Goal: Entertainment & Leisure: Consume media (video, audio)

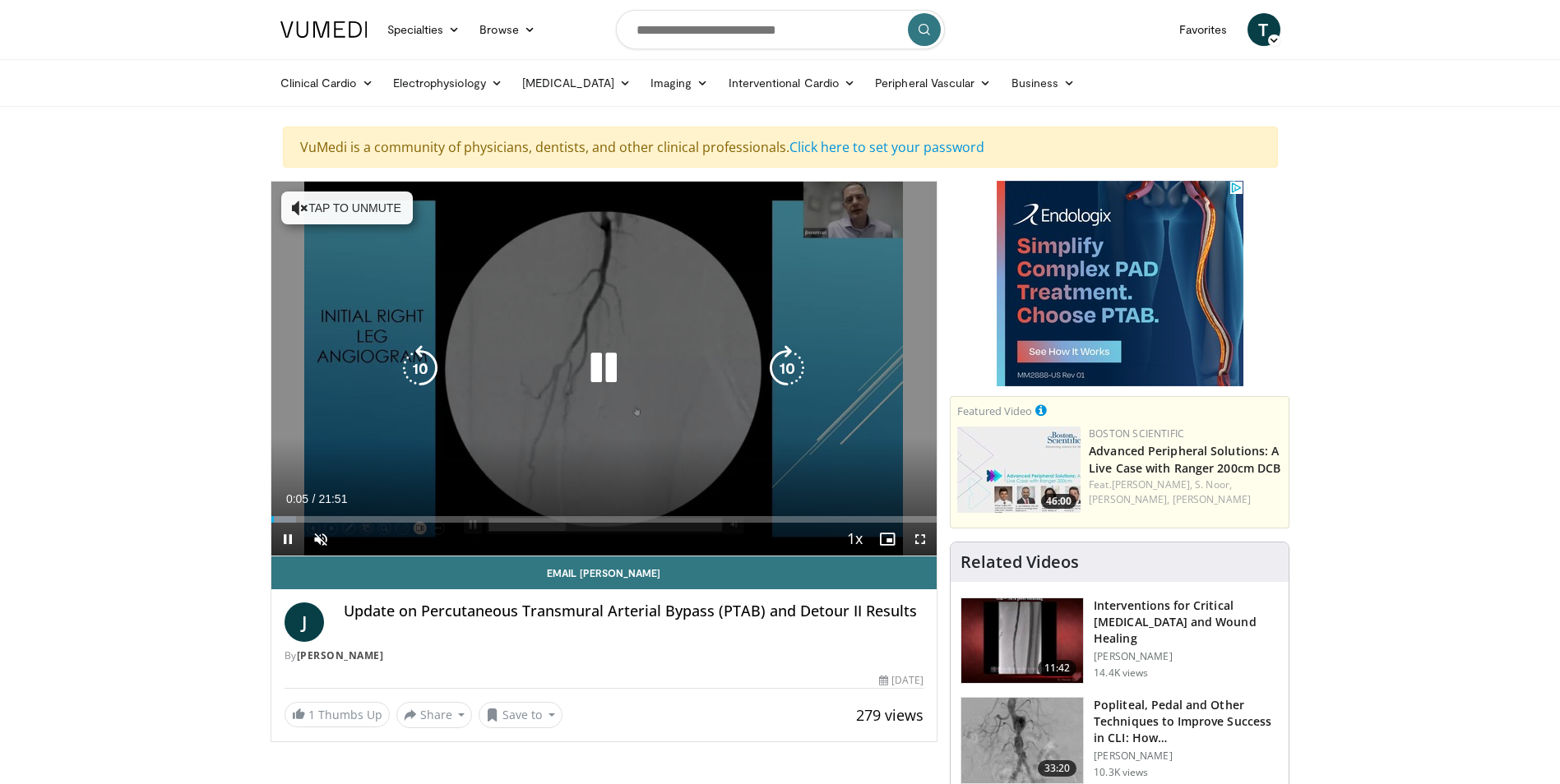
click at [311, 208] on button "Tap to unmute" at bounding box center [347, 208] width 132 height 33
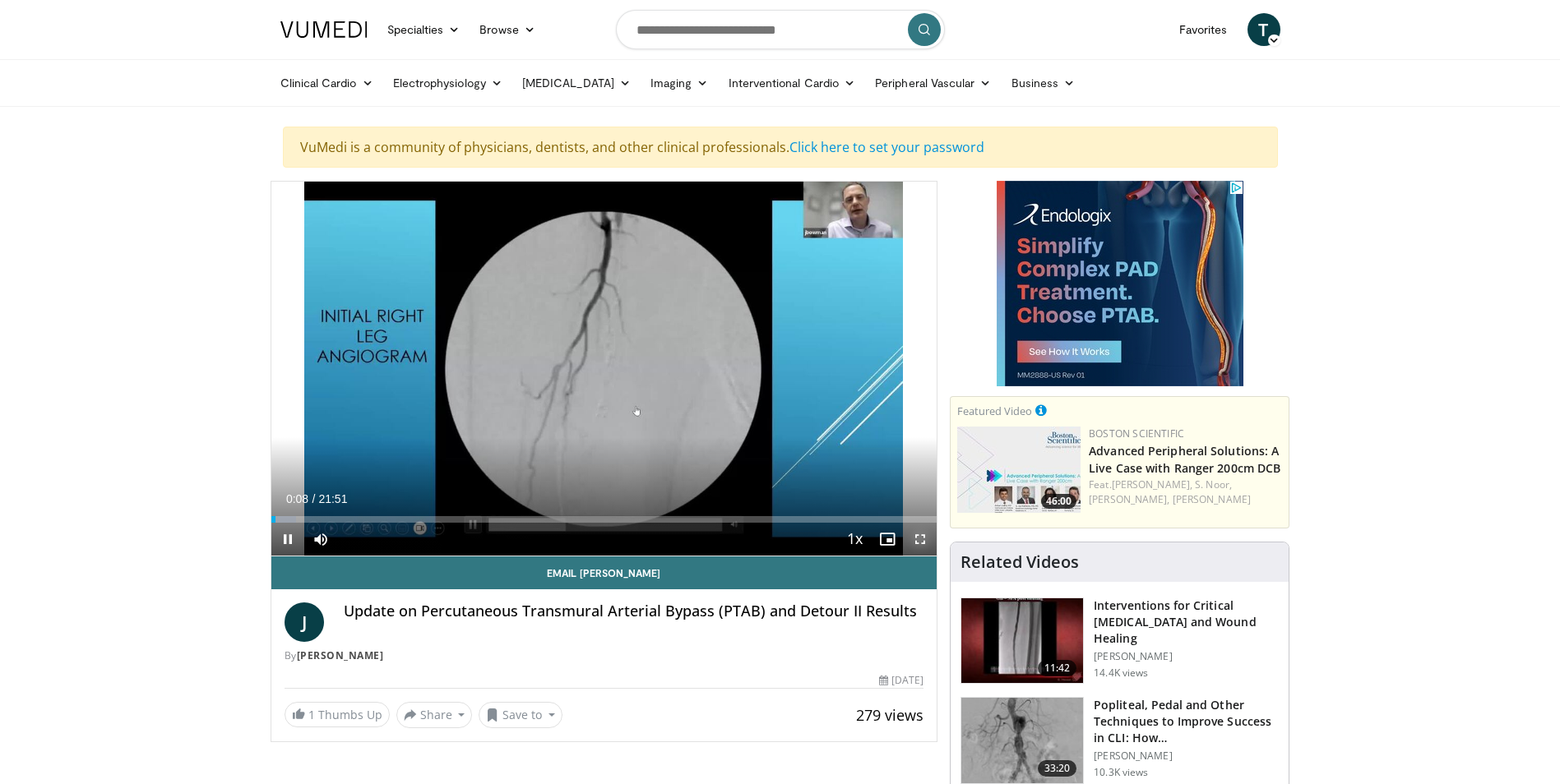
click at [921, 539] on span "Video Player" at bounding box center [920, 539] width 33 height 33
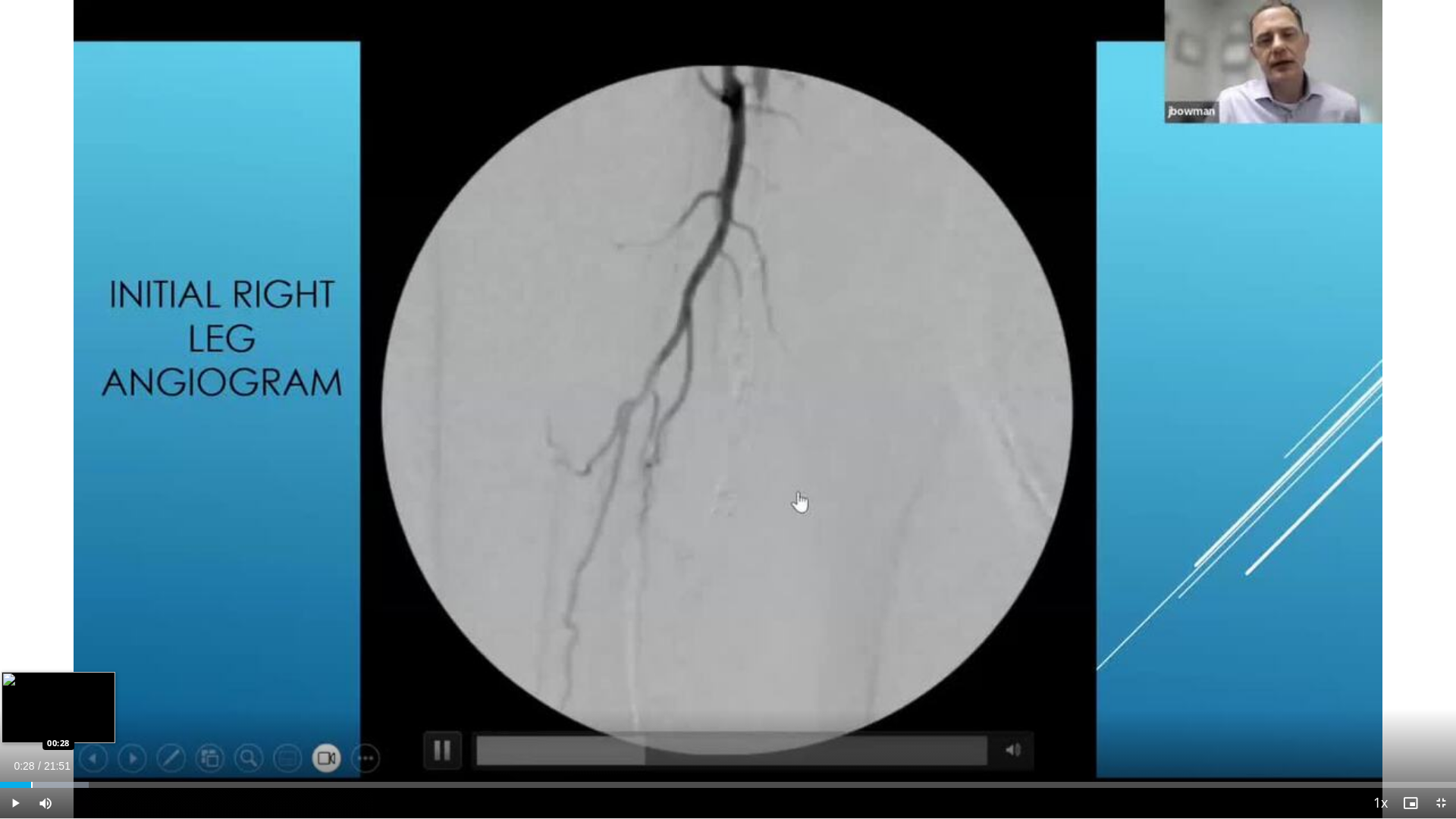
click at [31, 723] on div "Progress Bar" at bounding box center [32, 784] width 2 height 6
click at [111, 723] on div "Progress Bar" at bounding box center [112, 784] width 2 height 6
click at [128, 723] on div "Current Time 1:42 / Duration 21:51 Pause Skip Backward Skip Forward Mute 75% Lo…" at bounding box center [728, 802] width 1456 height 31
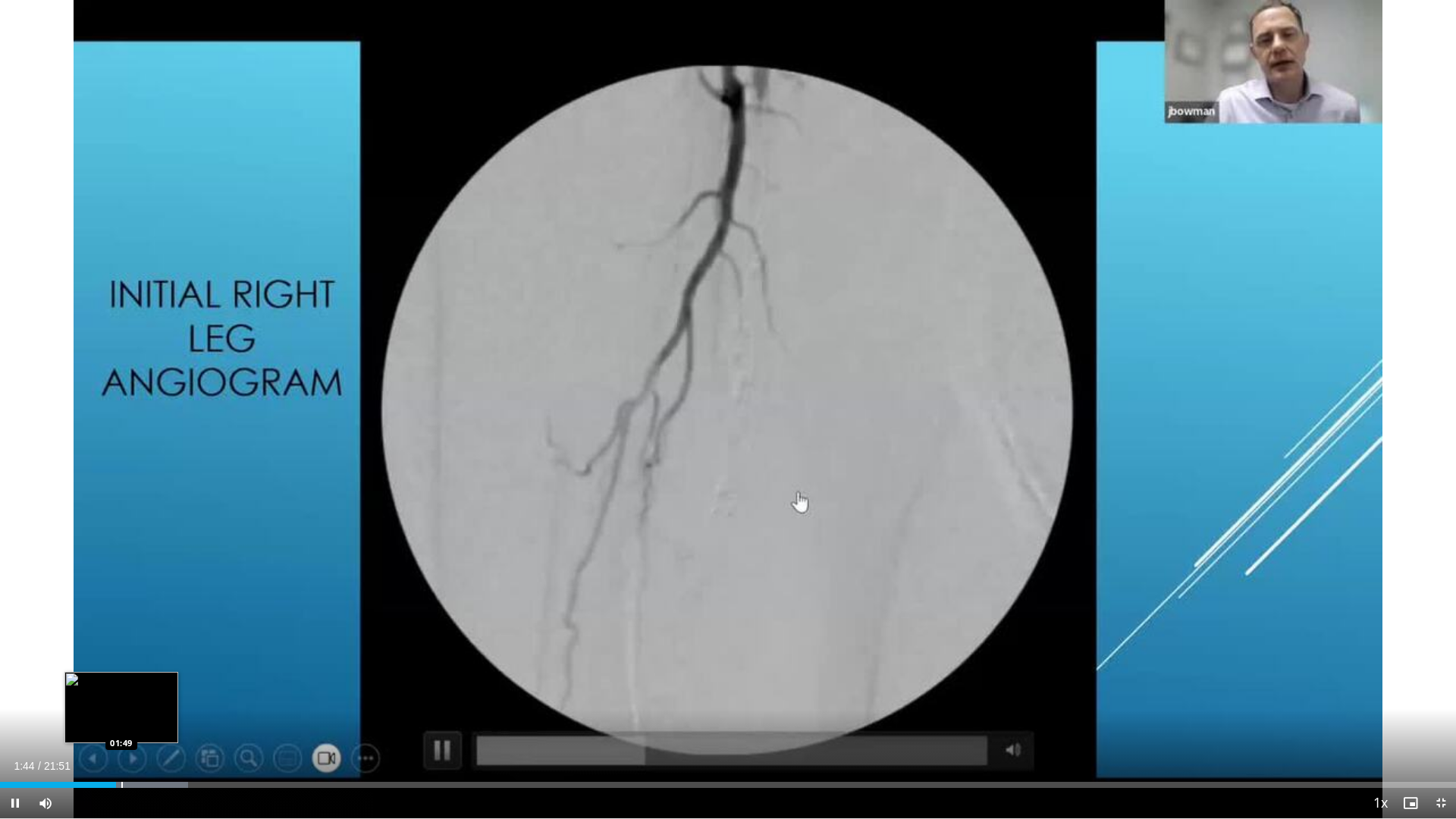
click at [122, 723] on div "Progress Bar" at bounding box center [122, 784] width 2 height 6
click at [129, 723] on div "Progress Bar" at bounding box center [130, 784] width 2 height 6
click at [159, 723] on div "Progress Bar" at bounding box center [160, 784] width 2 height 6
click at [153, 723] on div "Progress Bar" at bounding box center [154, 784] width 2 height 6
click at [144, 723] on div "02:09" at bounding box center [72, 784] width 144 height 6
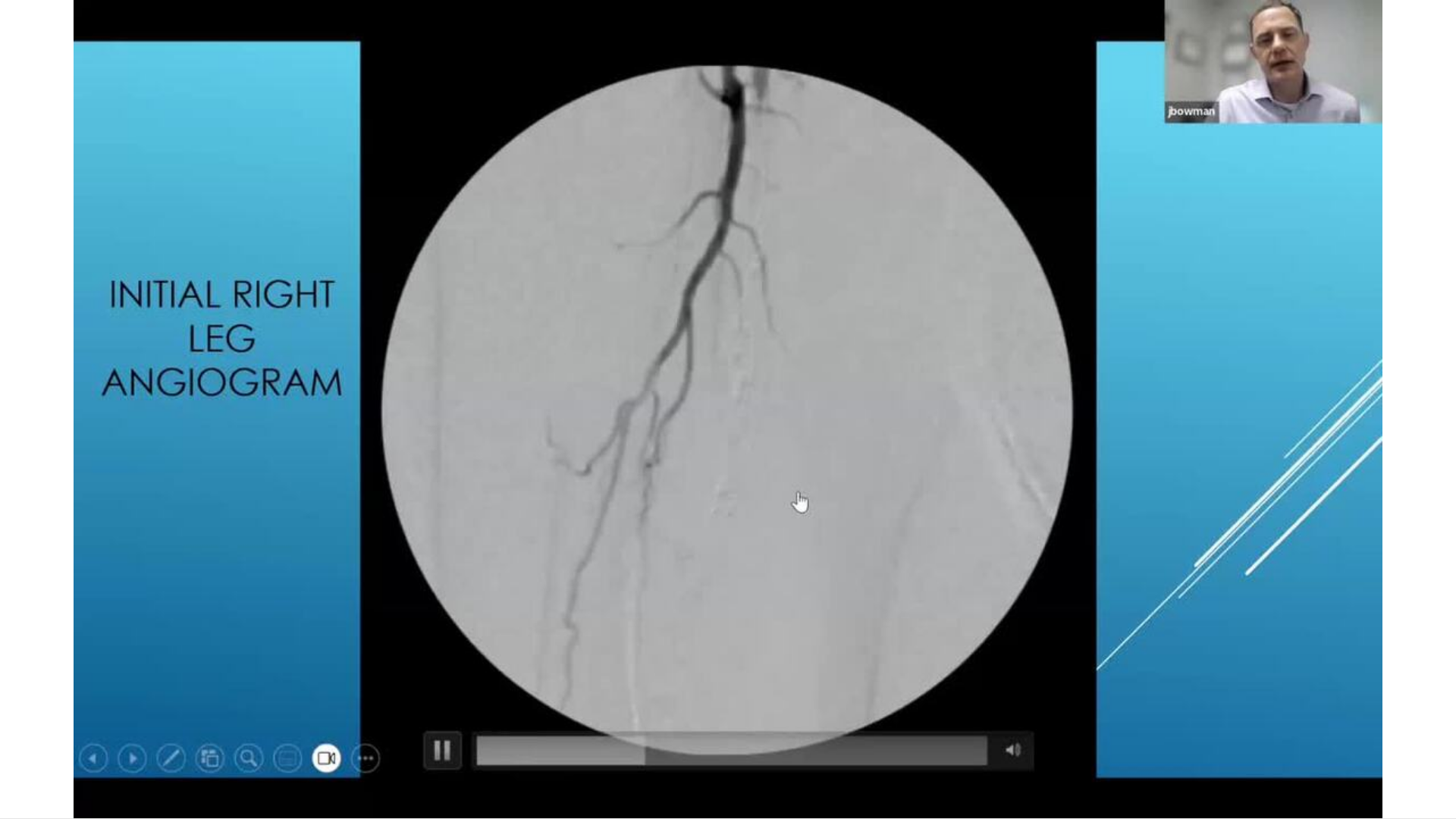
click at [134, 723] on div "10 seconds Tap to unmute" at bounding box center [728, 409] width 1456 height 818
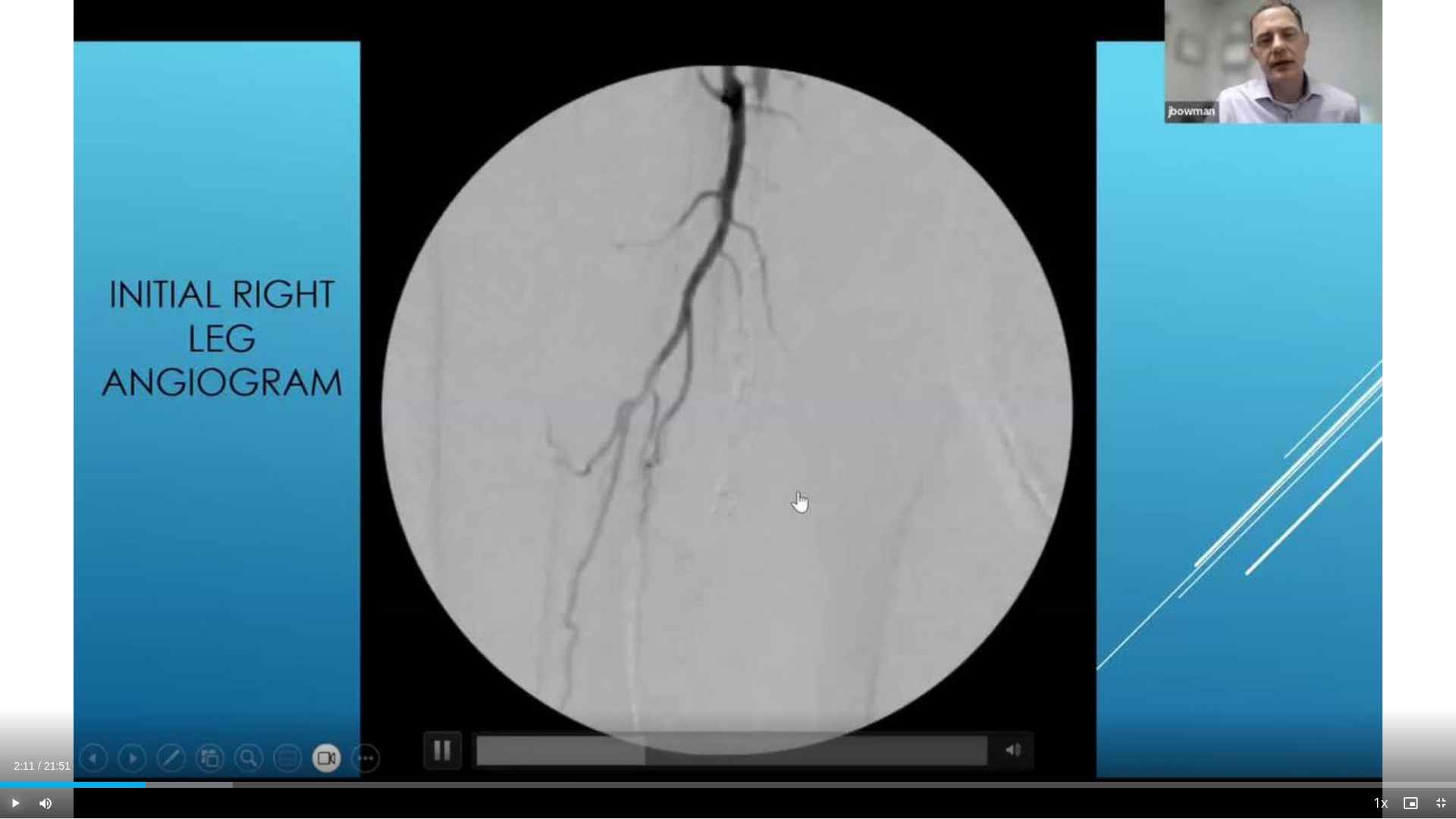
click at [14, 723] on span "Video Player" at bounding box center [15, 802] width 31 height 31
click at [171, 723] on video-js "**********" at bounding box center [728, 409] width 1456 height 819
click at [169, 723] on div "Current Time 2:27 / Duration 21:51 Pause Skip Backward Skip Forward Mute 88% Lo…" at bounding box center [728, 802] width 1456 height 31
click at [172, 723] on div "Progress Bar" at bounding box center [172, 784] width 2 height 6
click at [193, 723] on div "Progress Bar" at bounding box center [194, 784] width 2 height 6
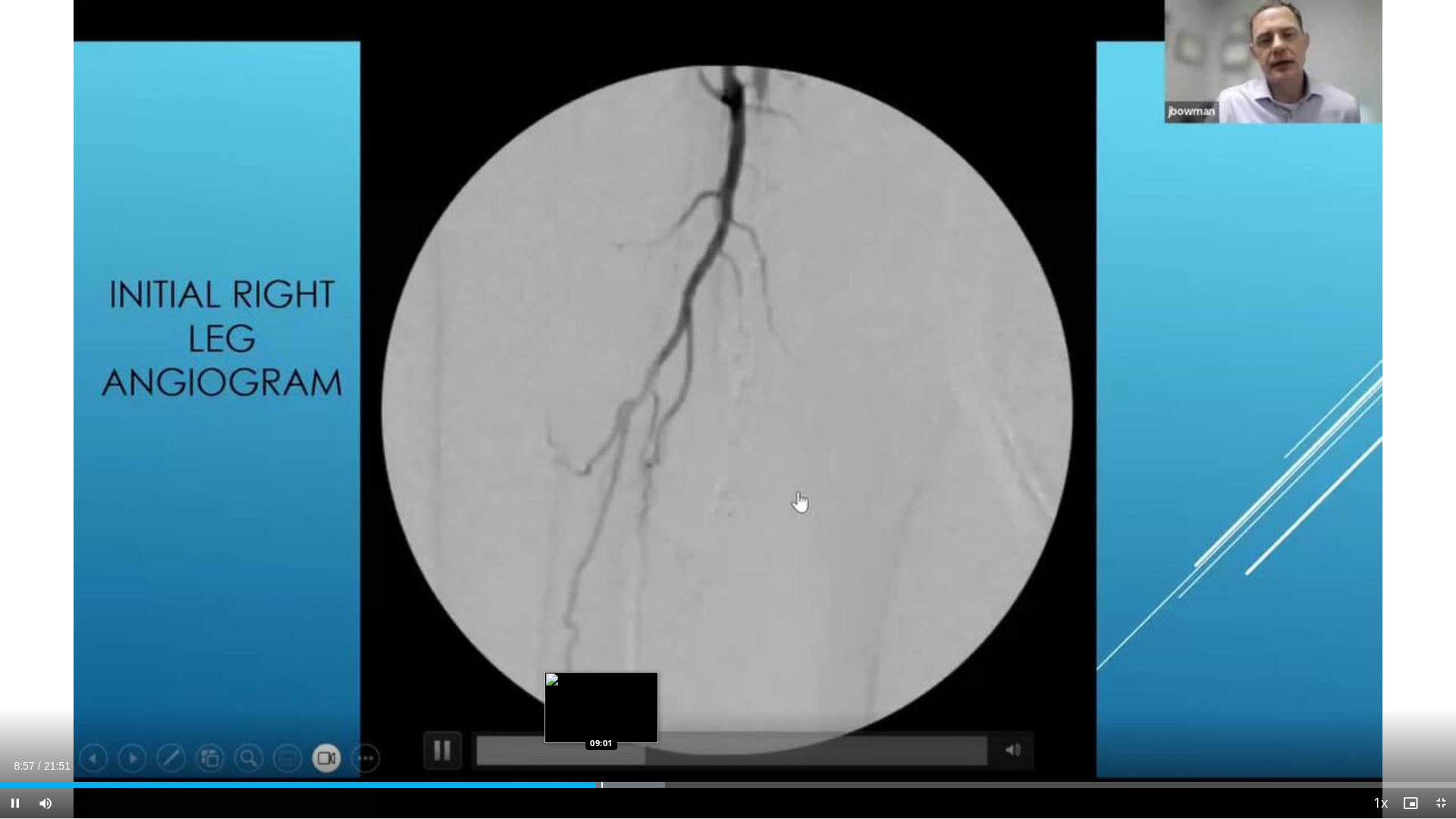
click at [603, 723] on div "Progress Bar" at bounding box center [603, 784] width 2 height 6
click at [617, 723] on div "Current Time 9:04 / Duration 21:51 Pause Skip Backward Skip Forward Mute 100% L…" at bounding box center [728, 802] width 1456 height 31
click at [626, 723] on div "Current Time 9:06 / Duration 21:51 Pause Skip Backward Skip Forward Mute 100% L…" at bounding box center [728, 802] width 1456 height 31
click at [621, 723] on div "Progress Bar" at bounding box center [622, 784] width 2 height 6
click at [637, 723] on div "Progress Bar" at bounding box center [638, 784] width 2 height 6
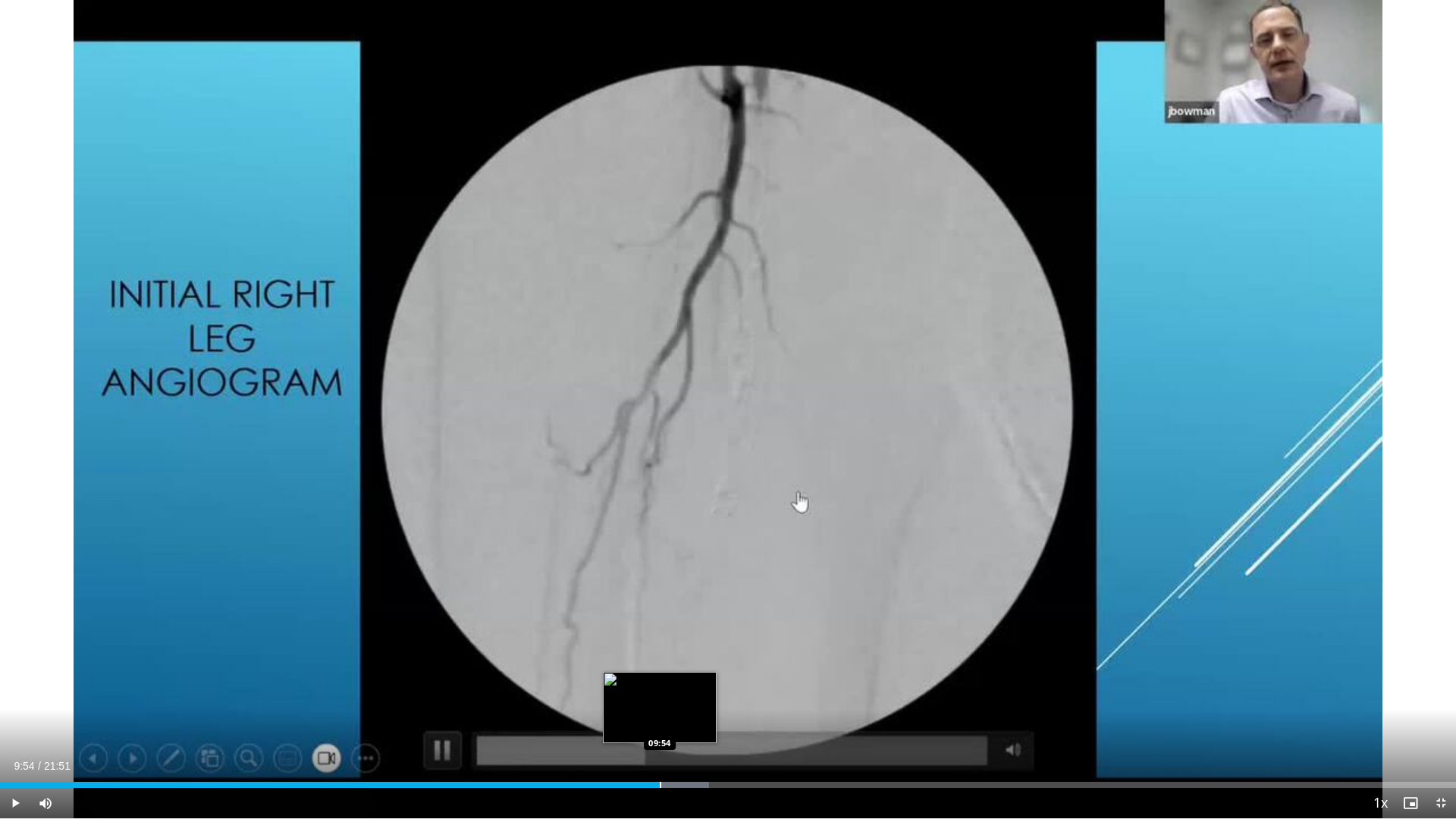
click at [660, 723] on div "Progress Bar" at bounding box center [661, 784] width 2 height 6
click at [700, 723] on div "Loaded : 51.75% 10:29 10:29" at bounding box center [728, 784] width 1456 height 6
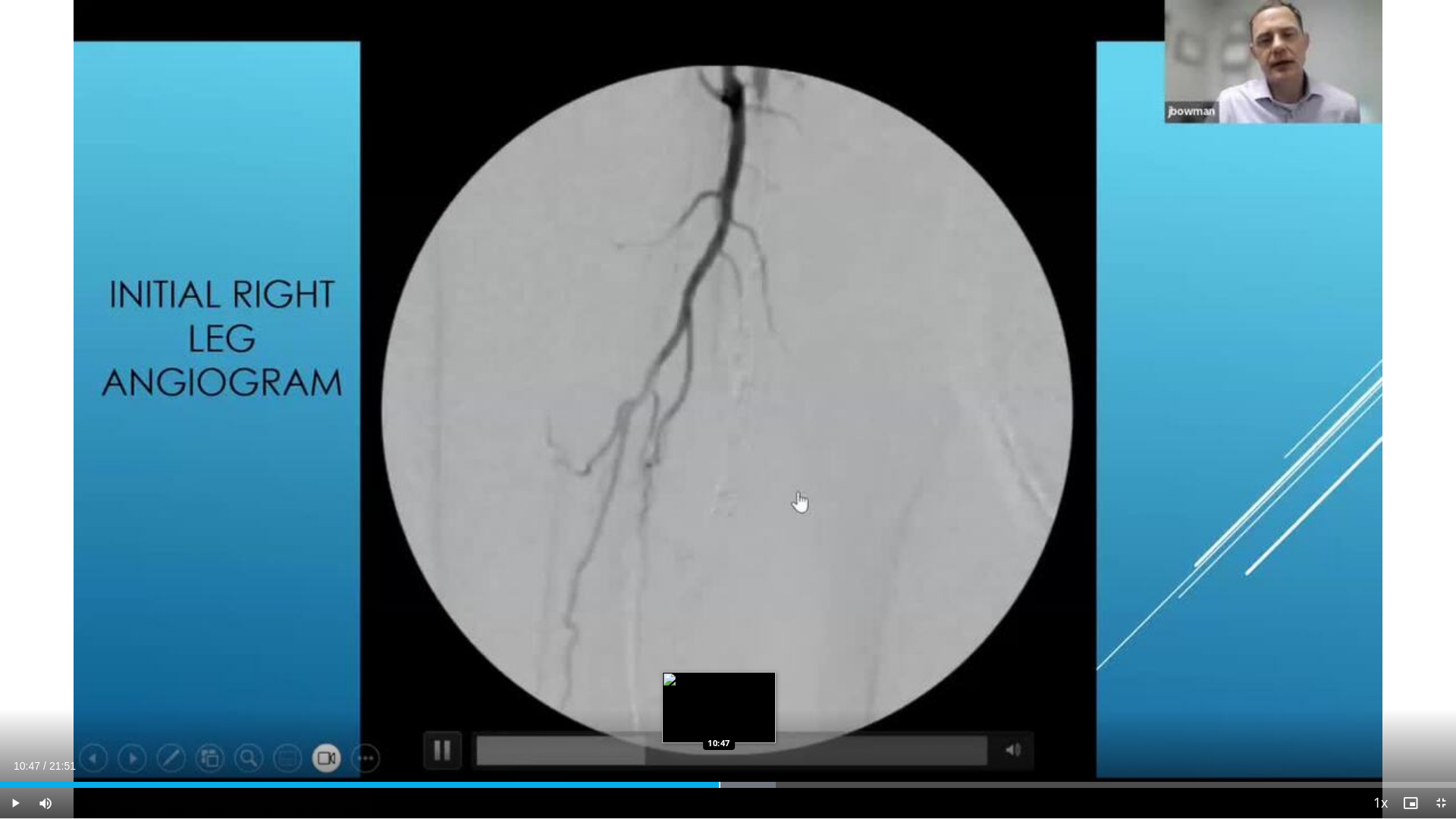
click at [719, 723] on div "Progress Bar" at bounding box center [720, 784] width 2 height 6
click at [755, 723] on div "Progress Bar" at bounding box center [755, 784] width 2 height 6
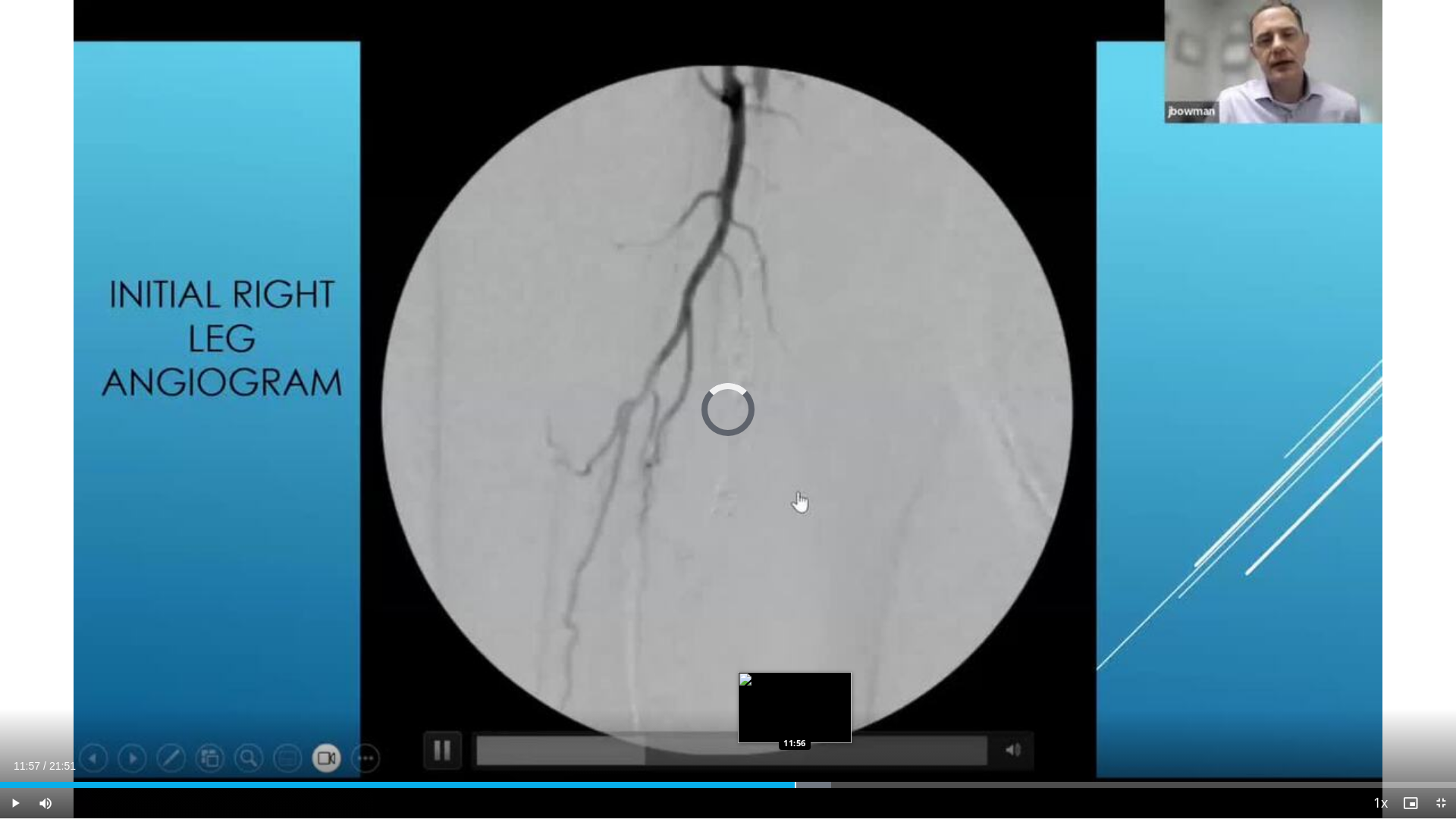
click at [795, 723] on div "Loaded : 57.08% 11:57 11:56" at bounding box center [728, 781] width 1456 height 14
click at [834, 723] on div "Current Time 12:10 / Duration 21:51 Pause Skip Backward Skip Forward Mute 100% …" at bounding box center [728, 802] width 1456 height 31
click at [832, 723] on div "Loaded : 60.89% 12:30 12:30" at bounding box center [728, 784] width 1456 height 6
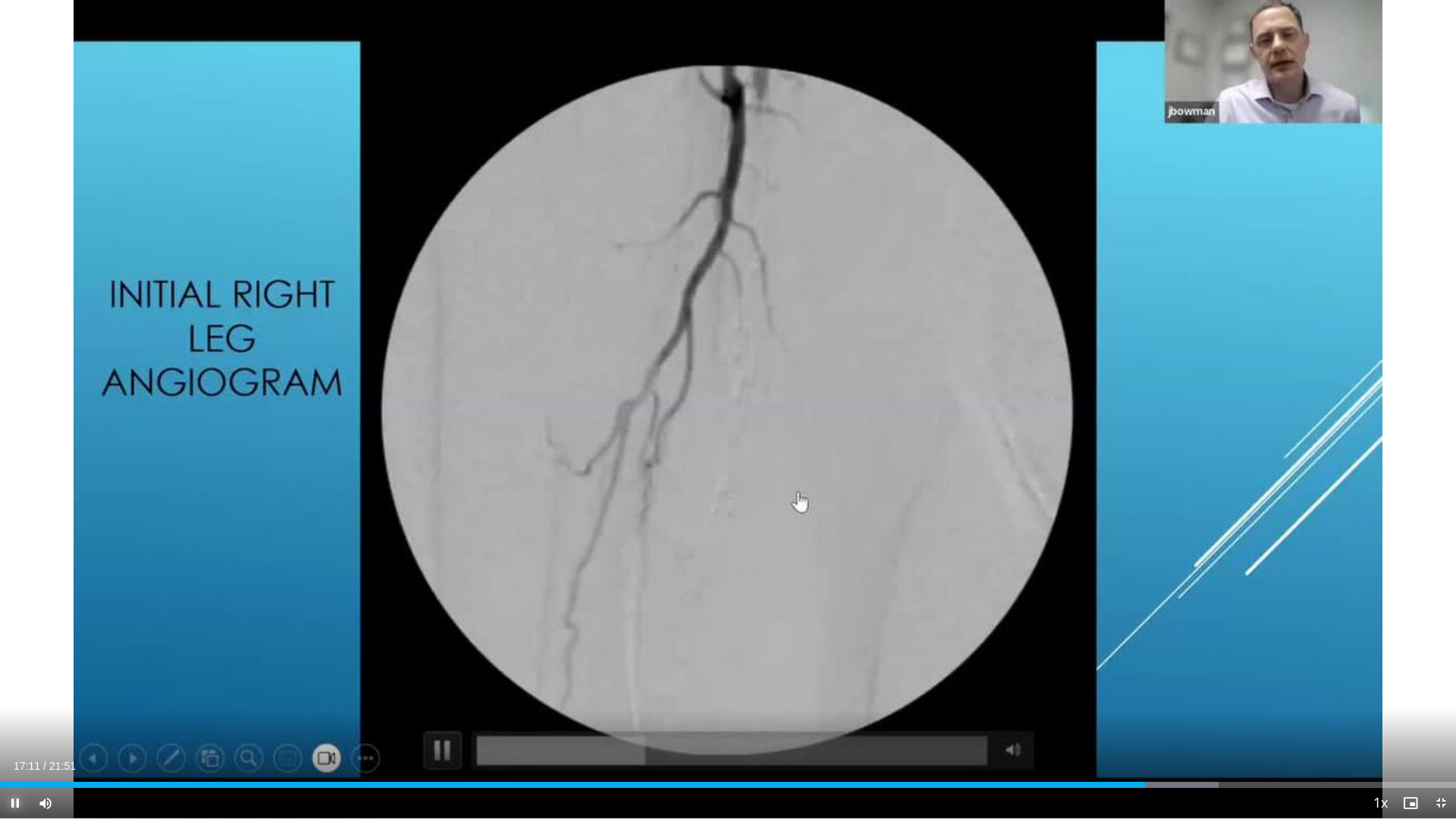
click at [15, 723] on span "Video Player" at bounding box center [15, 802] width 31 height 31
click at [10, 723] on span "Video Player" at bounding box center [15, 802] width 31 height 31
click at [18, 723] on span "Video Player" at bounding box center [15, 802] width 31 height 31
click at [17, 723] on span "Video Player" at bounding box center [15, 802] width 31 height 31
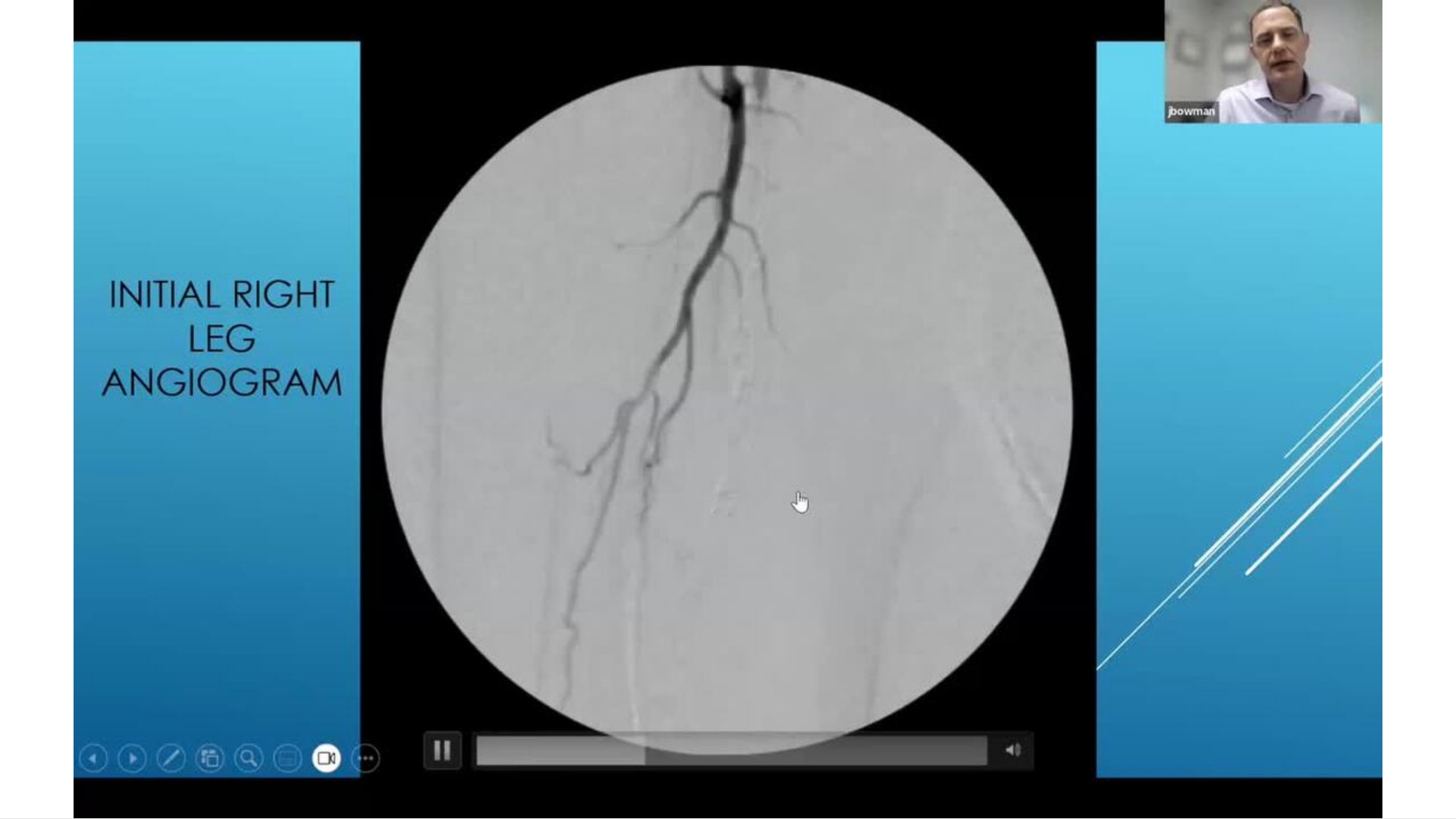
click at [7, 723] on video-js "**********" at bounding box center [728, 409] width 1456 height 819
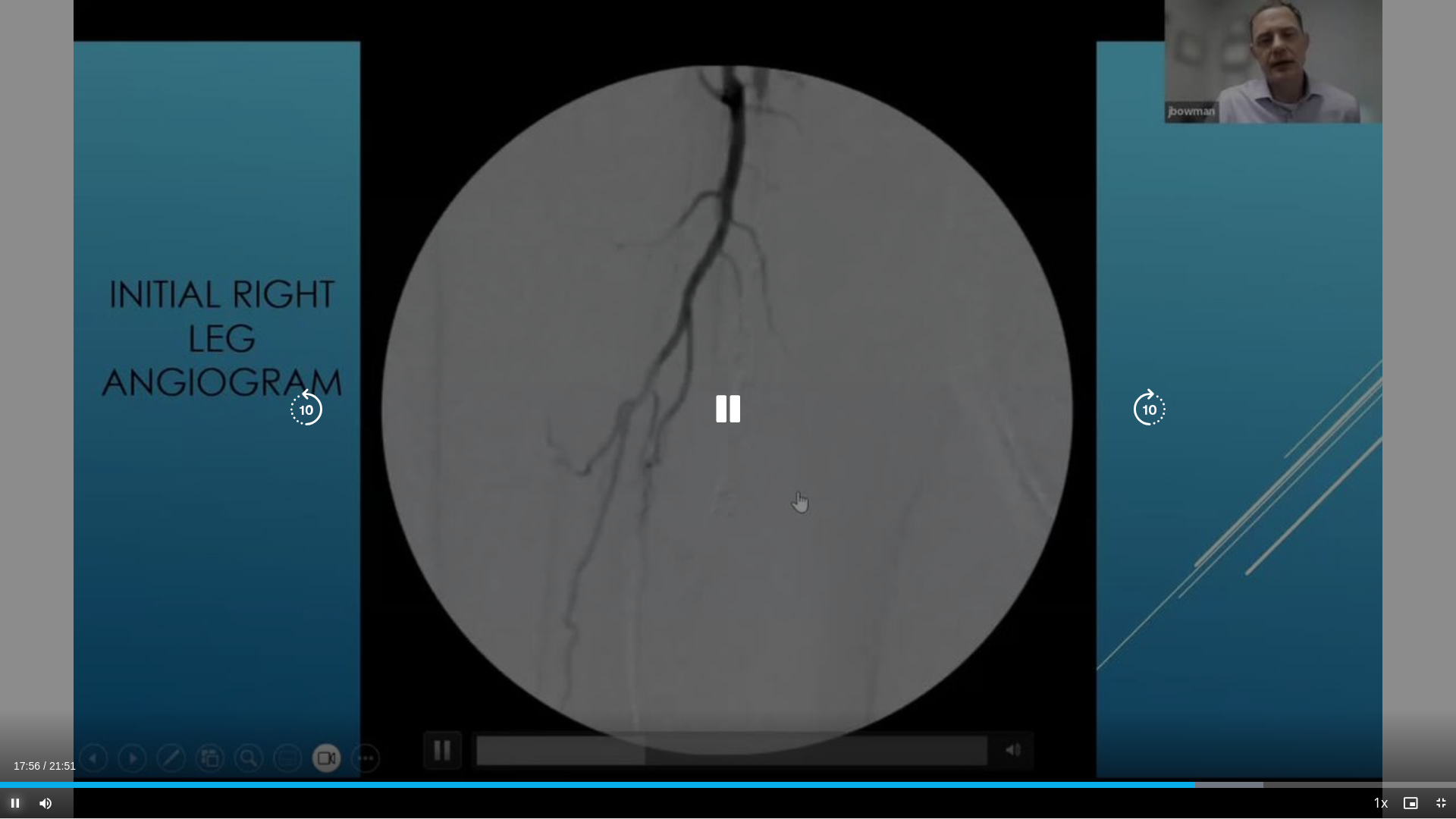
click at [18, 723] on span "Video Player" at bounding box center [15, 802] width 31 height 31
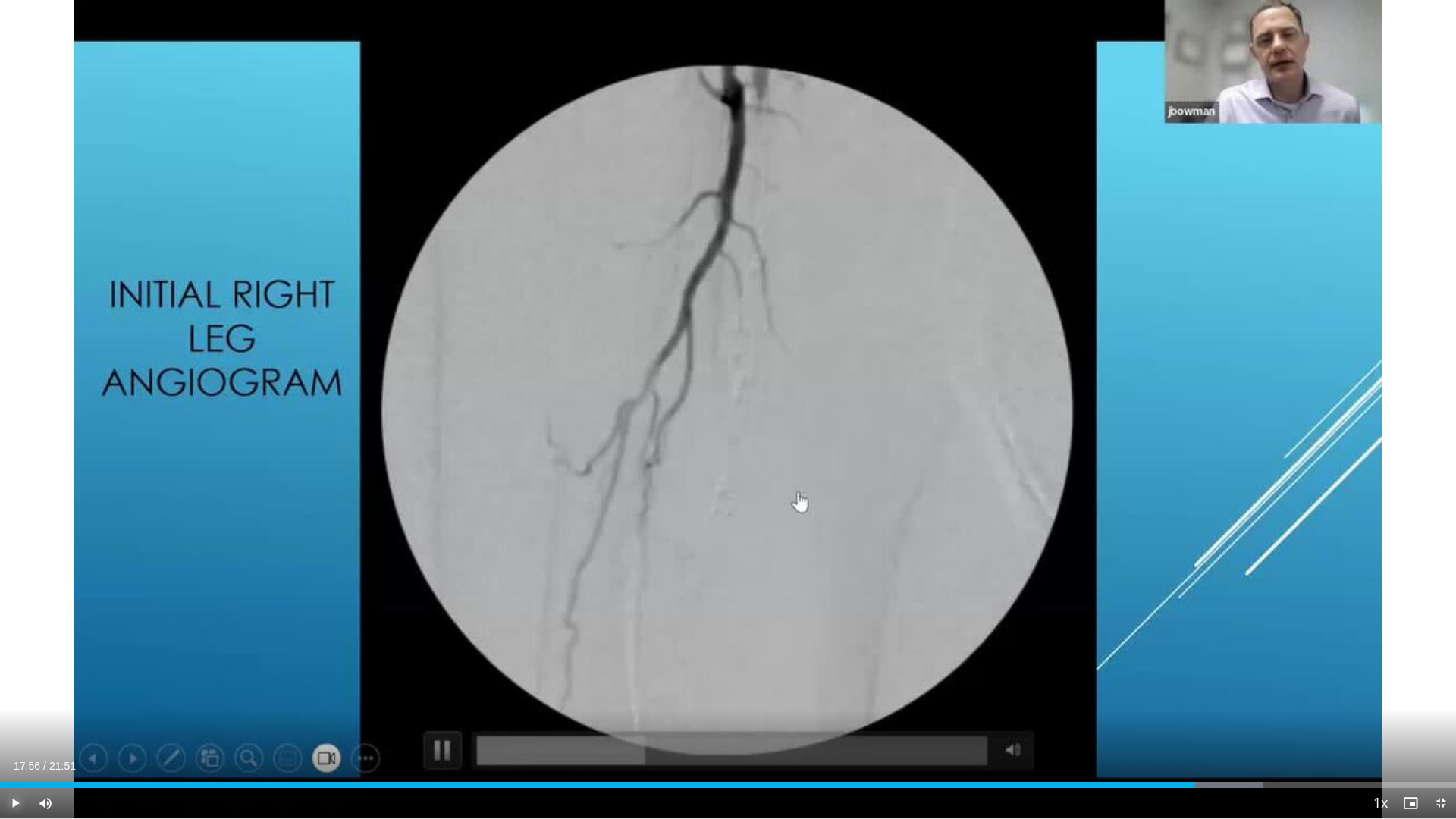
click at [10, 723] on span "Video Player" at bounding box center [15, 802] width 31 height 31
click at [1439, 723] on span "Video Player" at bounding box center [1441, 802] width 31 height 31
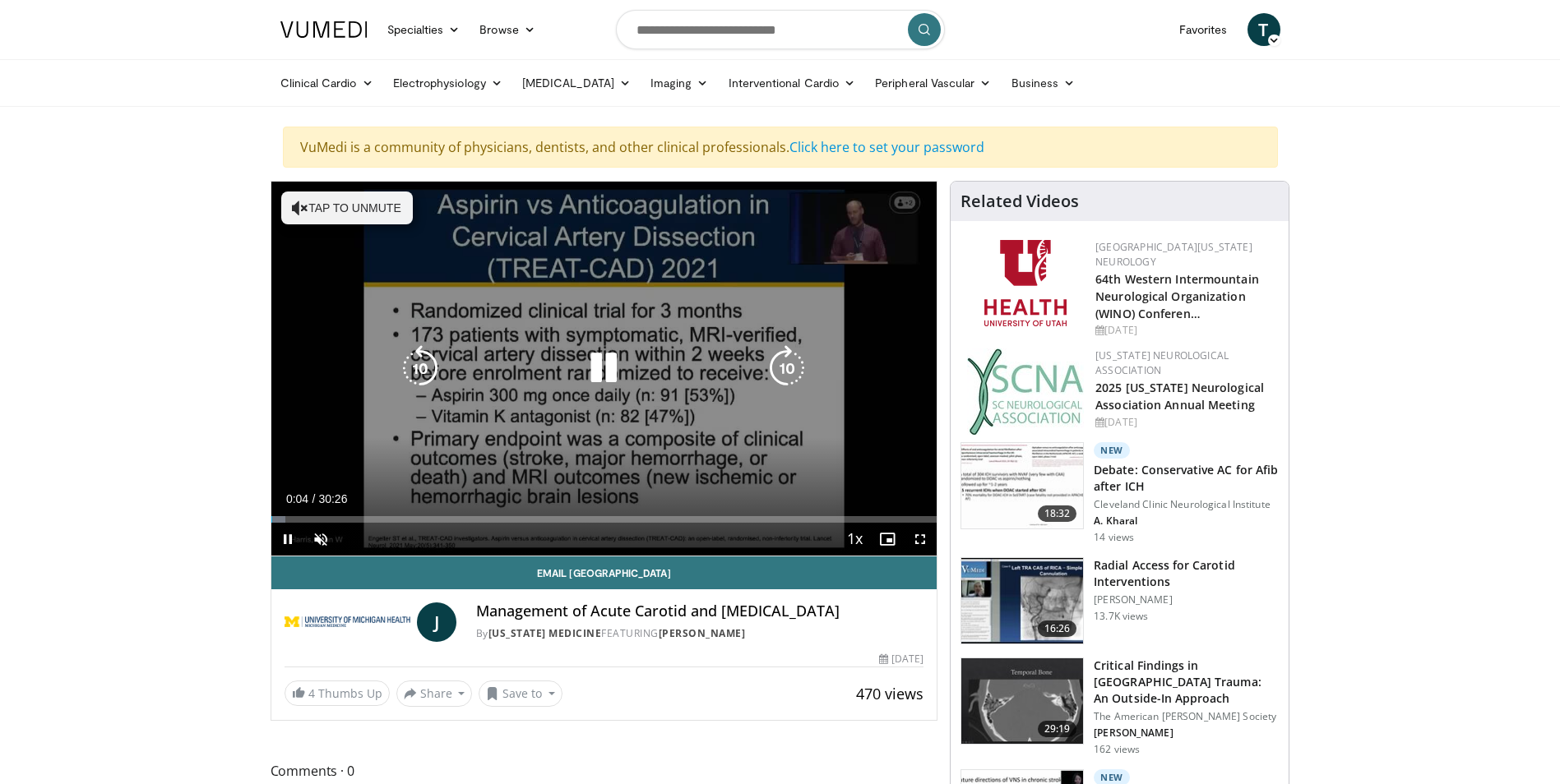
click at [323, 210] on button "Tap to unmute" at bounding box center [347, 208] width 132 height 33
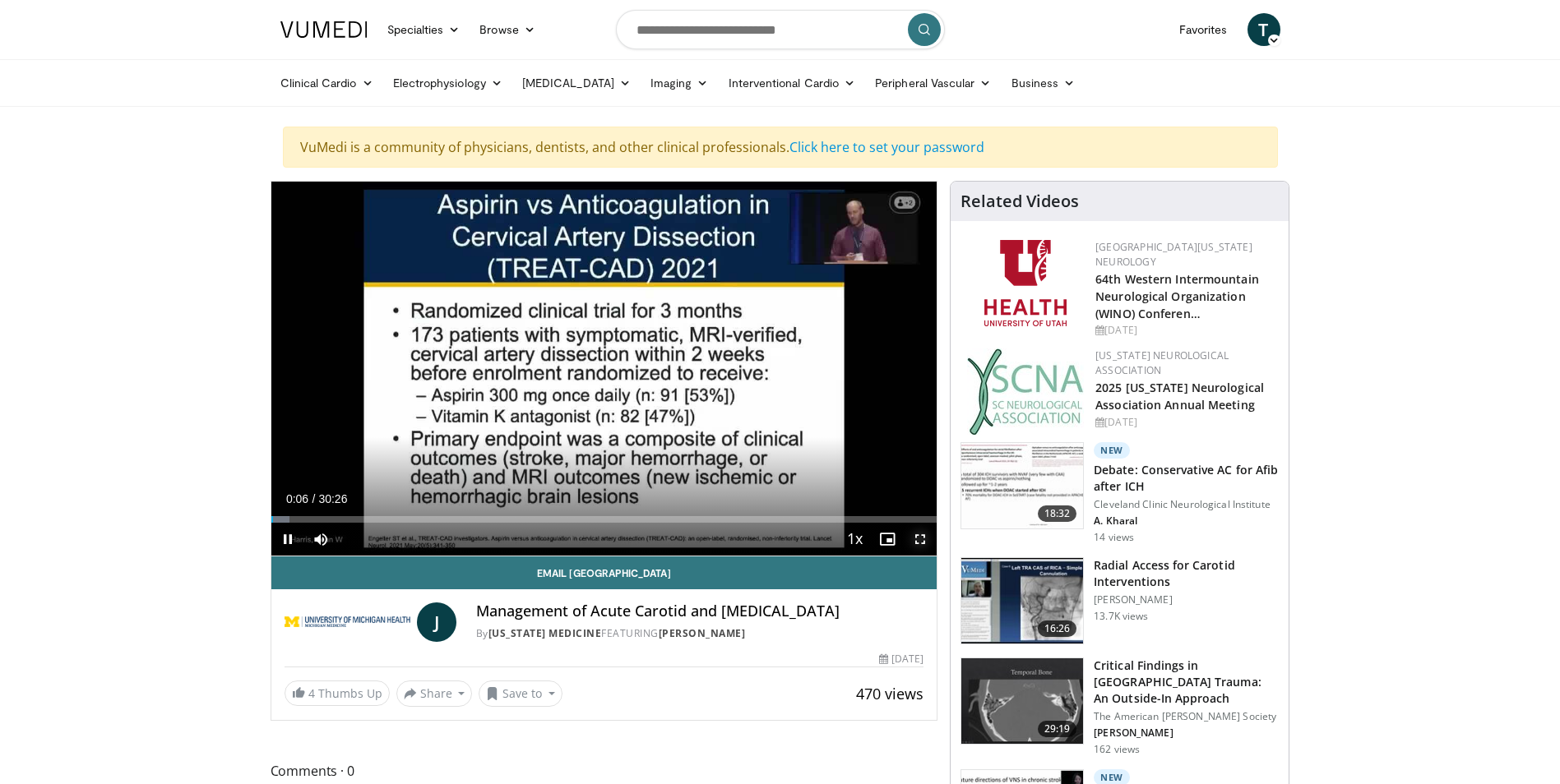
click at [921, 536] on span "Video Player" at bounding box center [920, 539] width 33 height 33
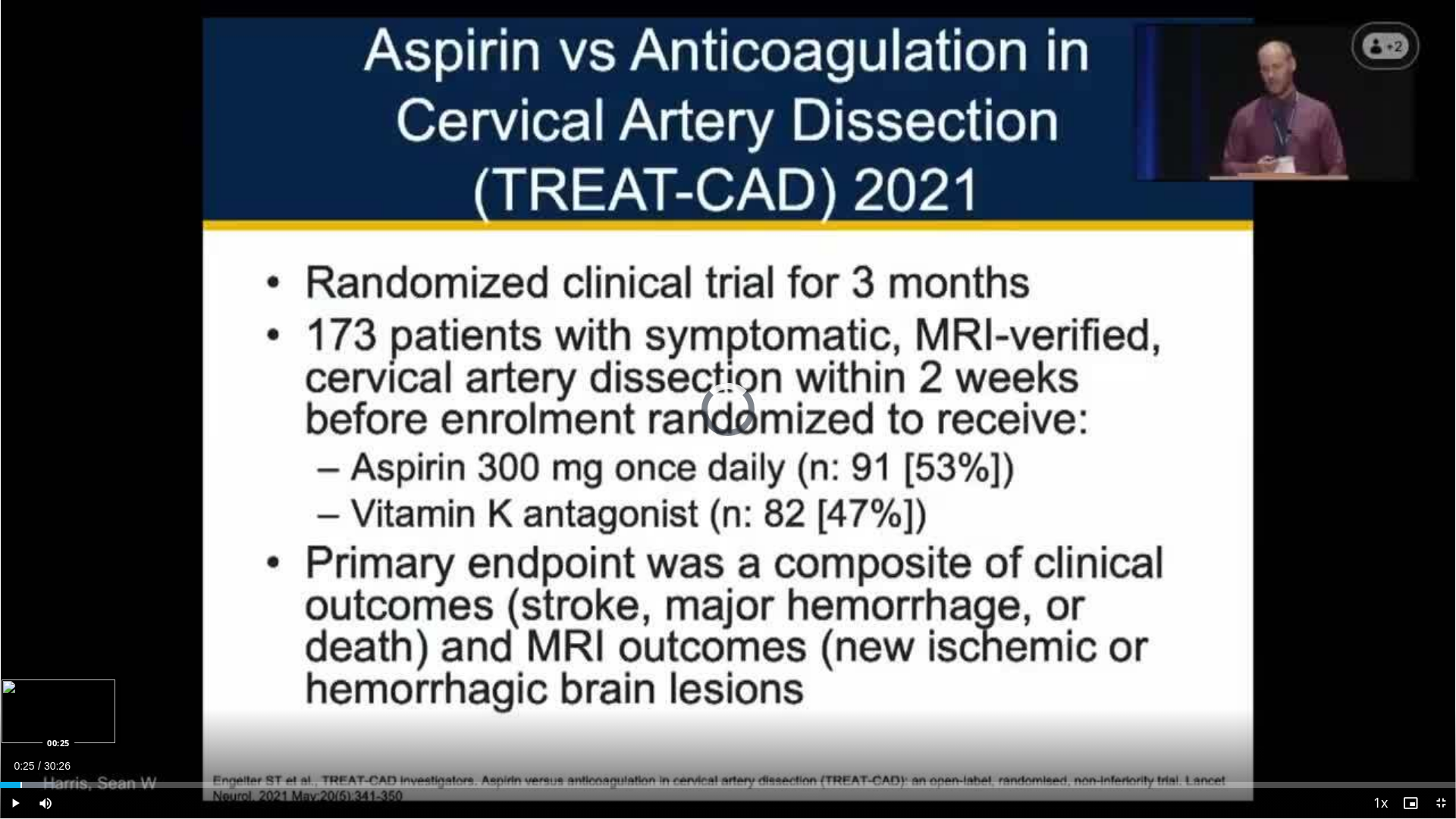
click at [20, 723] on div "Progress Bar" at bounding box center [21, 784] width 2 height 6
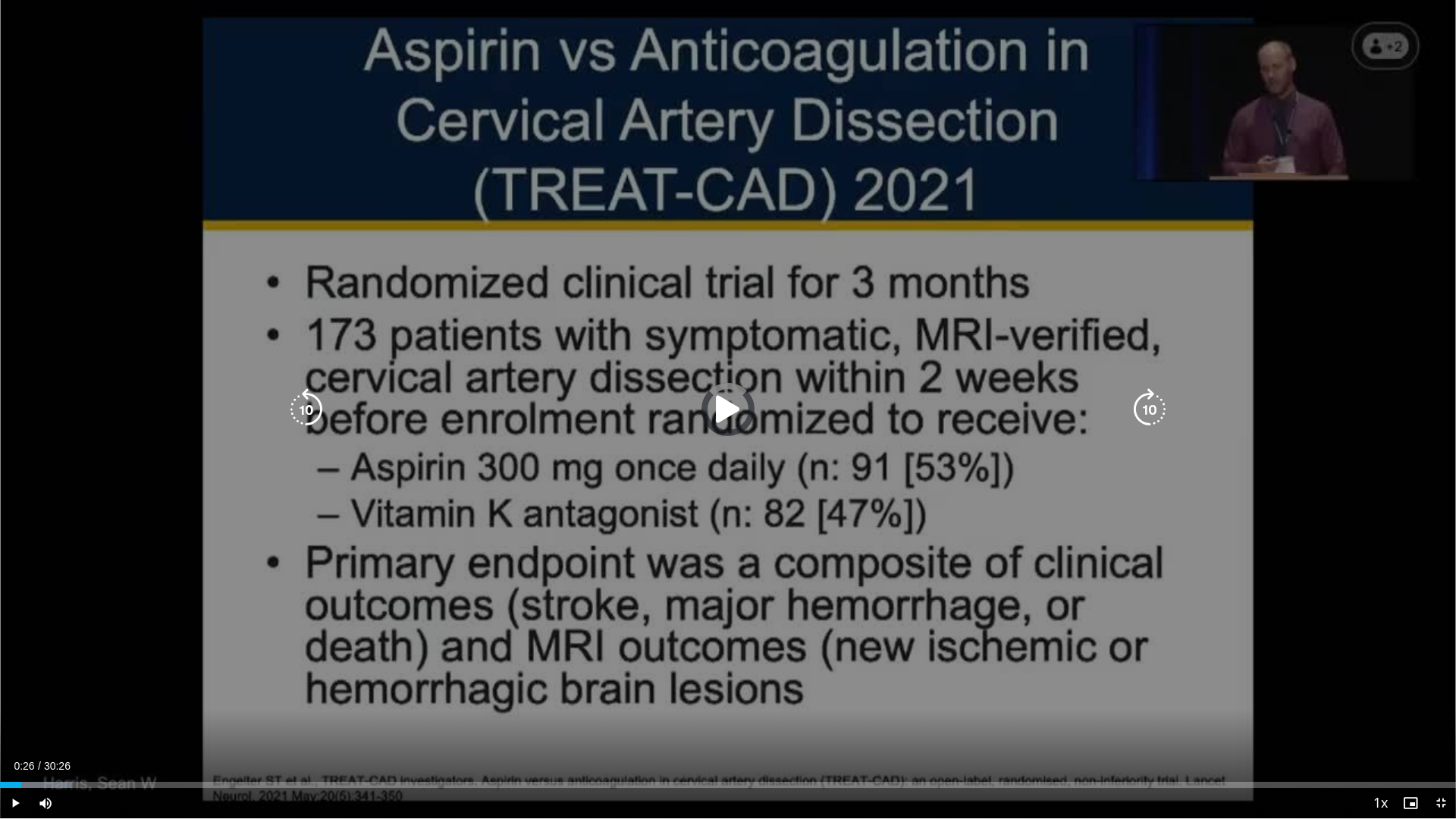
click at [39, 723] on div "Loaded : 4.92% 00:26 00:39" at bounding box center [728, 784] width 1456 height 6
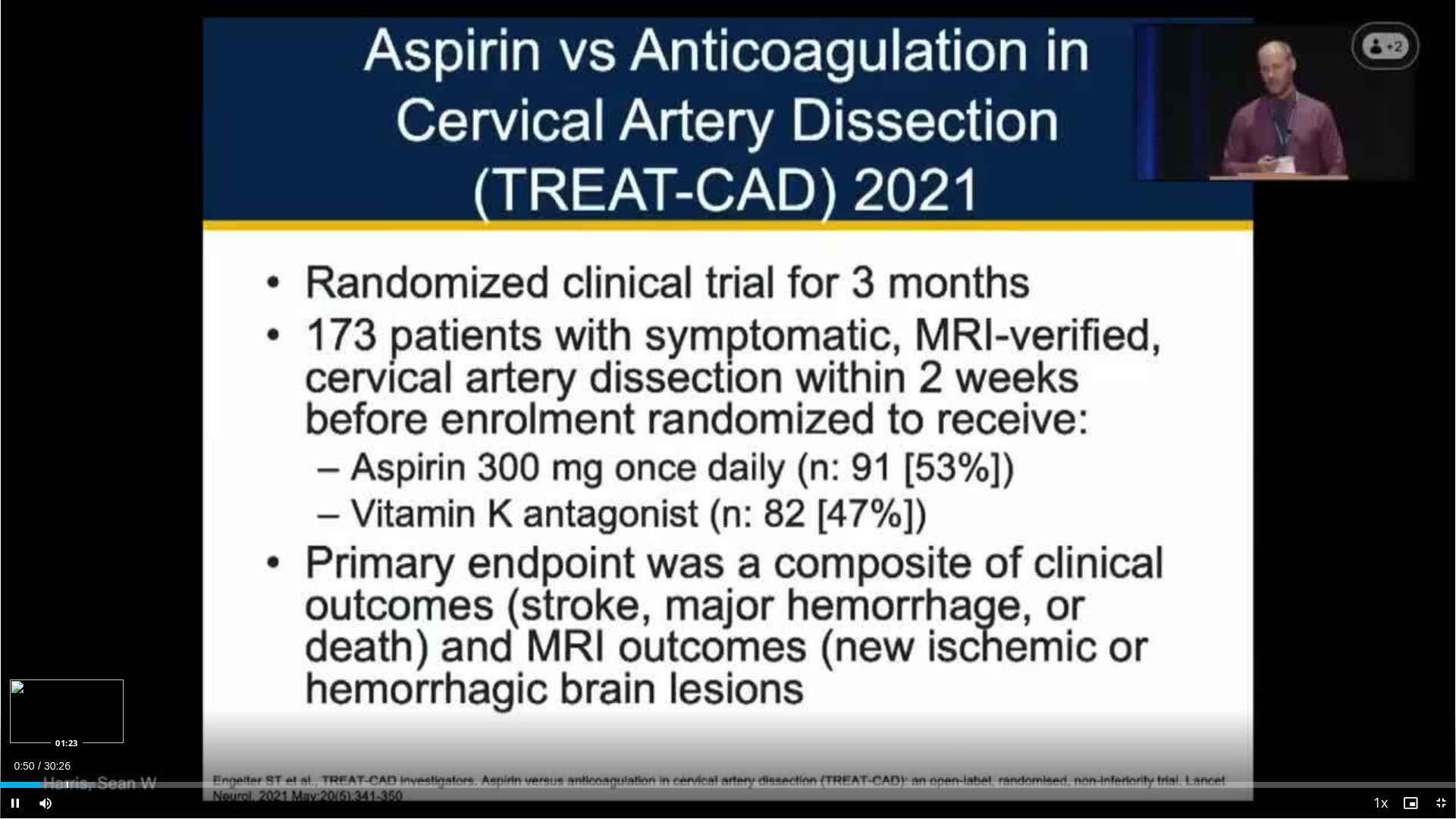
click at [66, 723] on div "Progress Bar" at bounding box center [67, 784] width 2 height 6
click at [90, 723] on div "Current Time 1:30 / Duration 30:26 Pause Skip Backward Skip Forward Mute Loaded…" at bounding box center [728, 802] width 1456 height 31
click at [91, 723] on div "Loaded : 8.75% 01:31 01:52" at bounding box center [728, 781] width 1456 height 14
click at [97, 723] on div "Loaded : 8.75% 02:01 02:01" at bounding box center [728, 781] width 1456 height 14
click at [124, 723] on div "Progress Bar" at bounding box center [125, 784] width 2 height 6
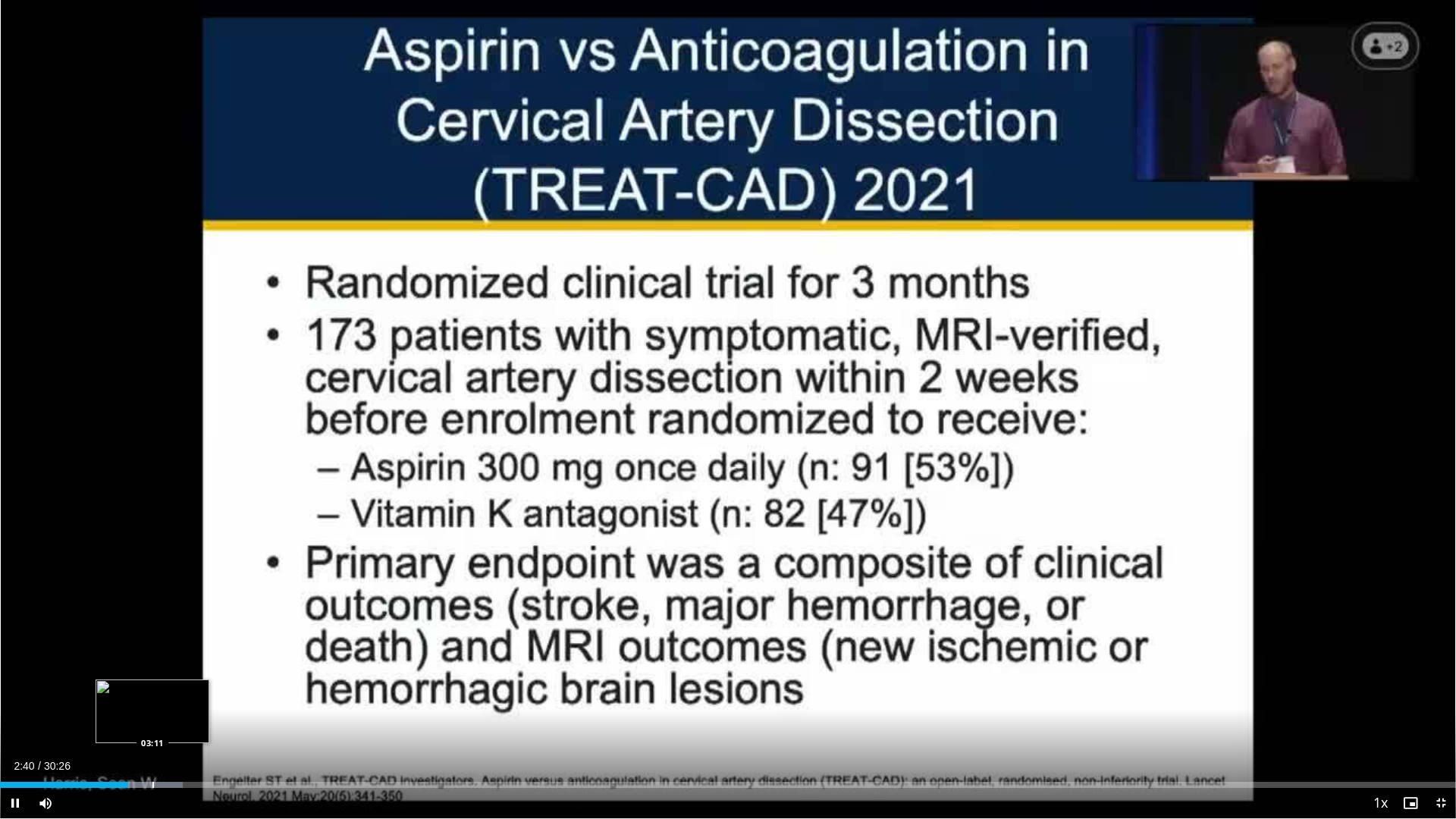
click at [152, 723] on div "Progress Bar" at bounding box center [153, 784] width 2 height 6
click at [189, 723] on div "Current Time 3:09 / Duration 30:26 Pause Skip Backward Skip Forward Mute Loaded…" at bounding box center [728, 802] width 1456 height 31
click at [185, 723] on div "Progress Bar" at bounding box center [185, 784] width 2 height 6
click at [215, 723] on div "Loaded : 16.40% 04:29 04:29" at bounding box center [728, 781] width 1456 height 14
click at [226, 723] on div "Progress Bar" at bounding box center [227, 784] width 2 height 6
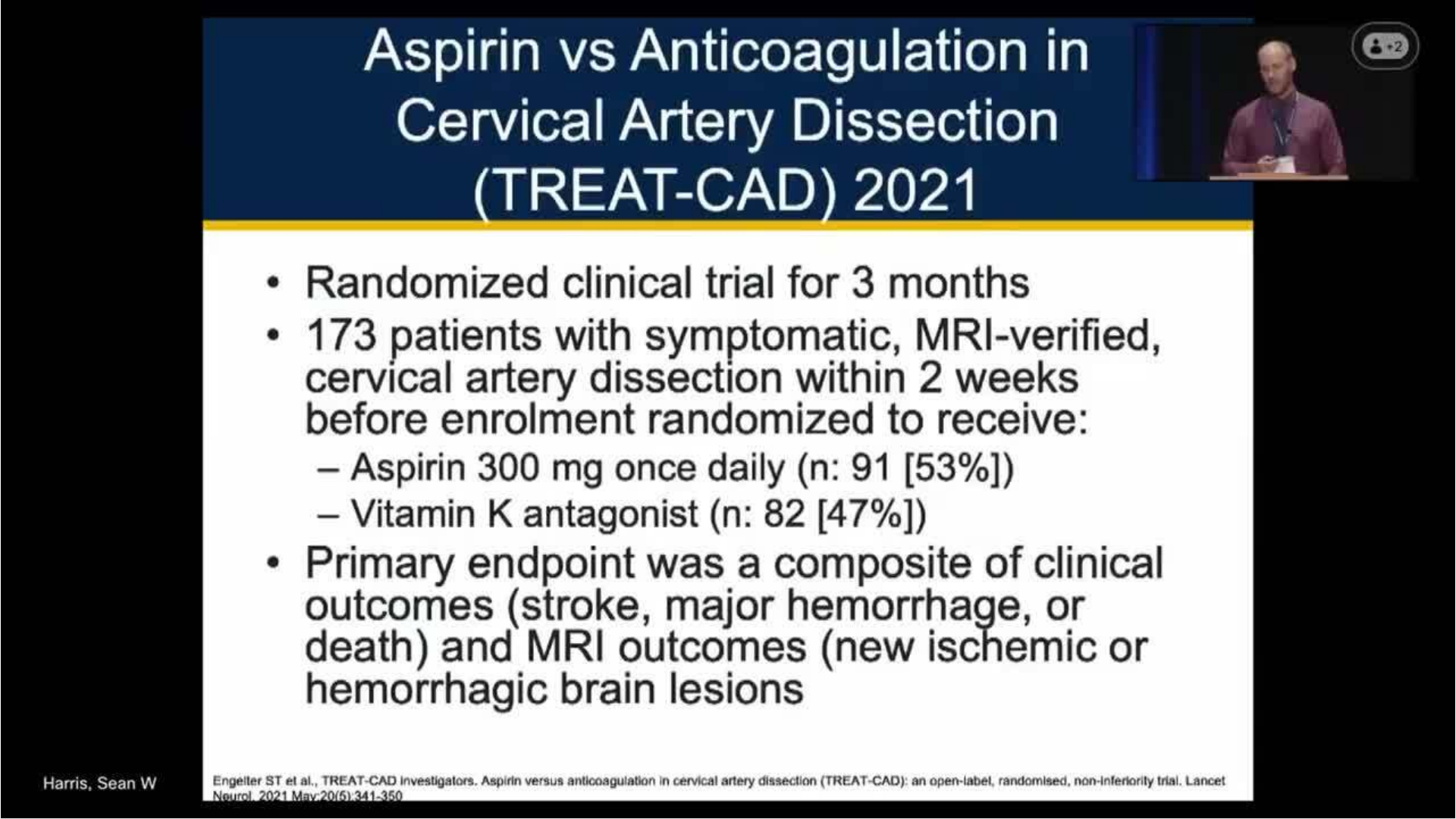
click at [264, 723] on video-js "**********" at bounding box center [728, 409] width 1456 height 819
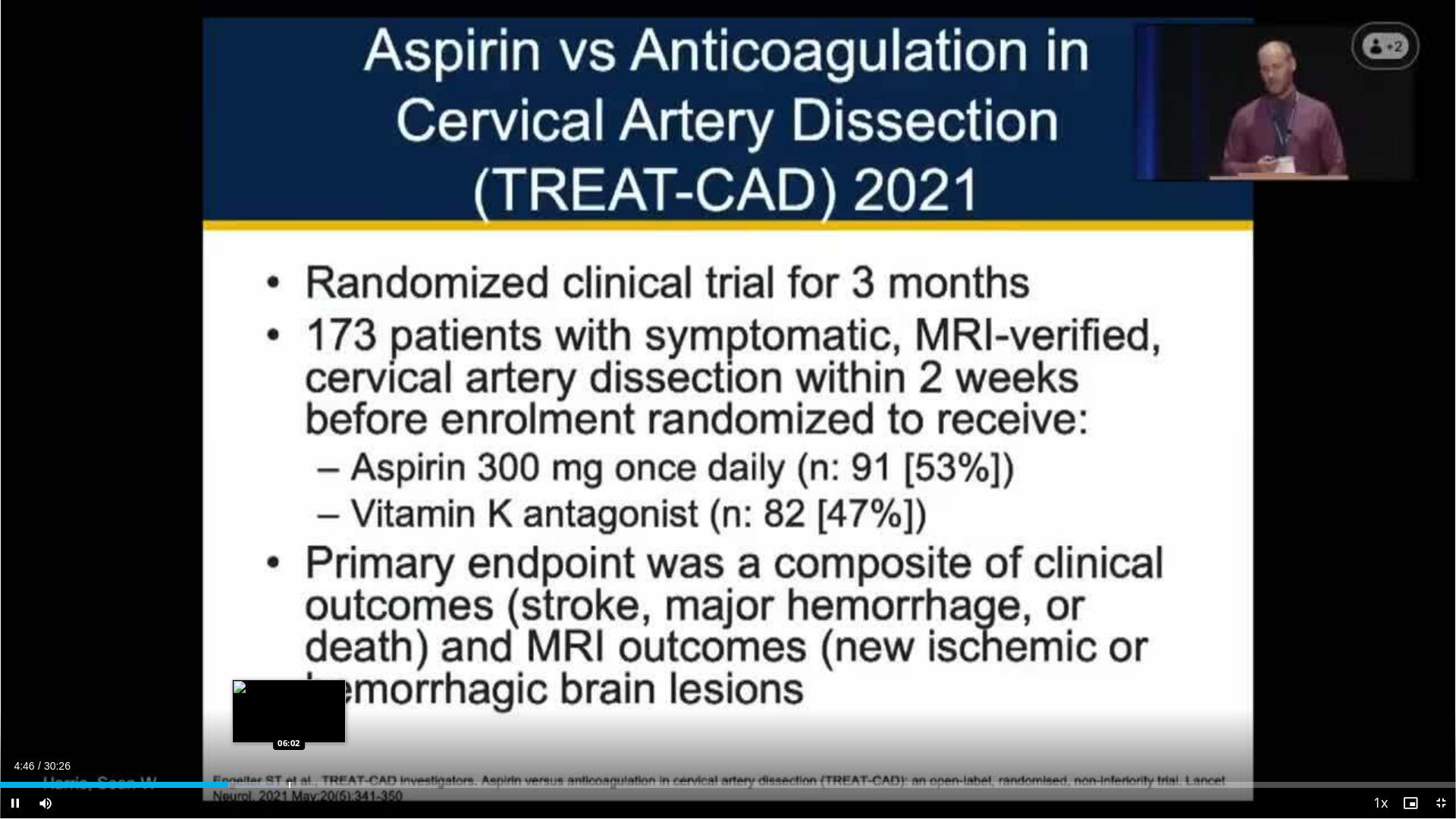
click at [289, 723] on div "Progress Bar" at bounding box center [289, 784] width 2 height 6
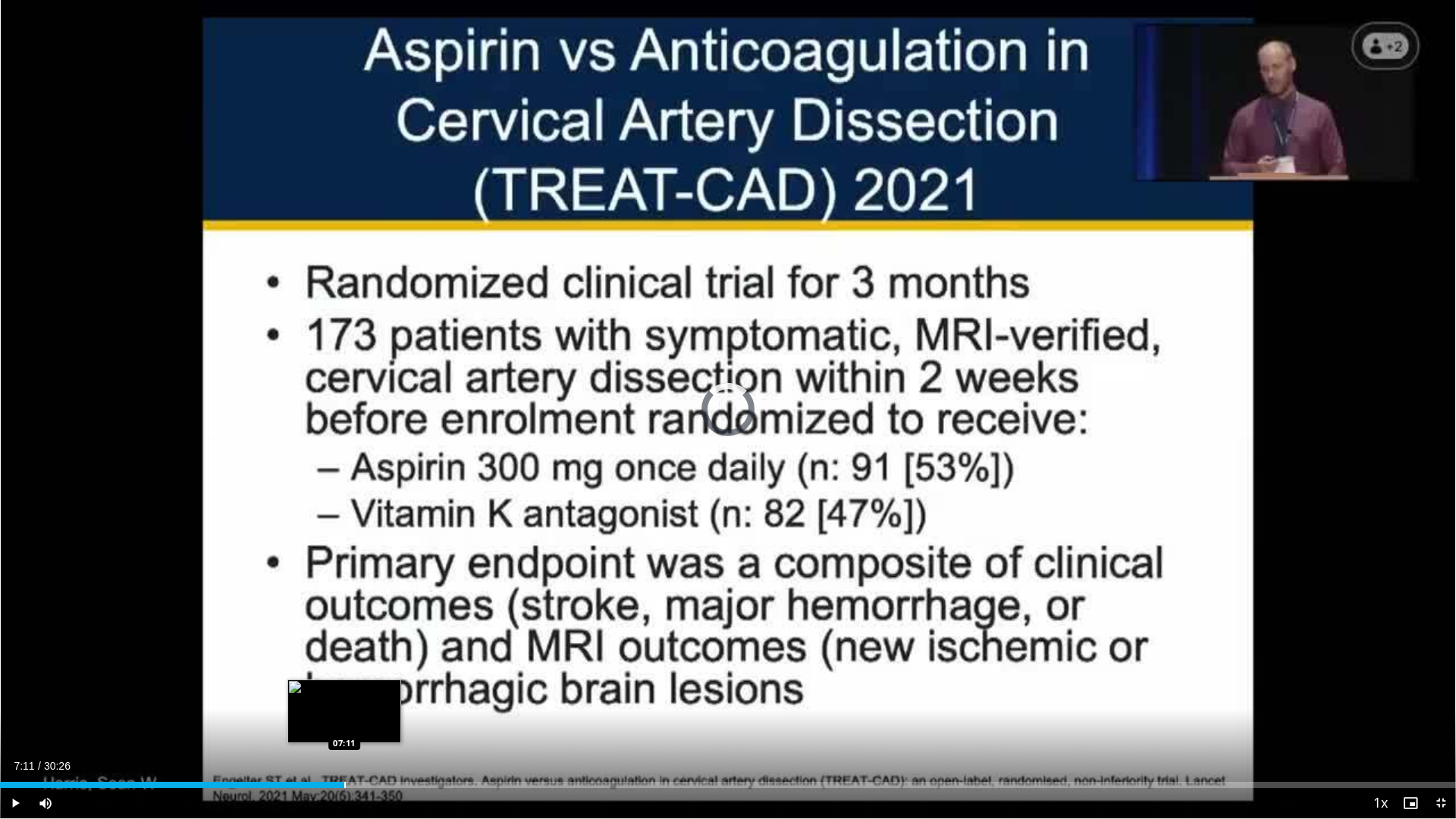
click at [345, 723] on div "Progress Bar" at bounding box center [345, 784] width 2 height 6
click at [388, 723] on div "Progress Bar" at bounding box center [388, 784] width 2 height 6
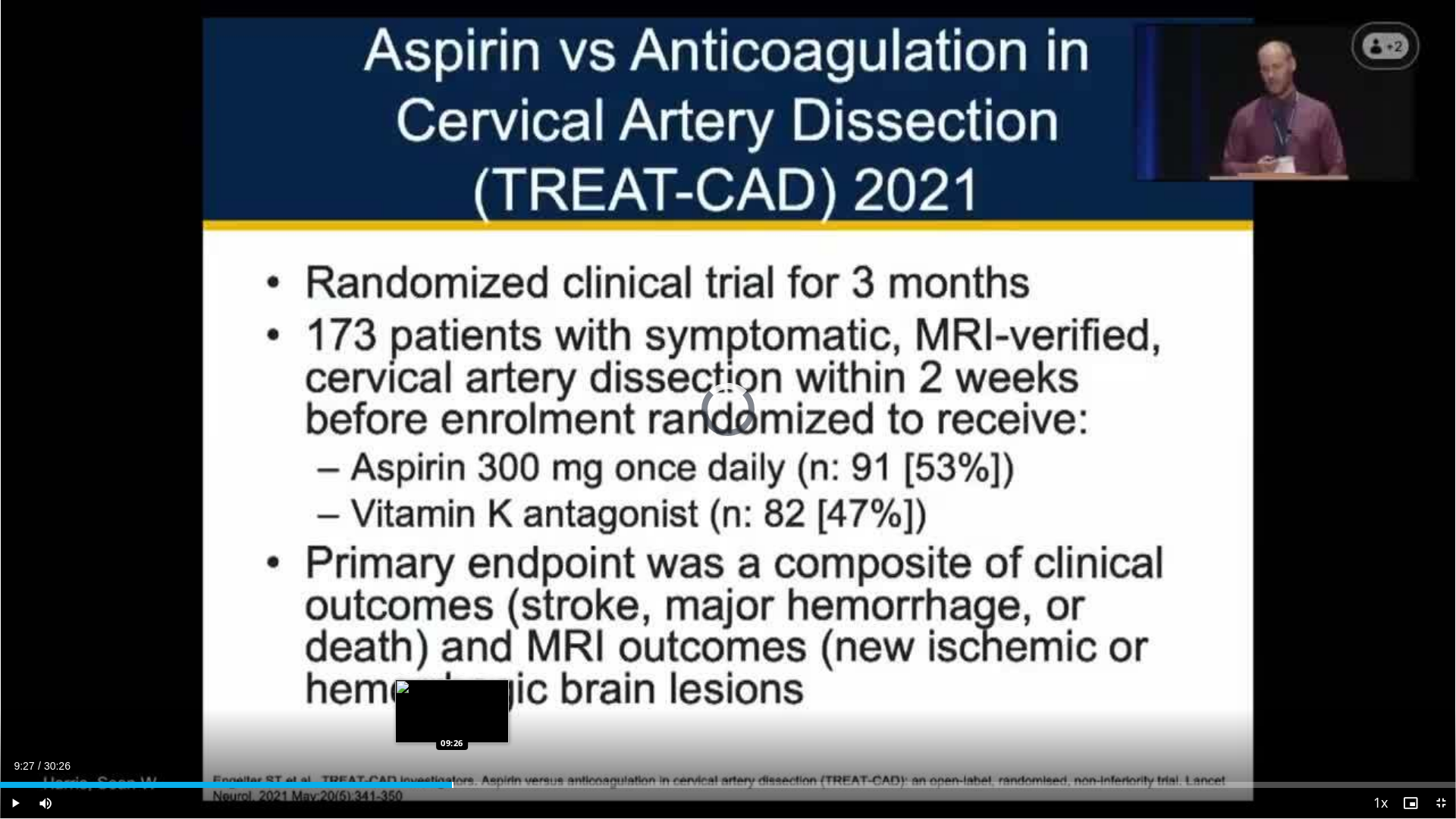
click at [453, 723] on div "Progress Bar" at bounding box center [453, 784] width 2 height 6
click at [498, 723] on div "Progress Bar" at bounding box center [498, 784] width 2 height 6
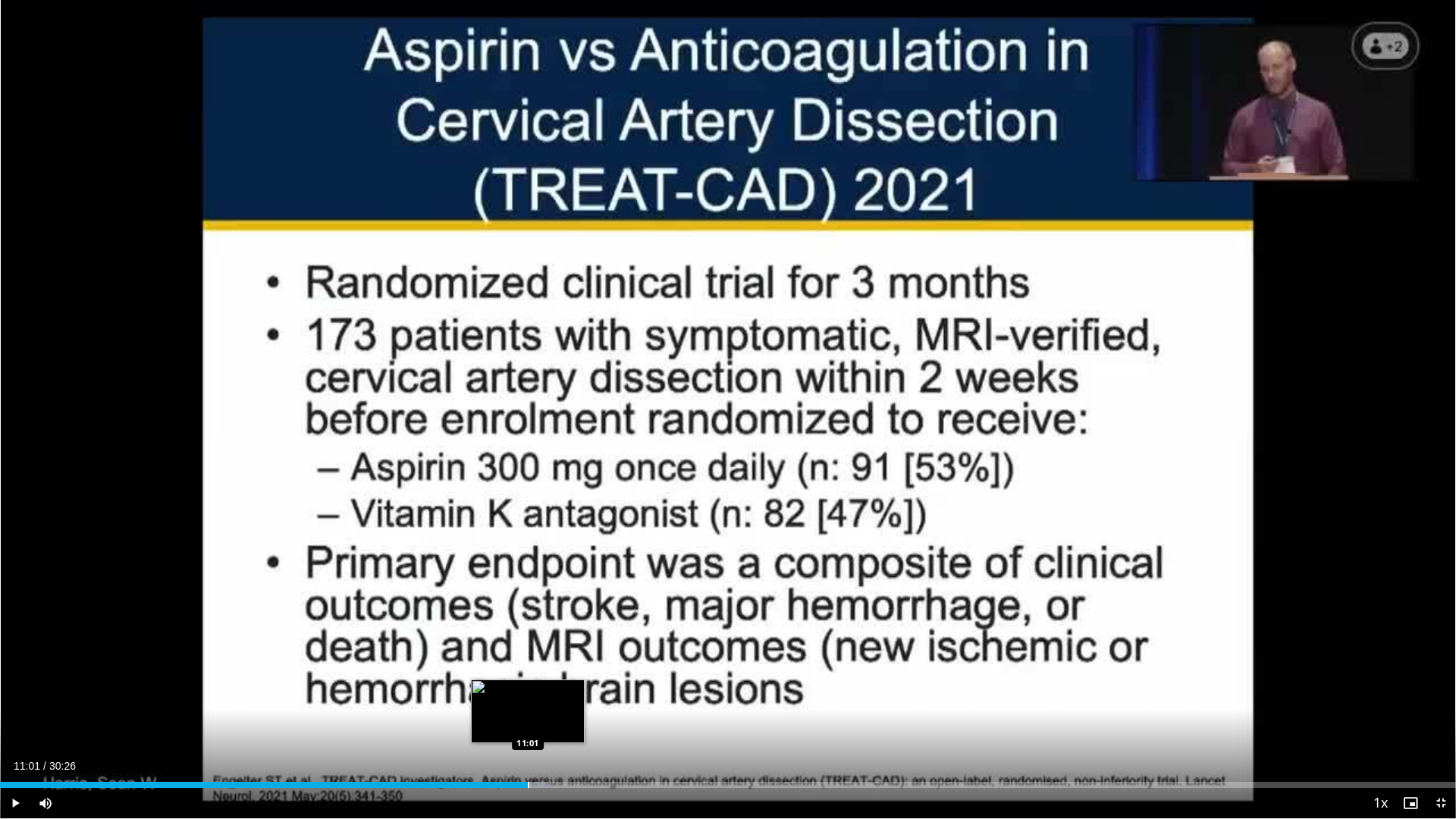
click at [528, 723] on div "Progress Bar" at bounding box center [529, 784] width 2 height 6
click at [578, 723] on div "Progress Bar" at bounding box center [579, 784] width 2 height 6
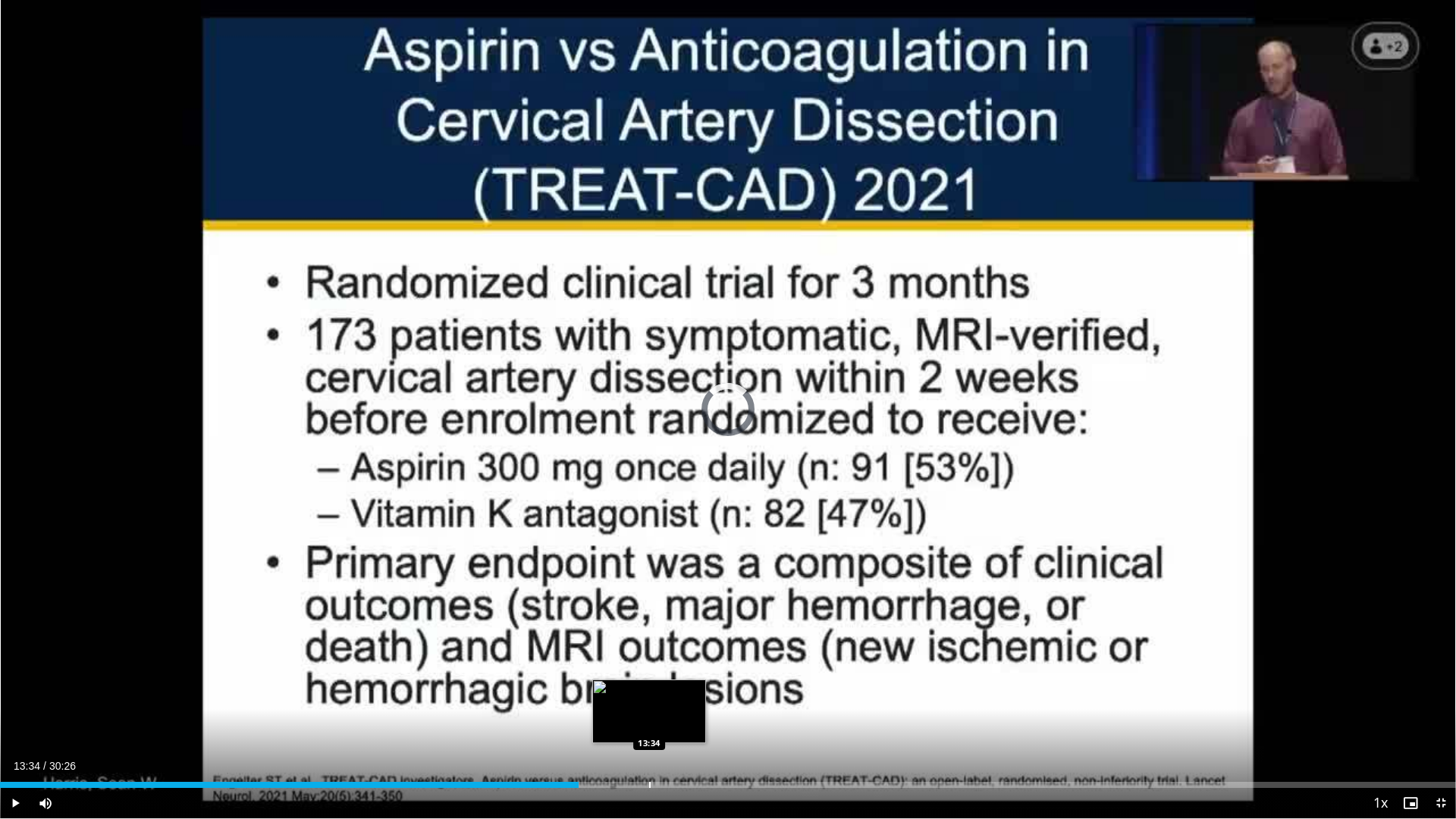
click at [649, 723] on div "Loaded : 0.00% 12:06 13:34" at bounding box center [728, 781] width 1456 height 14
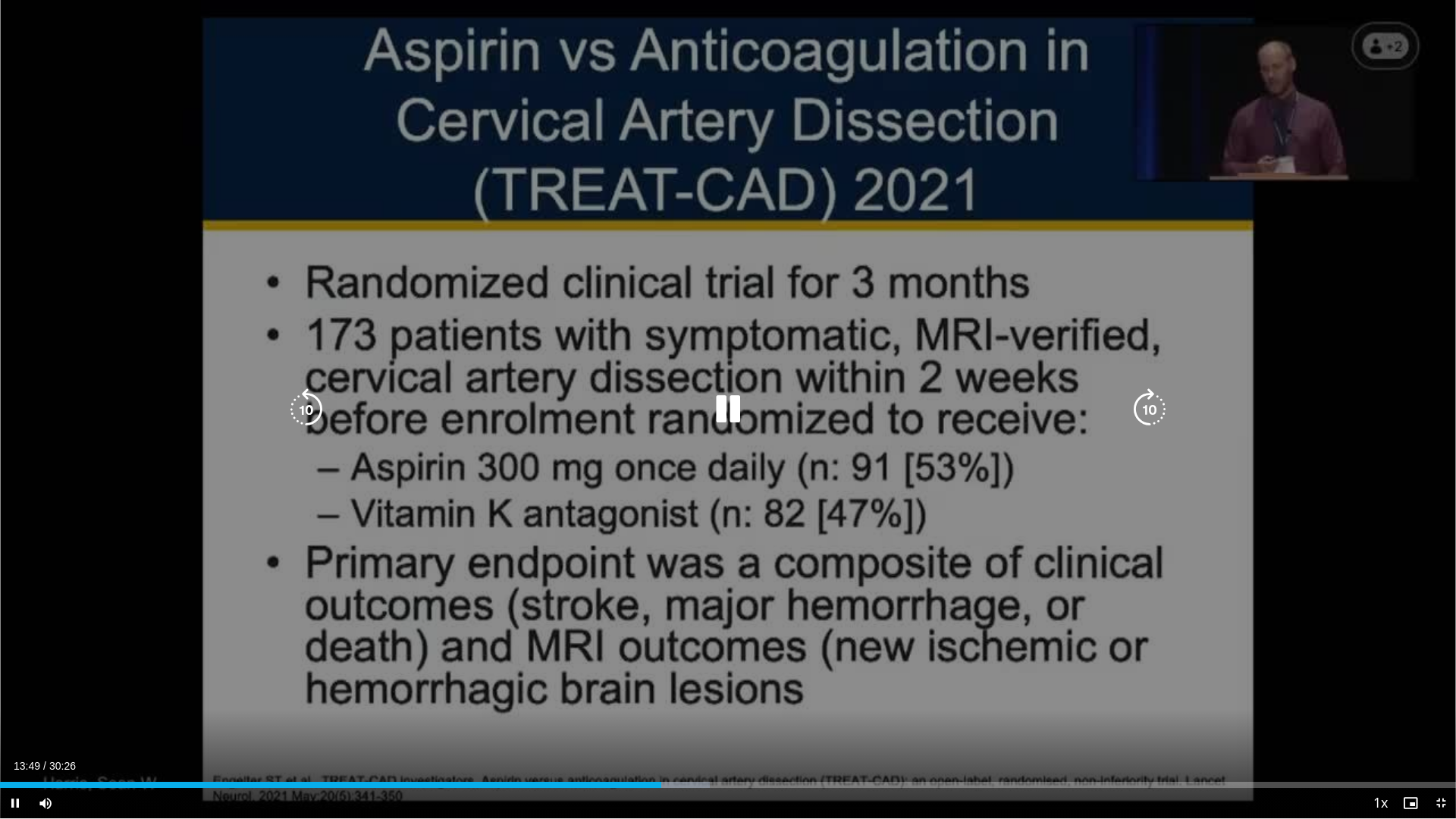
click at [1355, 573] on div "10 seconds Tap to unmute" at bounding box center [728, 409] width 1456 height 818
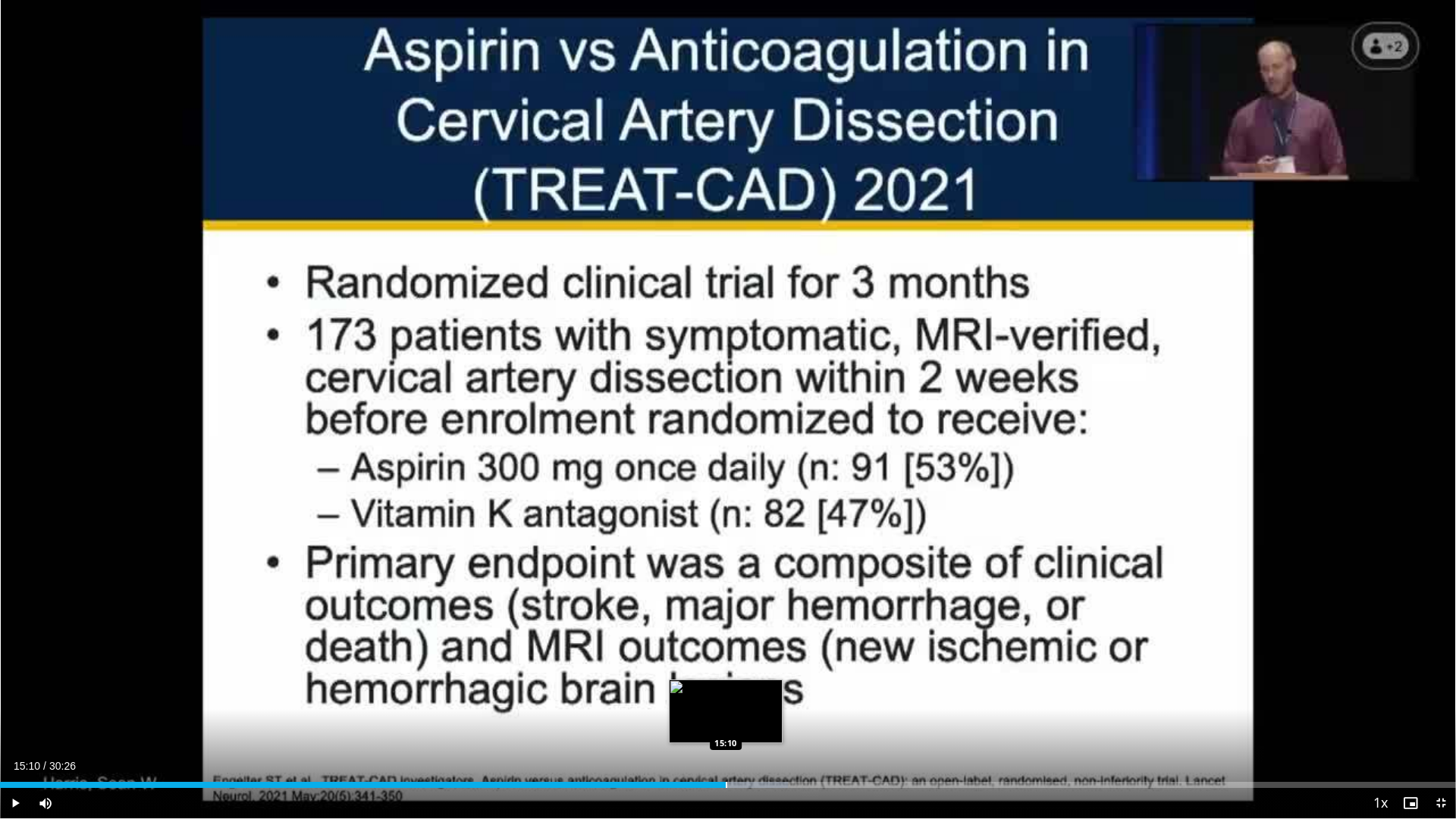
click at [726, 723] on div "Progress Bar" at bounding box center [727, 784] width 2 height 6
click at [742, 723] on div "Progress Bar" at bounding box center [743, 784] width 2 height 6
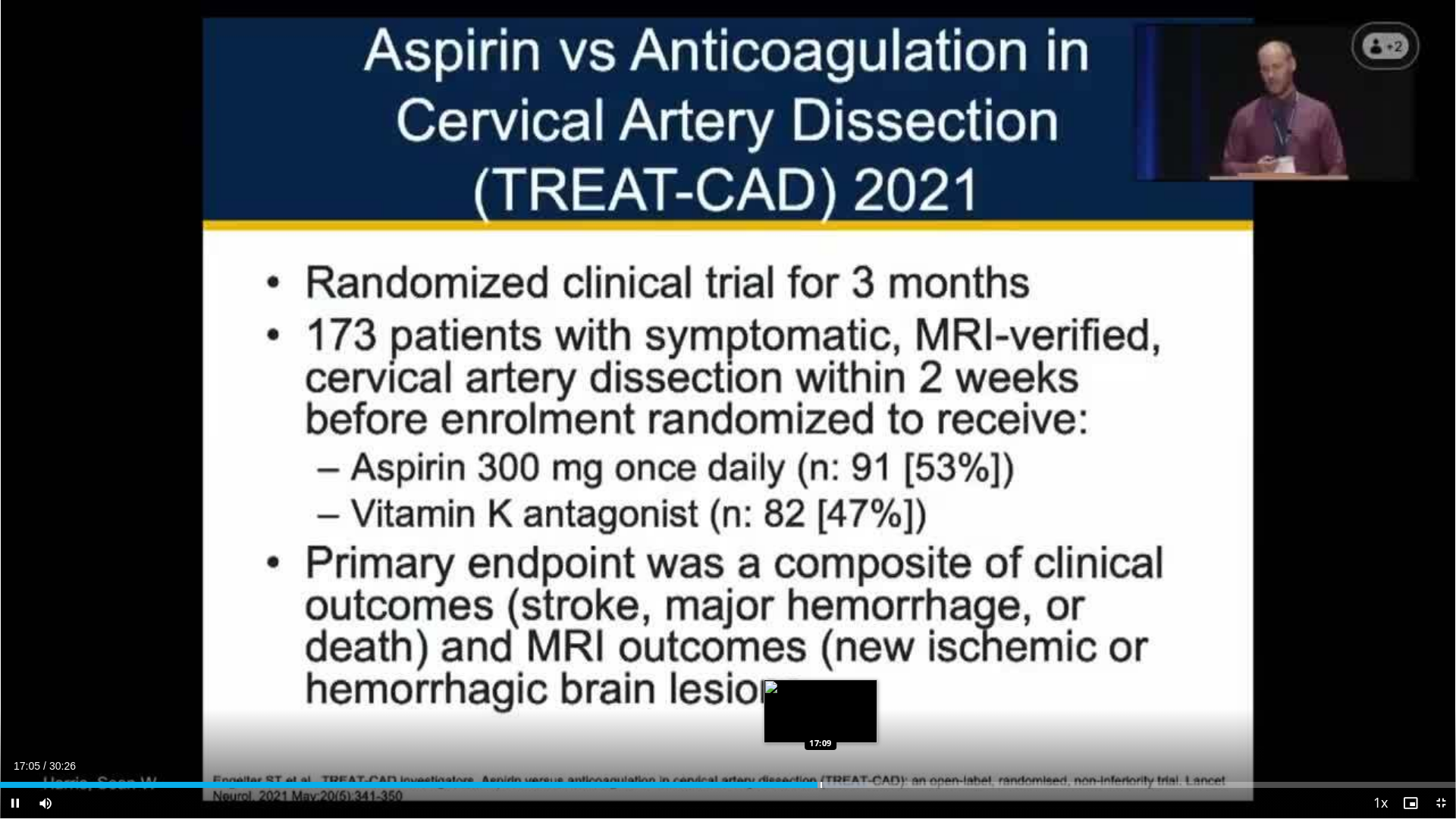
click at [821, 723] on div "Progress Bar" at bounding box center [821, 784] width 2 height 6
click at [826, 723] on video-js "**********" at bounding box center [728, 409] width 1456 height 819
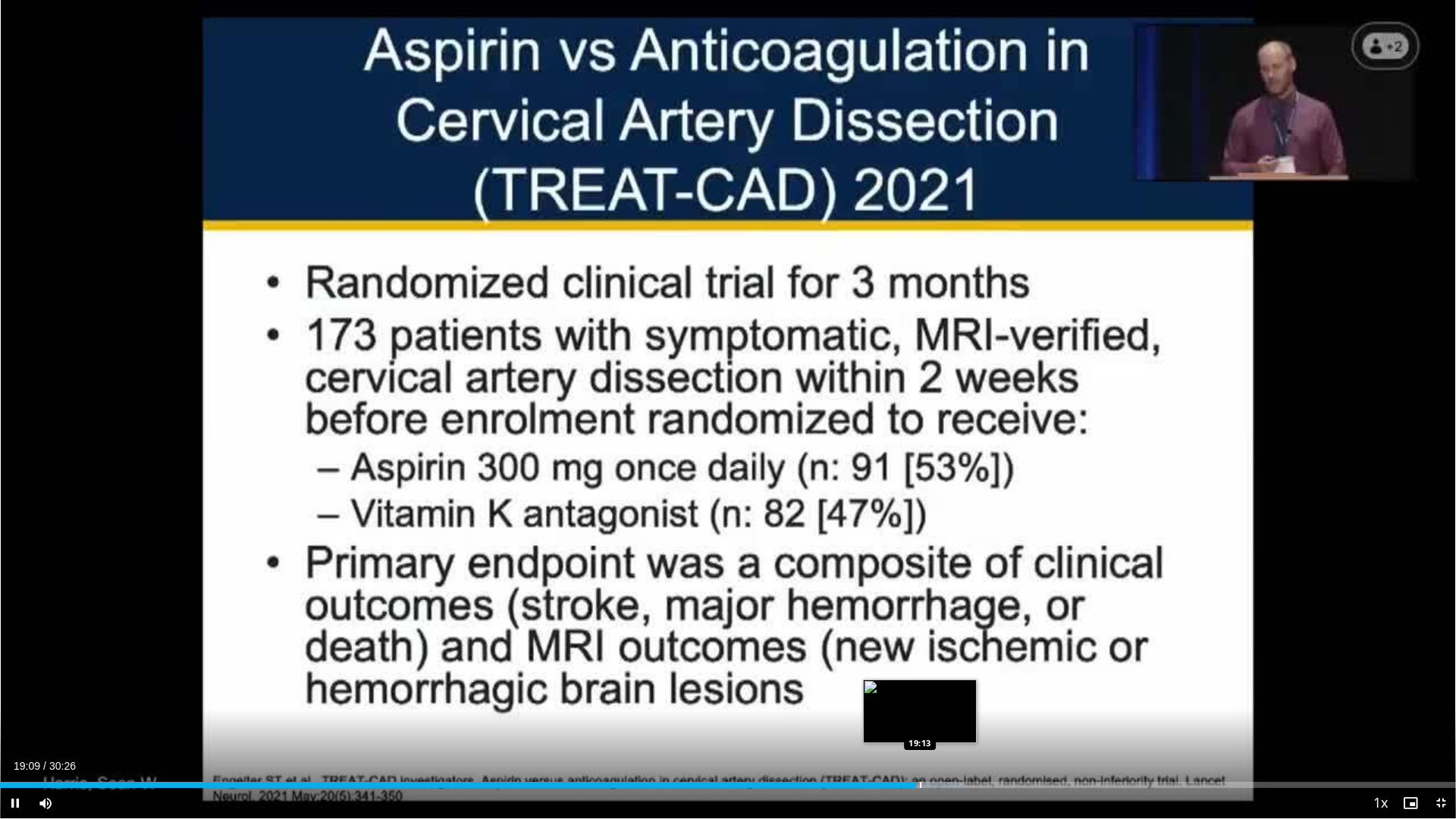
click at [920, 723] on div "Progress Bar" at bounding box center [921, 784] width 2 height 6
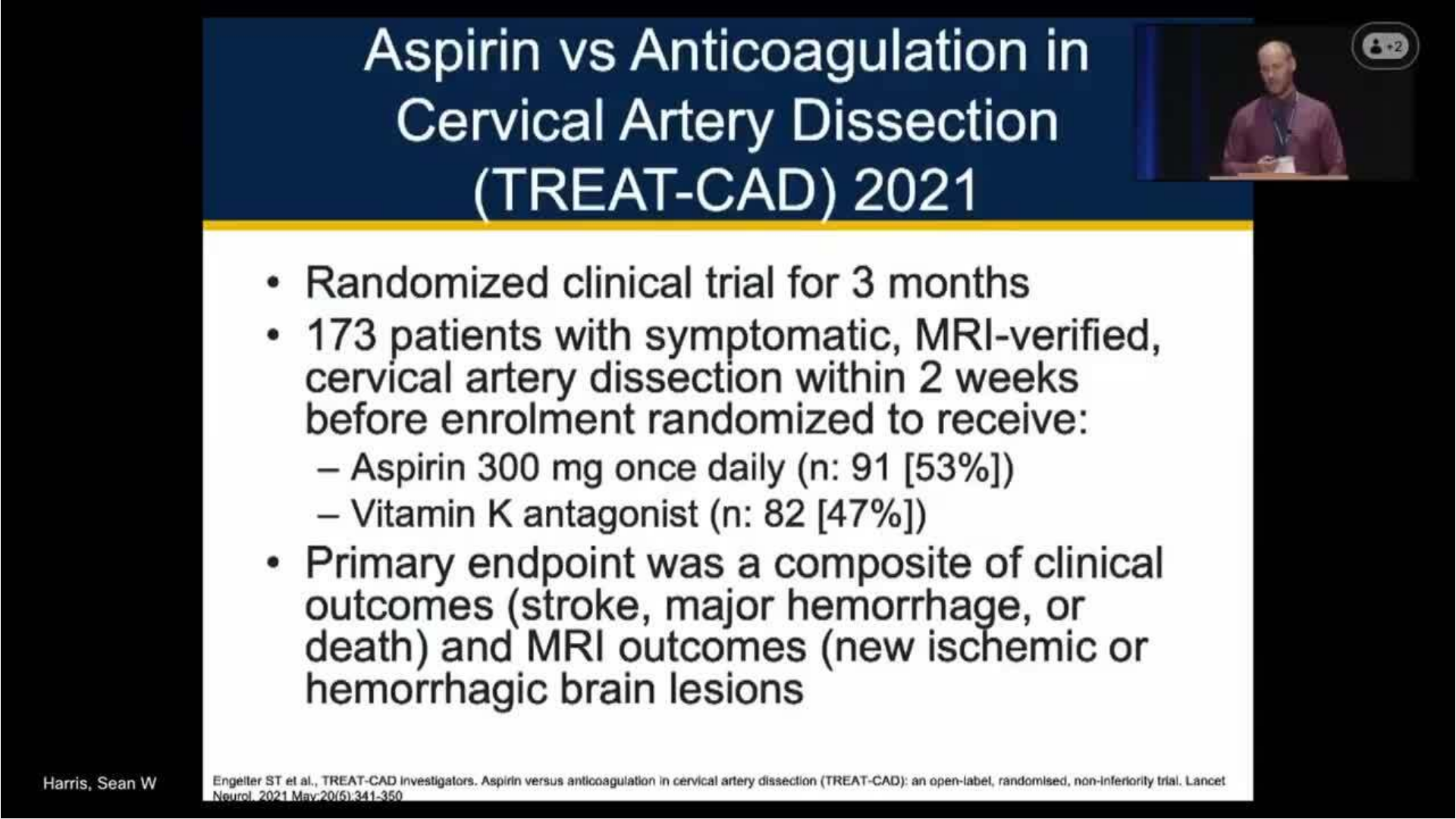
click at [928, 723] on div "10 seconds Tap to unmute" at bounding box center [728, 409] width 1456 height 818
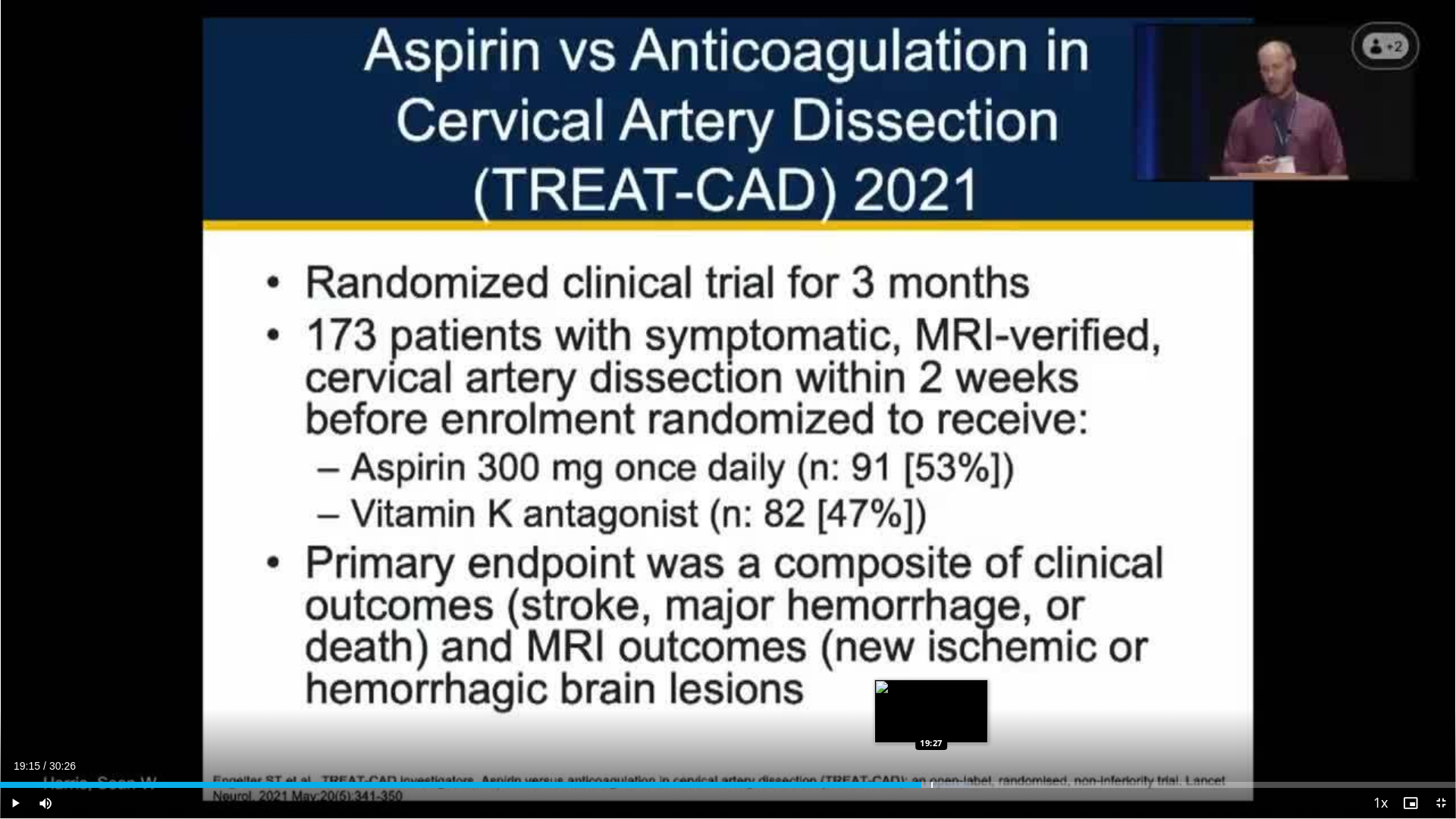
click at [931, 723] on div "Progress Bar" at bounding box center [932, 784] width 2 height 6
click at [927, 723] on div "Progress Bar" at bounding box center [928, 784] width 2 height 6
click at [17, 723] on span "Video Player" at bounding box center [15, 802] width 31 height 31
click at [916, 723] on div "Current Time 19:25 / Duration 30:26 Pause Skip Backward Skip Forward Mute Loade…" at bounding box center [728, 802] width 1456 height 31
click at [915, 723] on div "Progress Bar" at bounding box center [916, 784] width 2 height 6
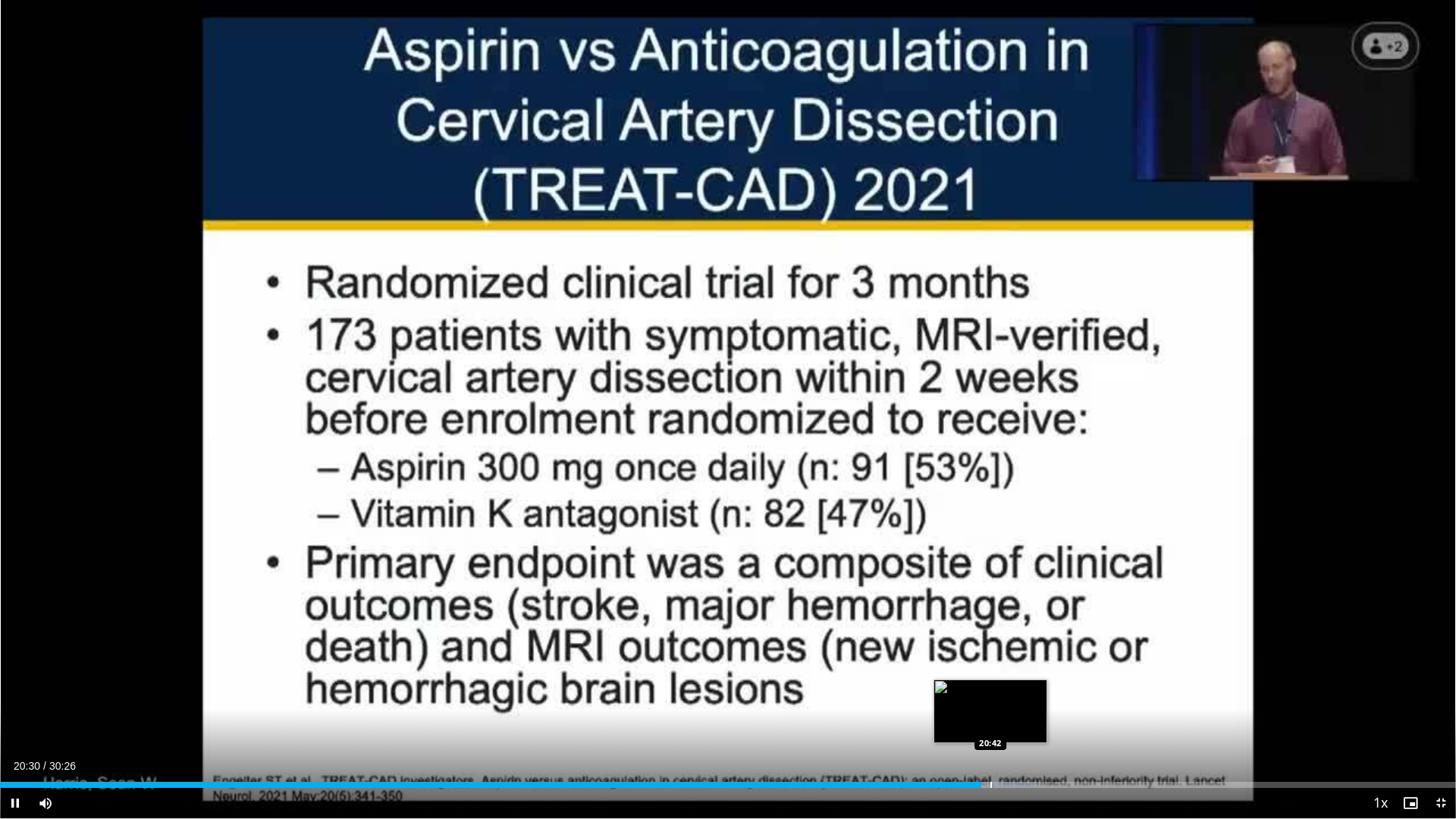
click at [991, 723] on div "Progress Bar" at bounding box center [992, 784] width 2 height 6
click at [996, 723] on div "Progress Bar" at bounding box center [996, 784] width 2 height 6
click at [1007, 723] on div "Progress Bar" at bounding box center [1007, 784] width 2 height 6
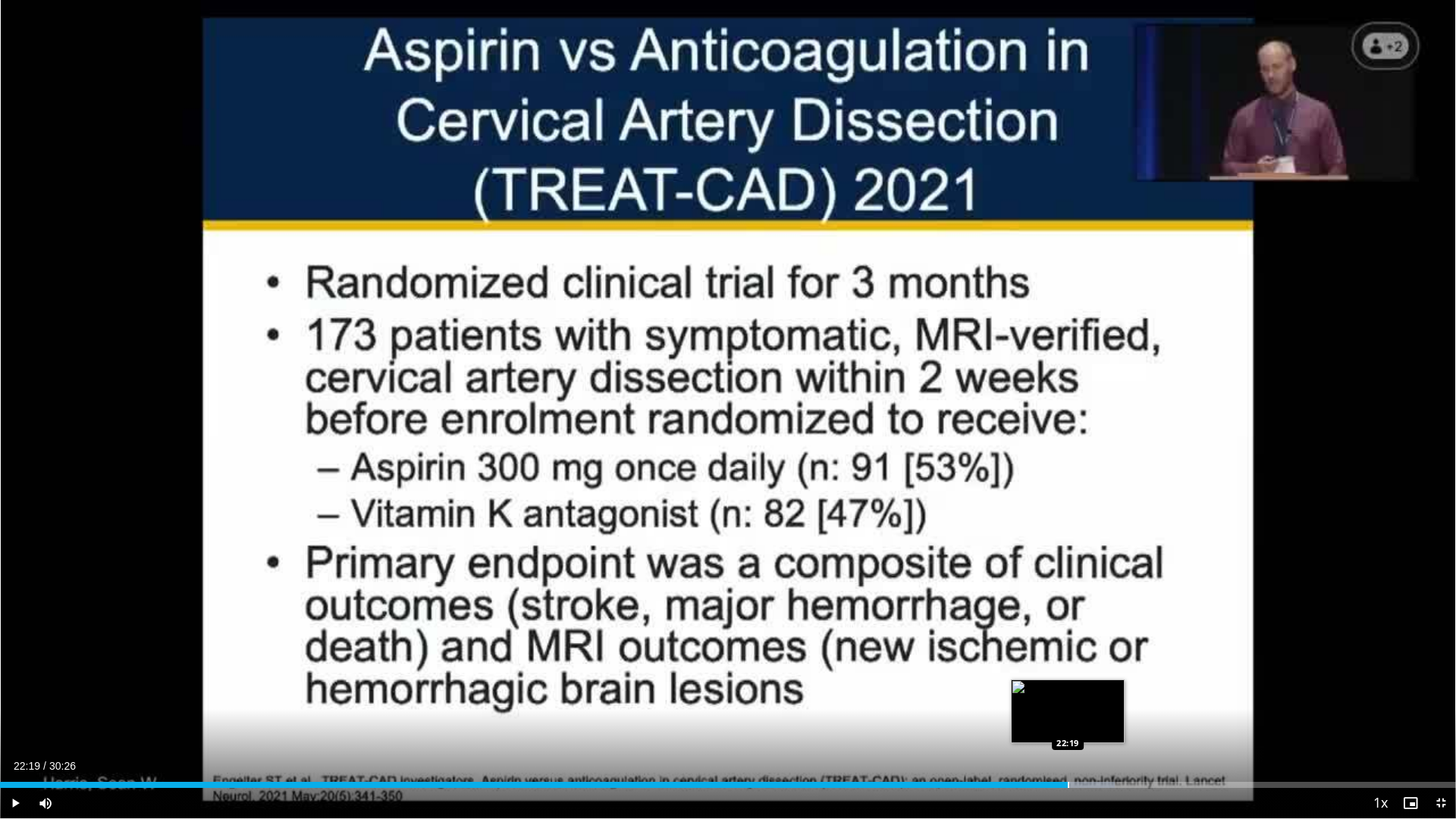
click at [1068, 723] on div "Progress Bar" at bounding box center [1069, 784] width 2 height 6
click at [1090, 723] on div "Progress Bar" at bounding box center [1091, 784] width 2 height 6
click at [1100, 723] on div "Progress Bar" at bounding box center [1101, 784] width 2 height 6
click at [1112, 723] on div "Progress Bar" at bounding box center [1113, 784] width 2 height 6
click at [1124, 723] on div "Progress Bar" at bounding box center [1125, 784] width 2 height 6
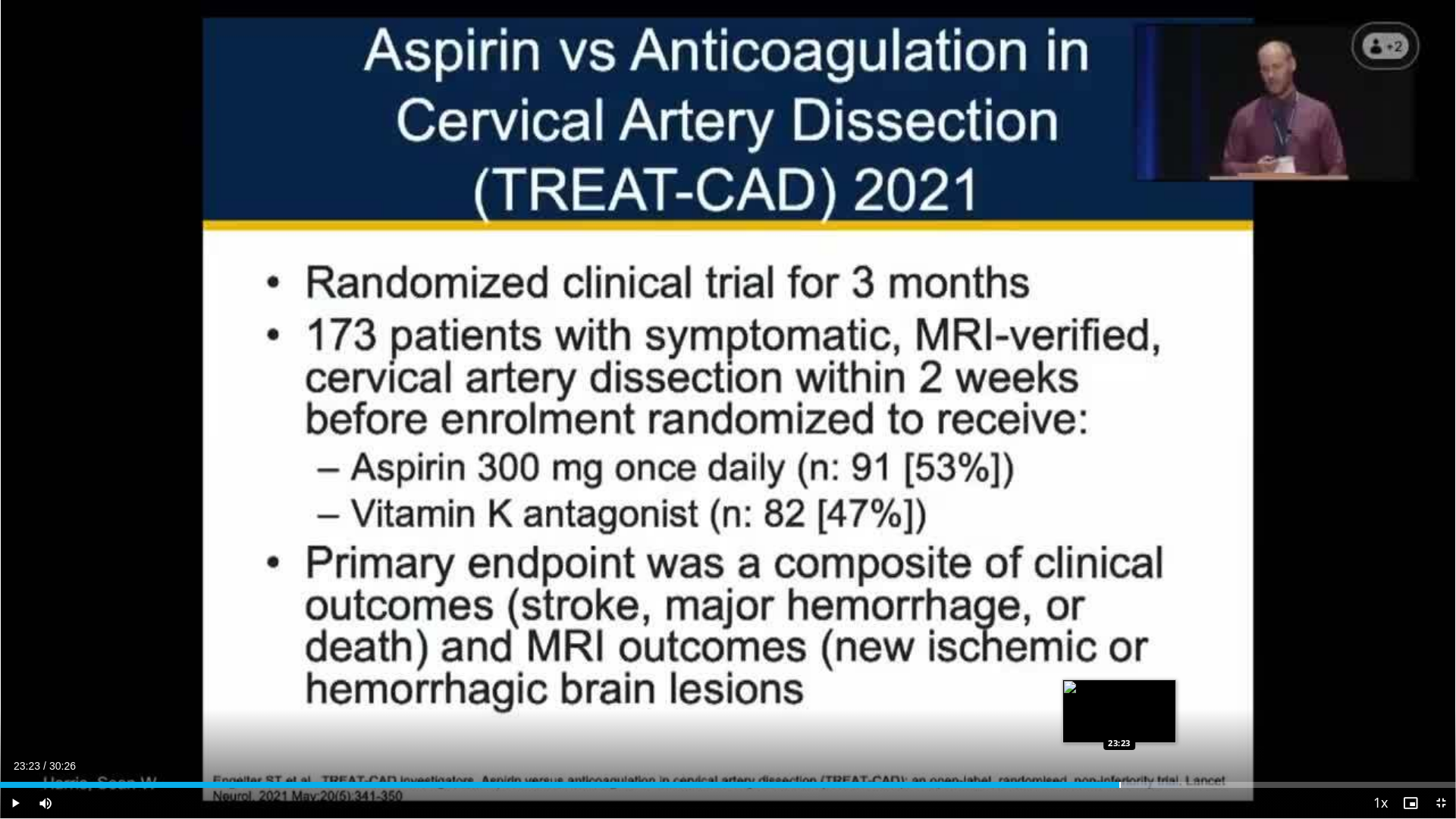
click at [1119, 723] on div "Progress Bar" at bounding box center [1120, 784] width 2 height 6
click at [1113, 723] on div "Current Time 23:26 / Duration 30:26 Pause Skip Backward Skip Forward Mute Loade…" at bounding box center [728, 802] width 1456 height 31
click at [1108, 723] on div "Progress Bar" at bounding box center [1109, 784] width 2 height 6
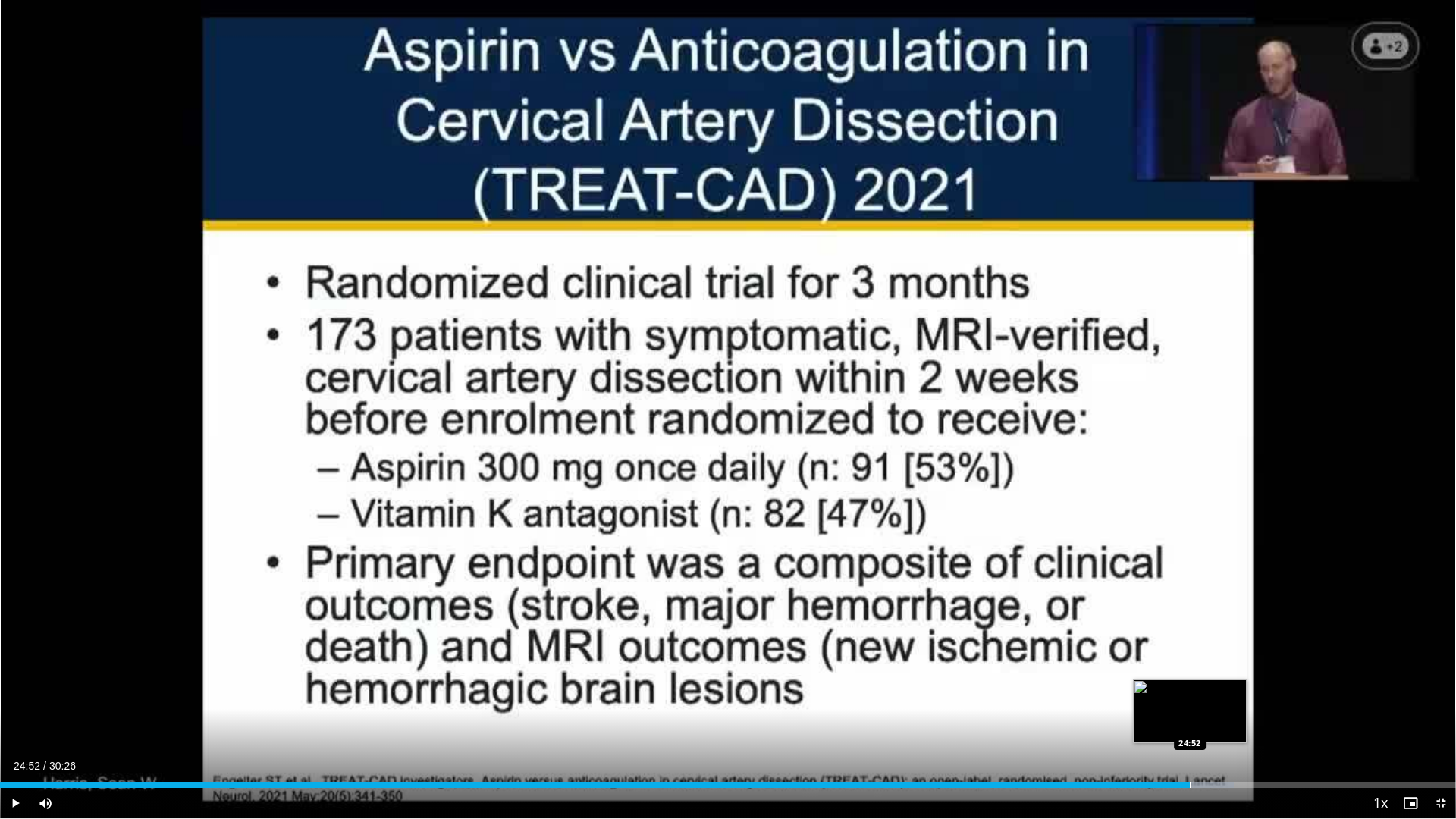
click at [1190, 723] on div "Progress Bar" at bounding box center [1191, 784] width 2 height 6
click at [9, 723] on span "Video Player" at bounding box center [15, 802] width 31 height 31
click at [17, 723] on span "Video Player" at bounding box center [15, 802] width 31 height 31
click at [1255, 723] on div "Progress Bar" at bounding box center [1256, 784] width 2 height 6
click at [1260, 723] on div "Progress Bar" at bounding box center [1261, 784] width 2 height 6
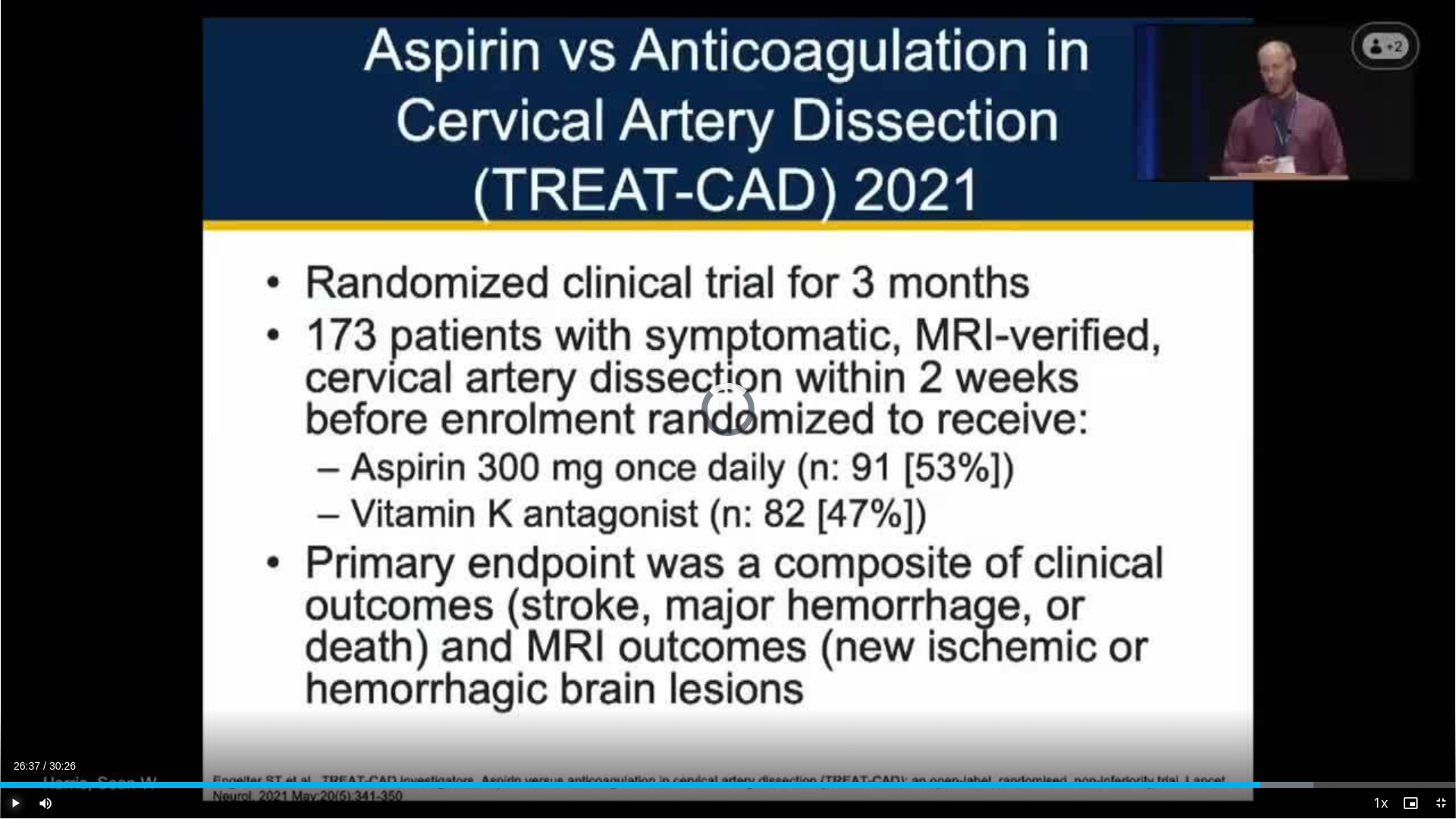
click at [1274, 723] on div "Progress Bar" at bounding box center [1275, 784] width 2 height 6
click at [1293, 723] on div "Progress Bar" at bounding box center [1294, 784] width 2 height 6
click at [1318, 723] on div "Progress Bar" at bounding box center [1319, 784] width 2 height 6
click at [1340, 723] on div "Progress Bar" at bounding box center [1340, 784] width 2 height 6
click at [1361, 723] on div "Progress Bar" at bounding box center [1362, 784] width 2 height 6
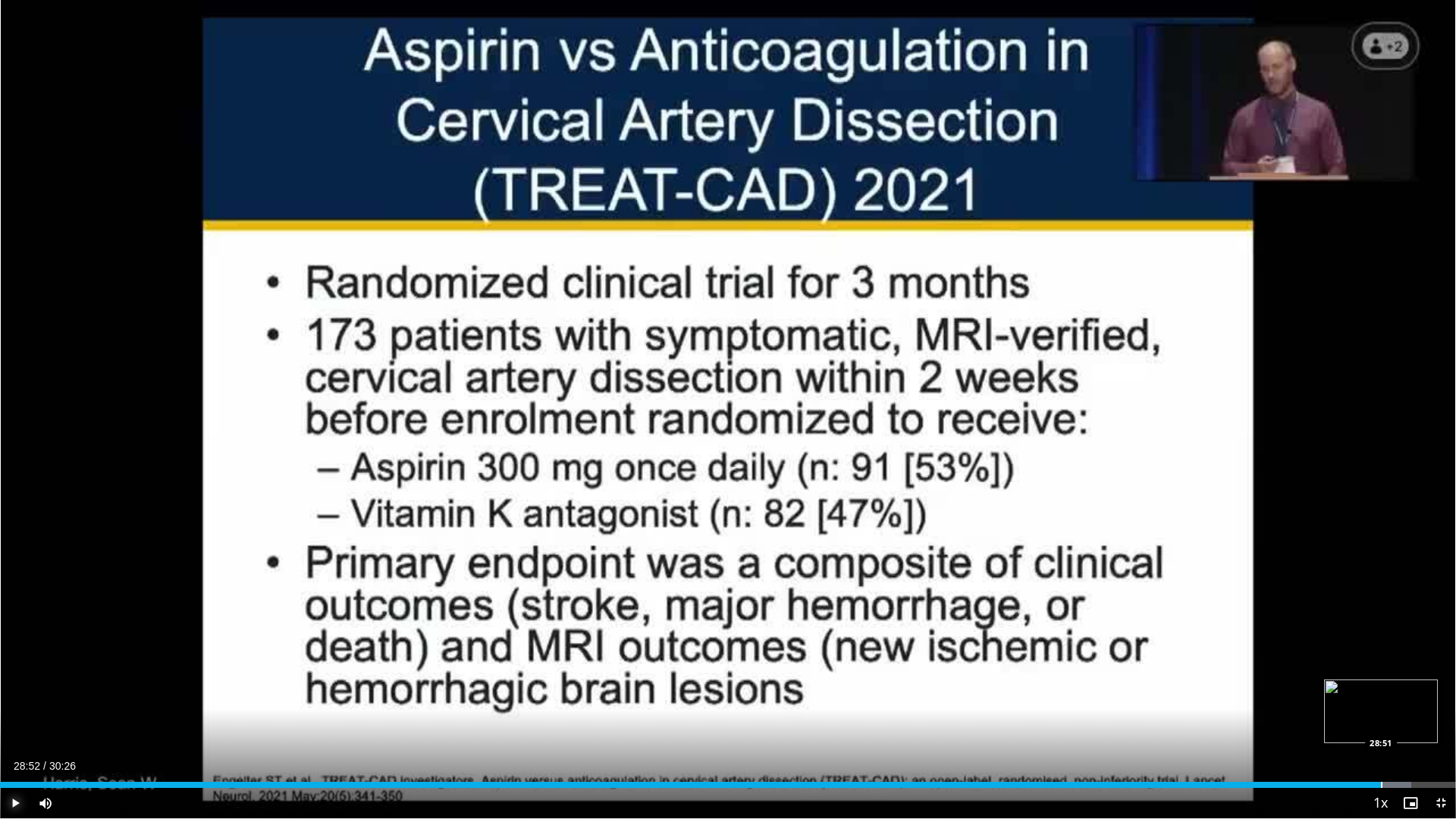
click at [1382, 723] on div "Progress Bar" at bounding box center [1382, 784] width 2 height 6
click at [1418, 723] on div "Progress Bar" at bounding box center [1418, 784] width 2 height 6
click at [1439, 723] on span "Video Player" at bounding box center [1441, 802] width 31 height 31
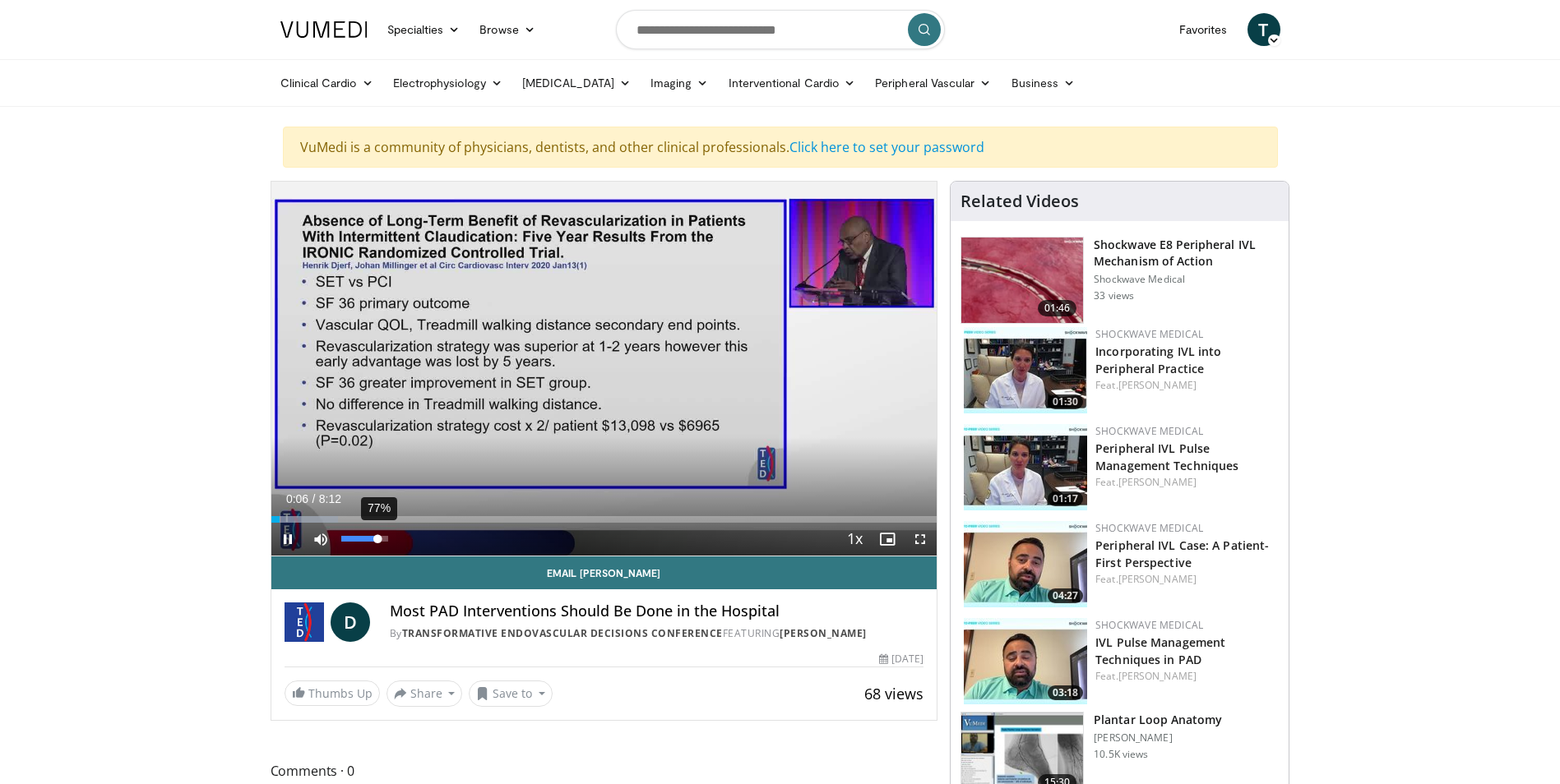
drag, startPoint x: 343, startPoint y: 537, endPoint x: 377, endPoint y: 544, distance: 34.7
click at [377, 544] on div "77%" at bounding box center [365, 539] width 58 height 33
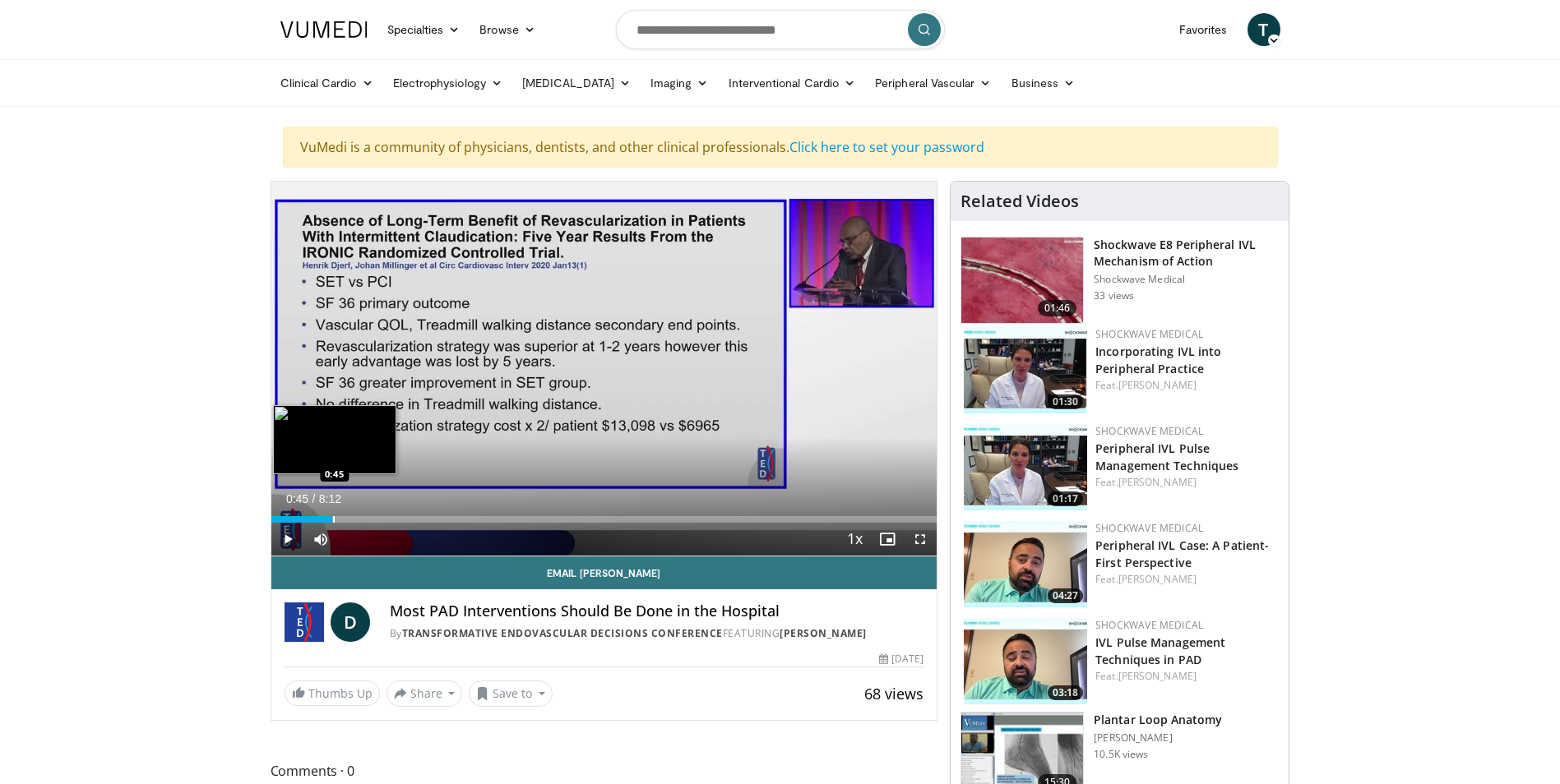
click at [333, 520] on div "Progress Bar" at bounding box center [334, 520] width 2 height 7
click at [342, 518] on div "Progress Bar" at bounding box center [343, 520] width 2 height 7
click at [918, 539] on span "Video Player" at bounding box center [920, 539] width 33 height 33
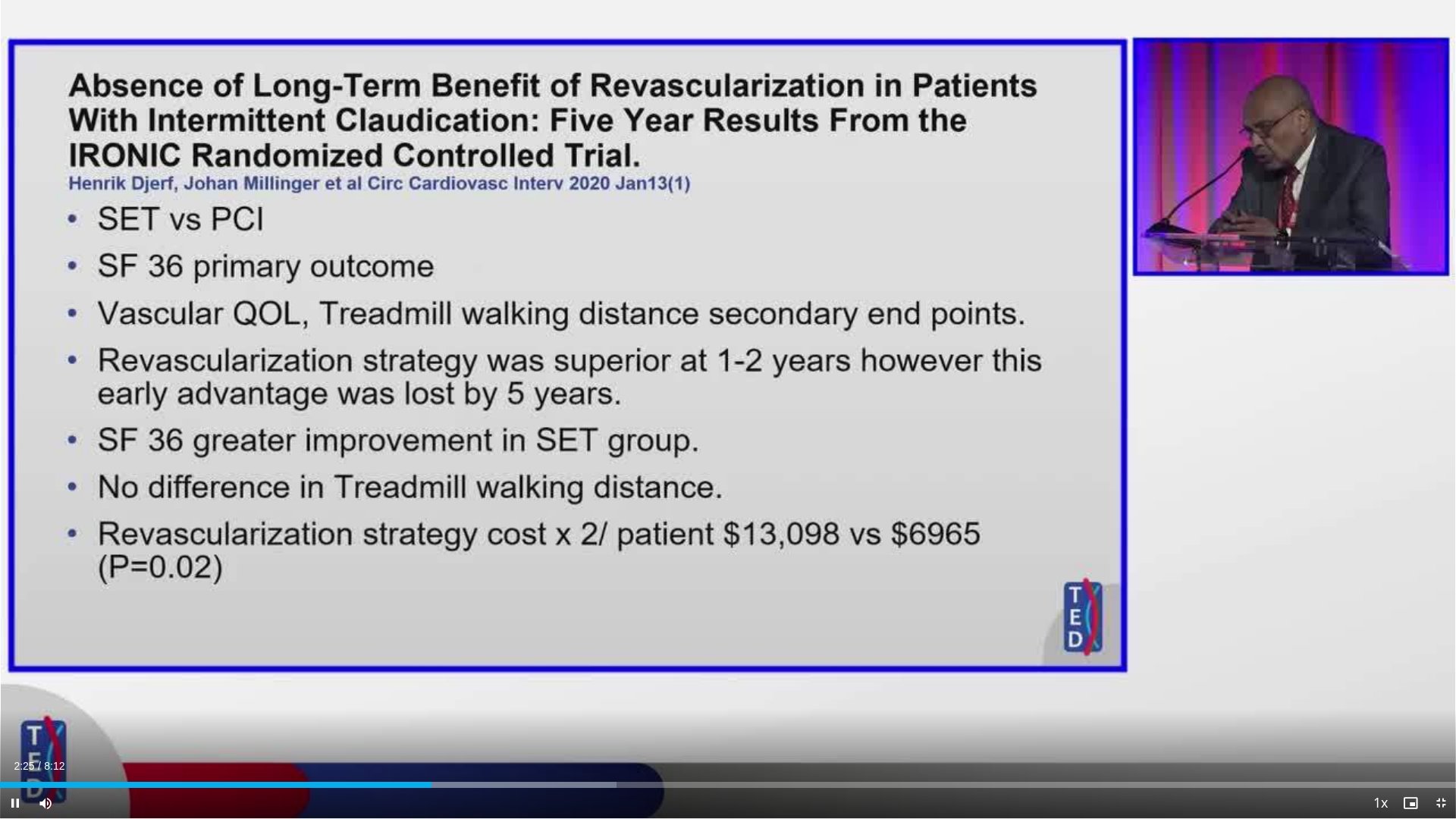
click at [491, 723] on div "Current Time 2:25 / Duration 8:12 Pause Skip Backward Skip Forward Mute 77% Loa…" at bounding box center [728, 802] width 1456 height 31
click at [500, 723] on div "Progress Bar" at bounding box center [501, 784] width 2 height 6
click at [558, 723] on div "Current Time 2:51 / Duration 8:12 Pause Skip Backward Skip Forward Mute 77% Loa…" at bounding box center [728, 802] width 1456 height 31
click at [661, 723] on div "Current Time 2:52 / Duration 8:12 Pause Skip Backward Skip Forward Mute 77% Loa…" at bounding box center [728, 802] width 1456 height 31
click at [660, 723] on div "Current Time 2:54 / Duration 8:12 Pause Skip Backward Skip Forward Mute 77% Loa…" at bounding box center [728, 802] width 1456 height 31
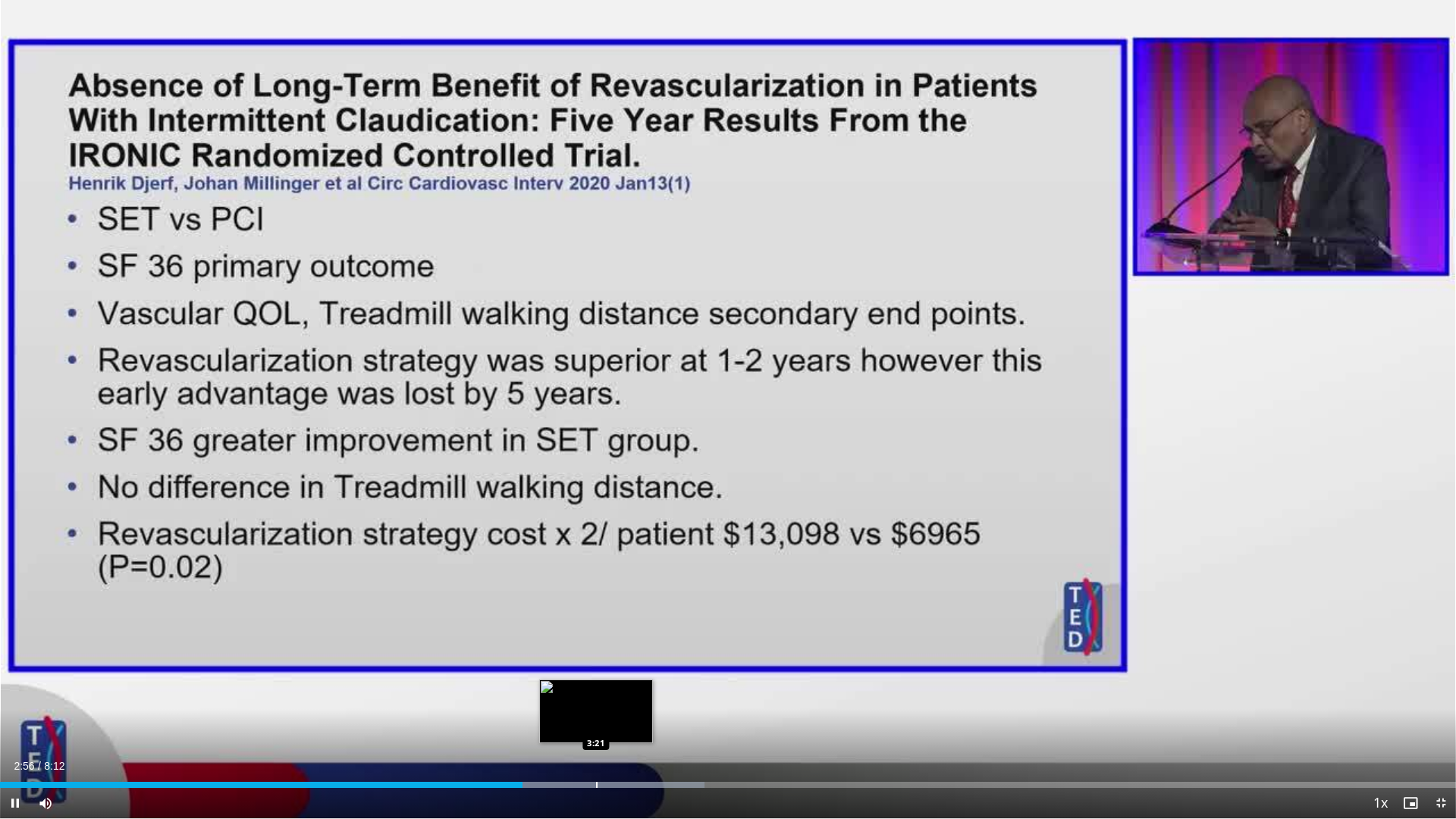
click at [596, 723] on div "Progress Bar" at bounding box center [597, 784] width 2 height 6
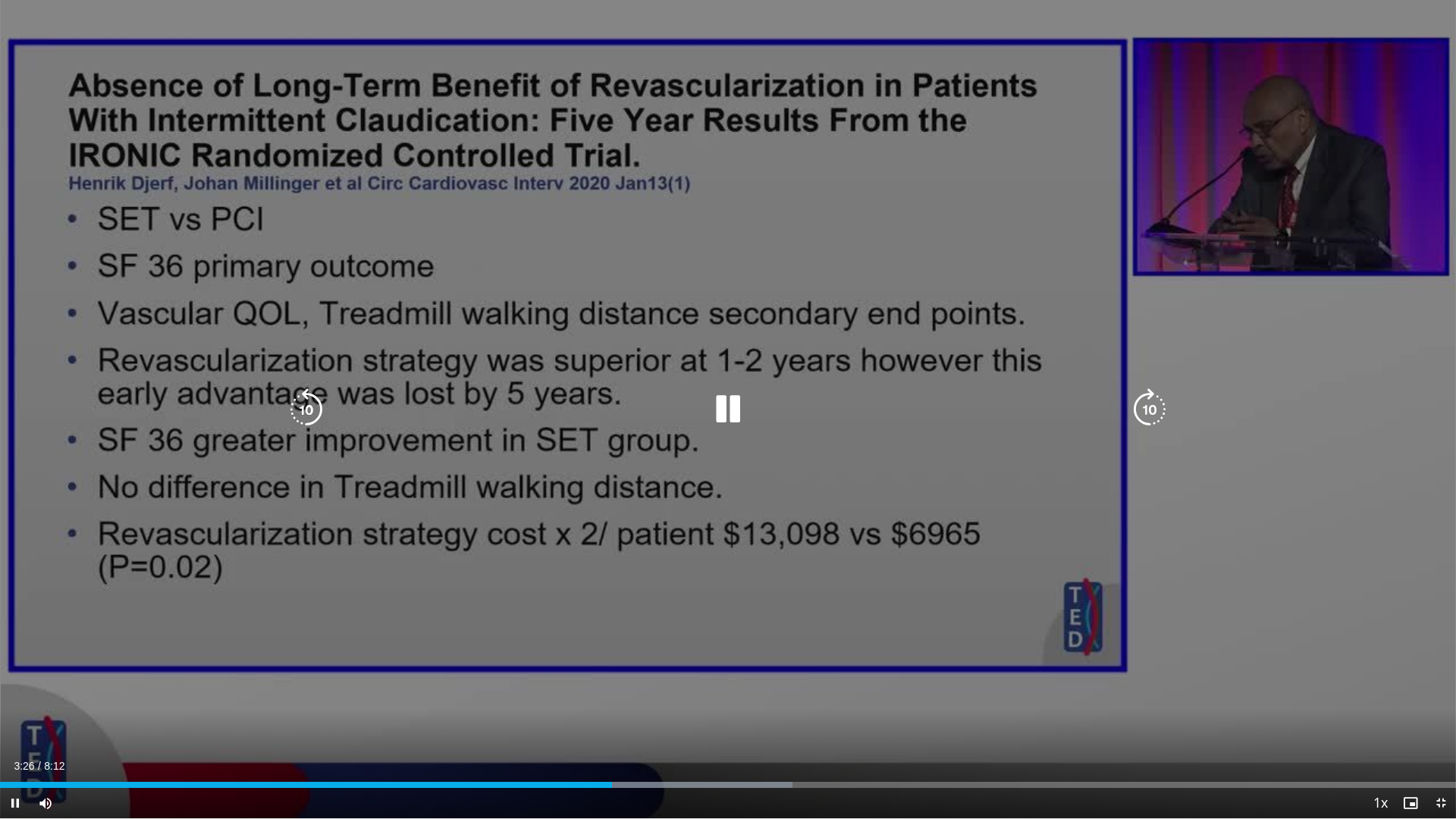
click at [770, 723] on div "Current Time 3:26 / Duration 8:12 Pause Skip Backward Skip Forward Mute 77% Loa…" at bounding box center [728, 802] width 1456 height 31
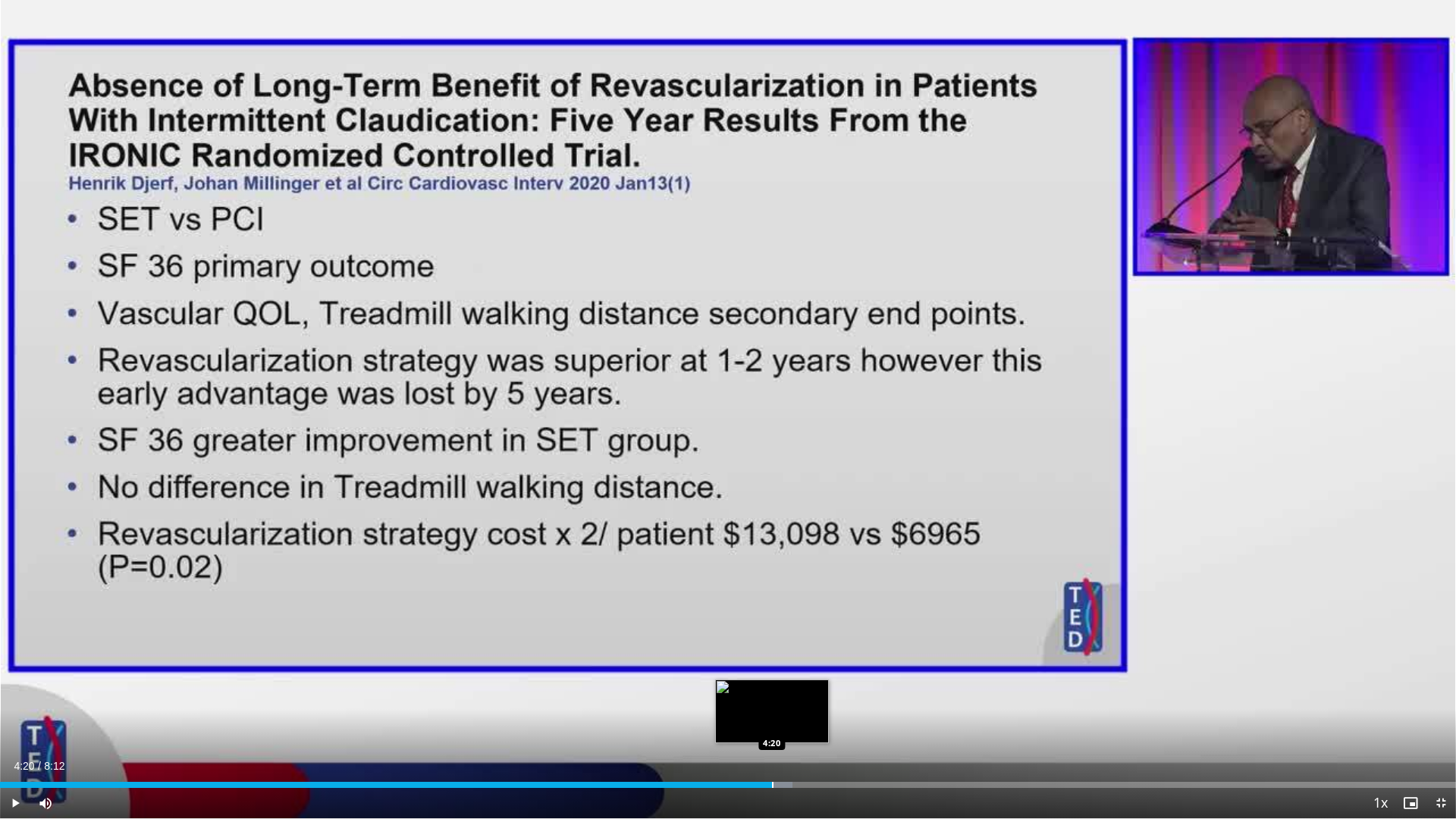
click at [772, 723] on div "Progress Bar" at bounding box center [773, 784] width 2 height 6
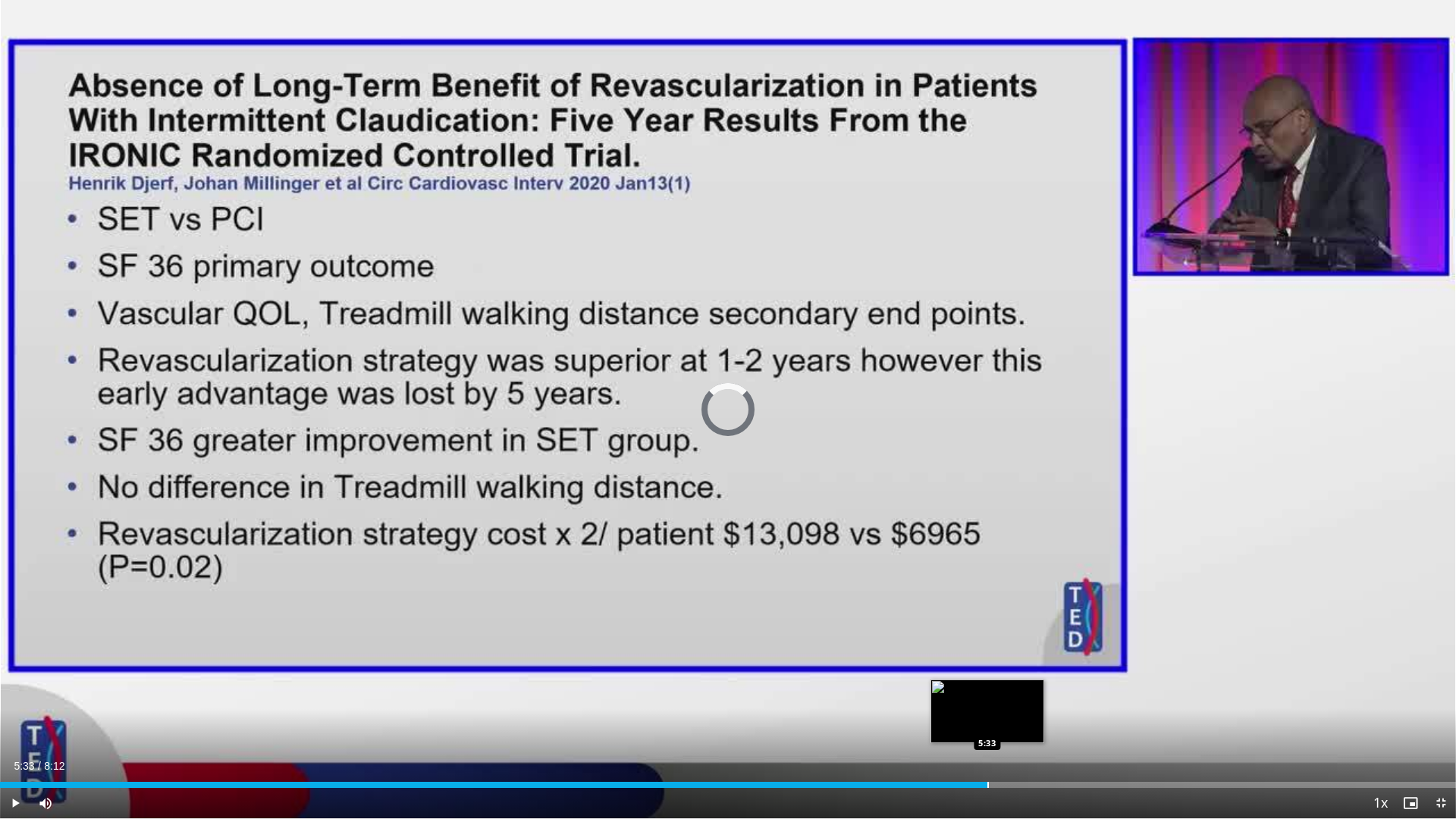
click at [987, 723] on div "Progress Bar" at bounding box center [988, 784] width 2 height 6
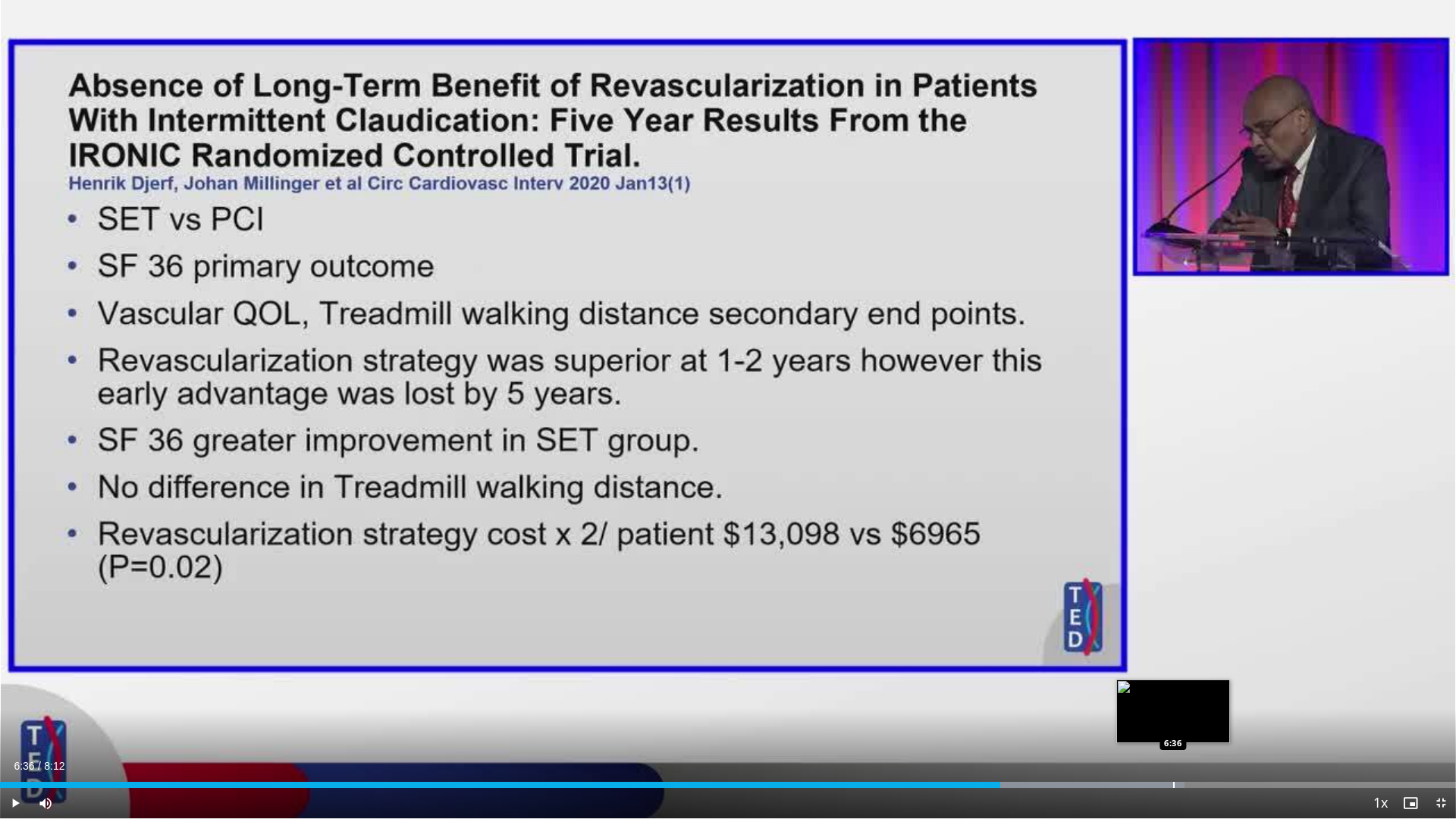
click at [1174, 723] on div "Progress Bar" at bounding box center [1174, 784] width 2 height 6
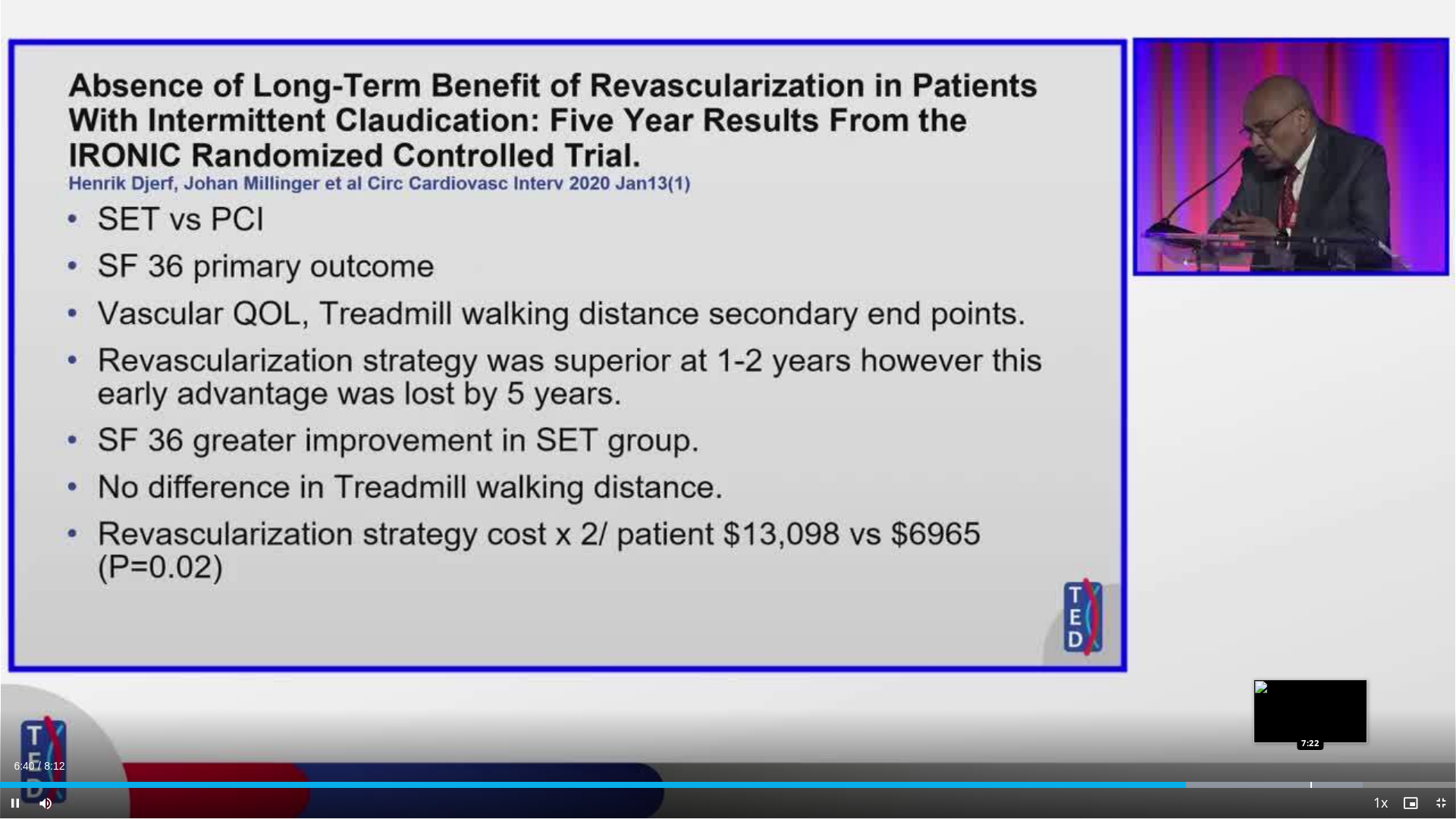
click at [1311, 723] on div "Progress Bar" at bounding box center [1312, 784] width 2 height 6
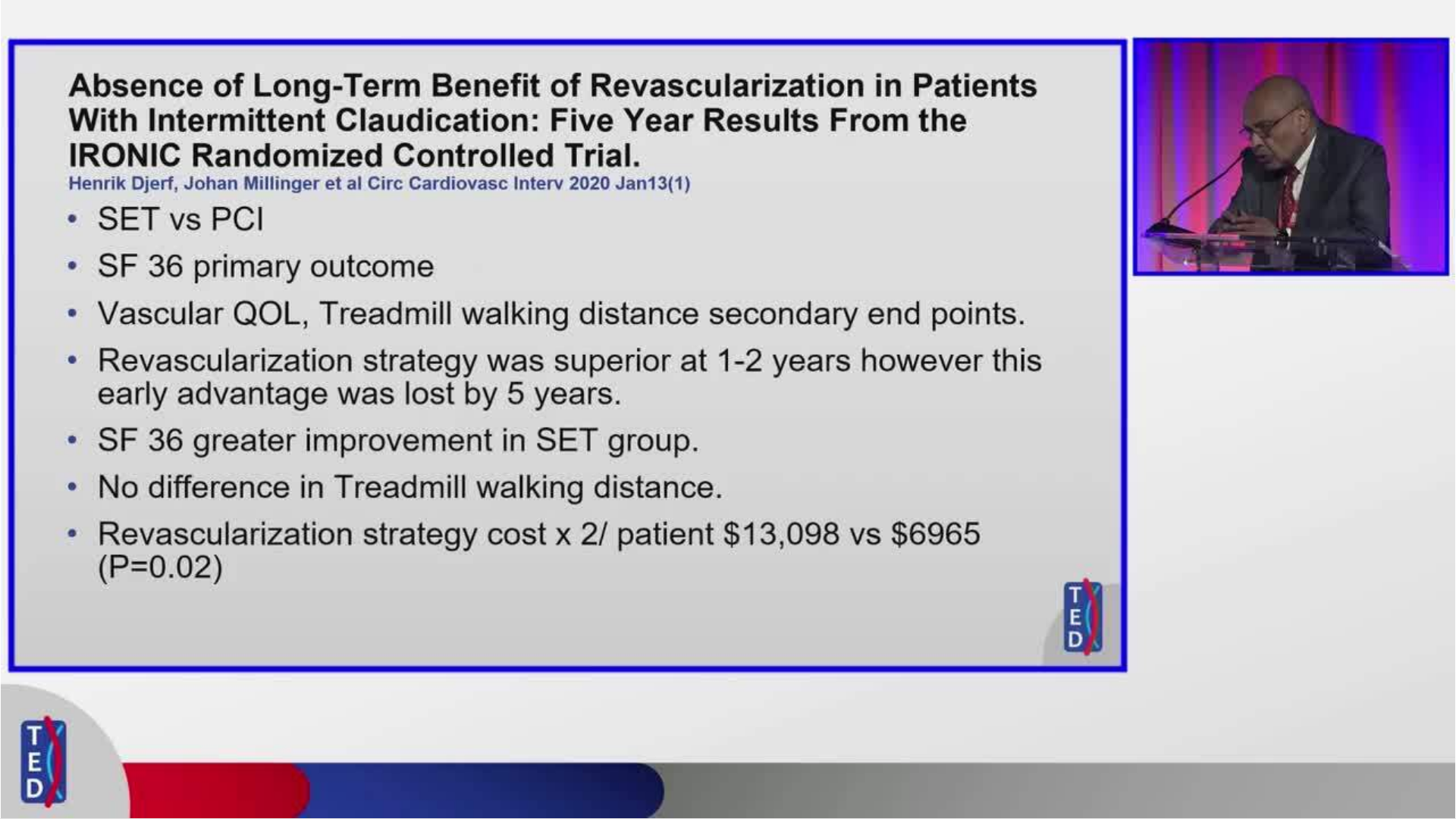
click at [1401, 723] on video-js "**********" at bounding box center [728, 409] width 1456 height 819
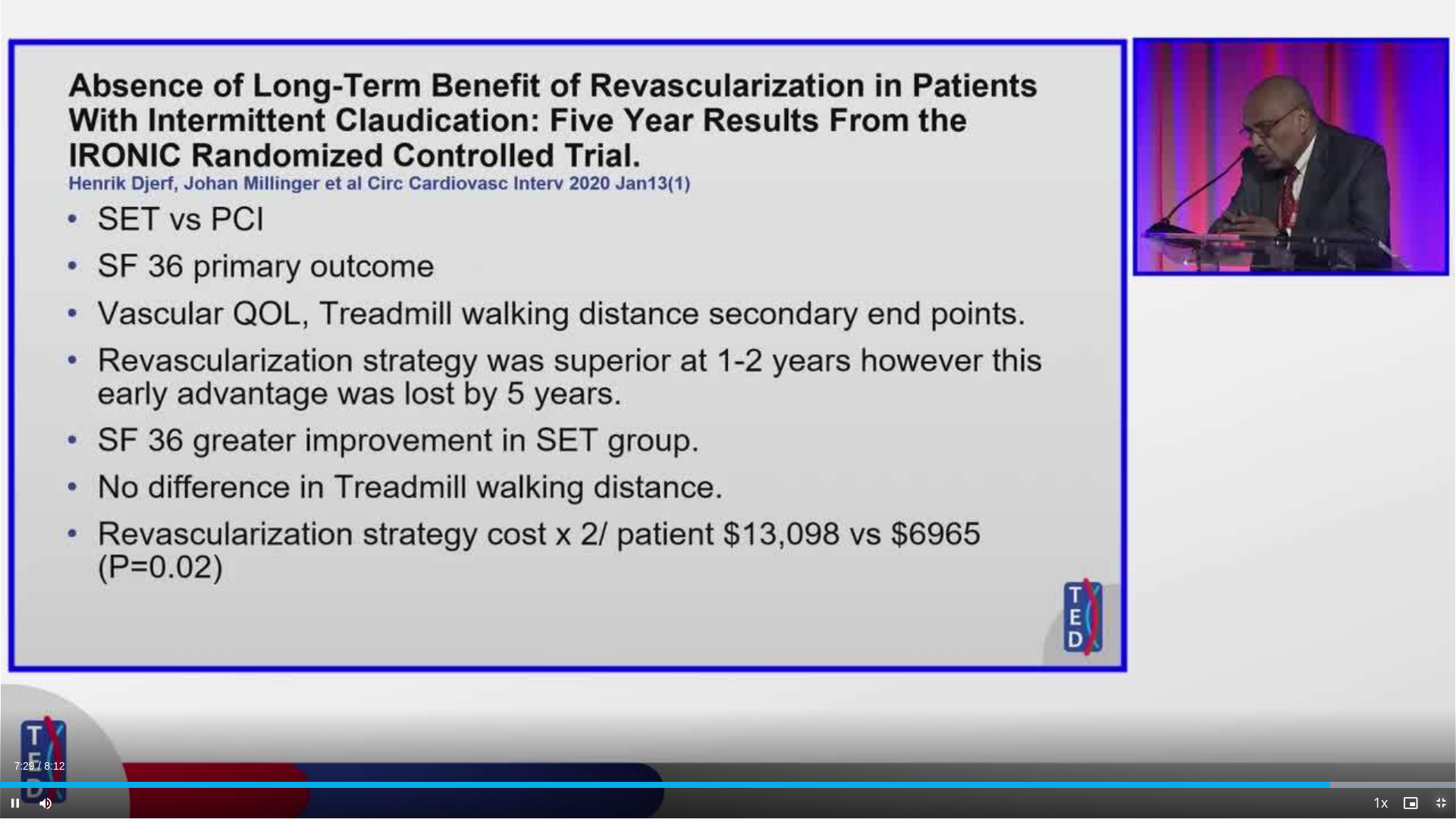
click at [1439, 723] on span "Video Player" at bounding box center [1441, 802] width 31 height 31
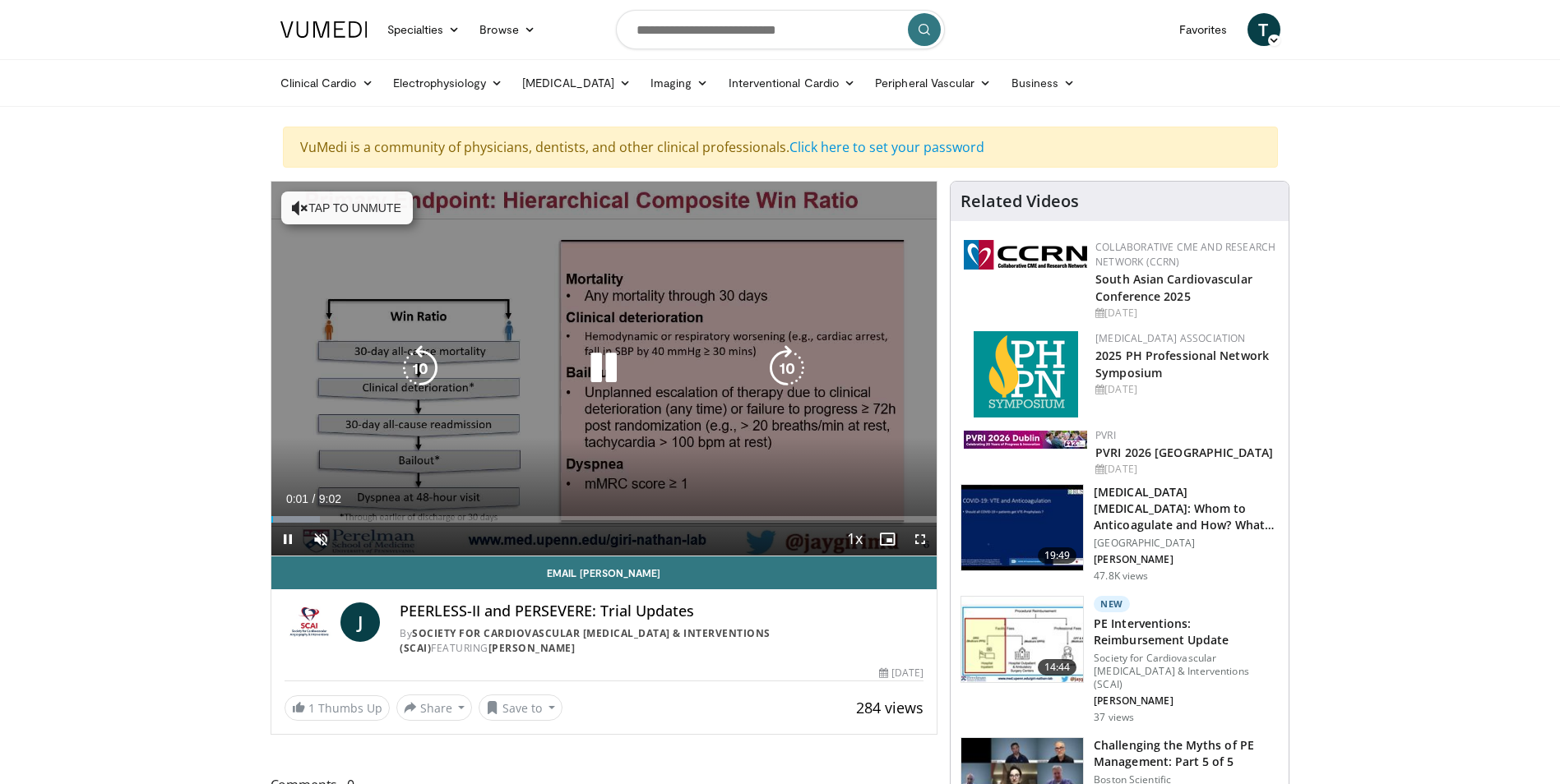
click at [301, 206] on icon "Video Player" at bounding box center [300, 208] width 16 height 16
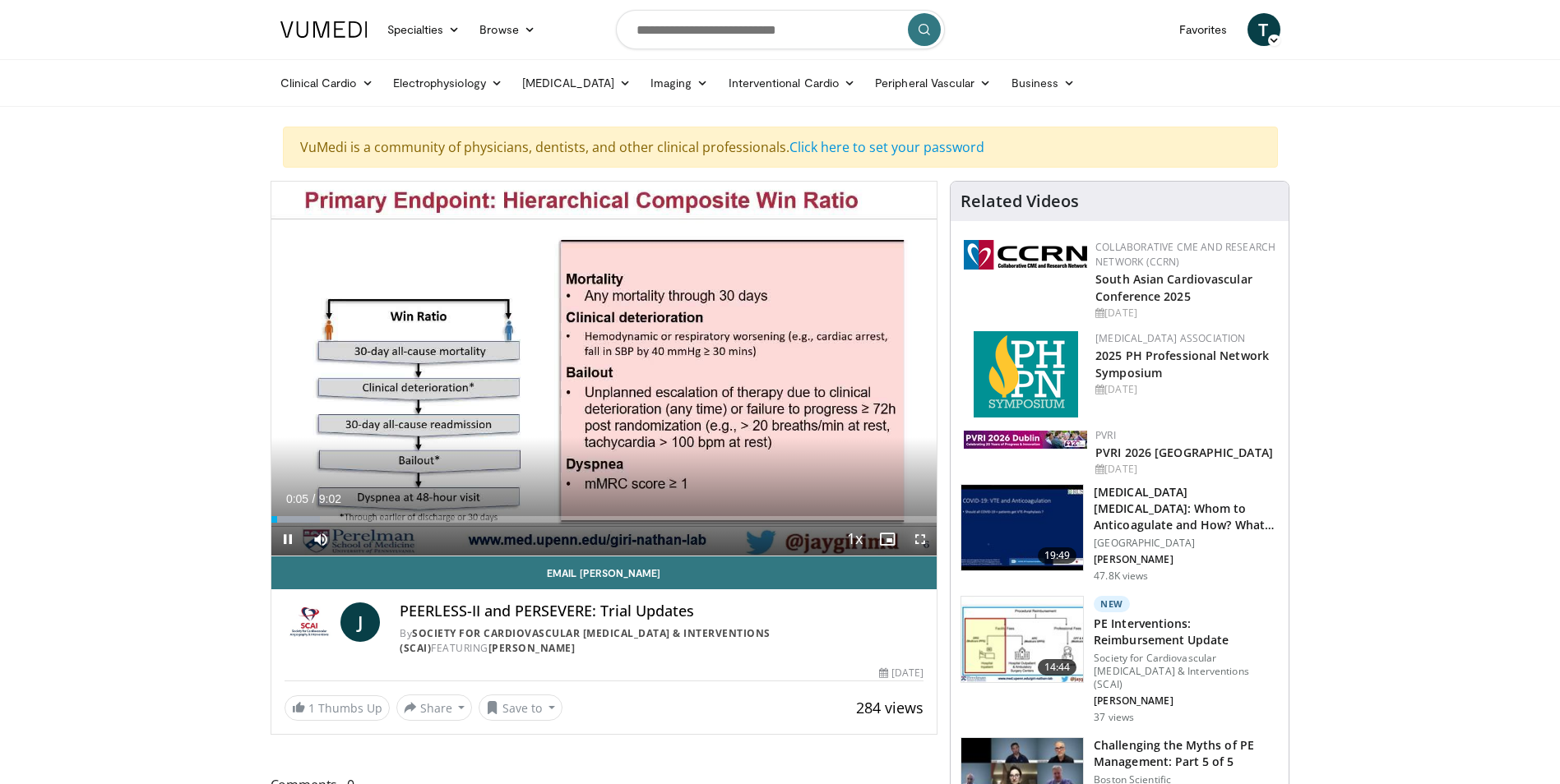
click at [916, 546] on span "Video Player" at bounding box center [920, 539] width 33 height 33
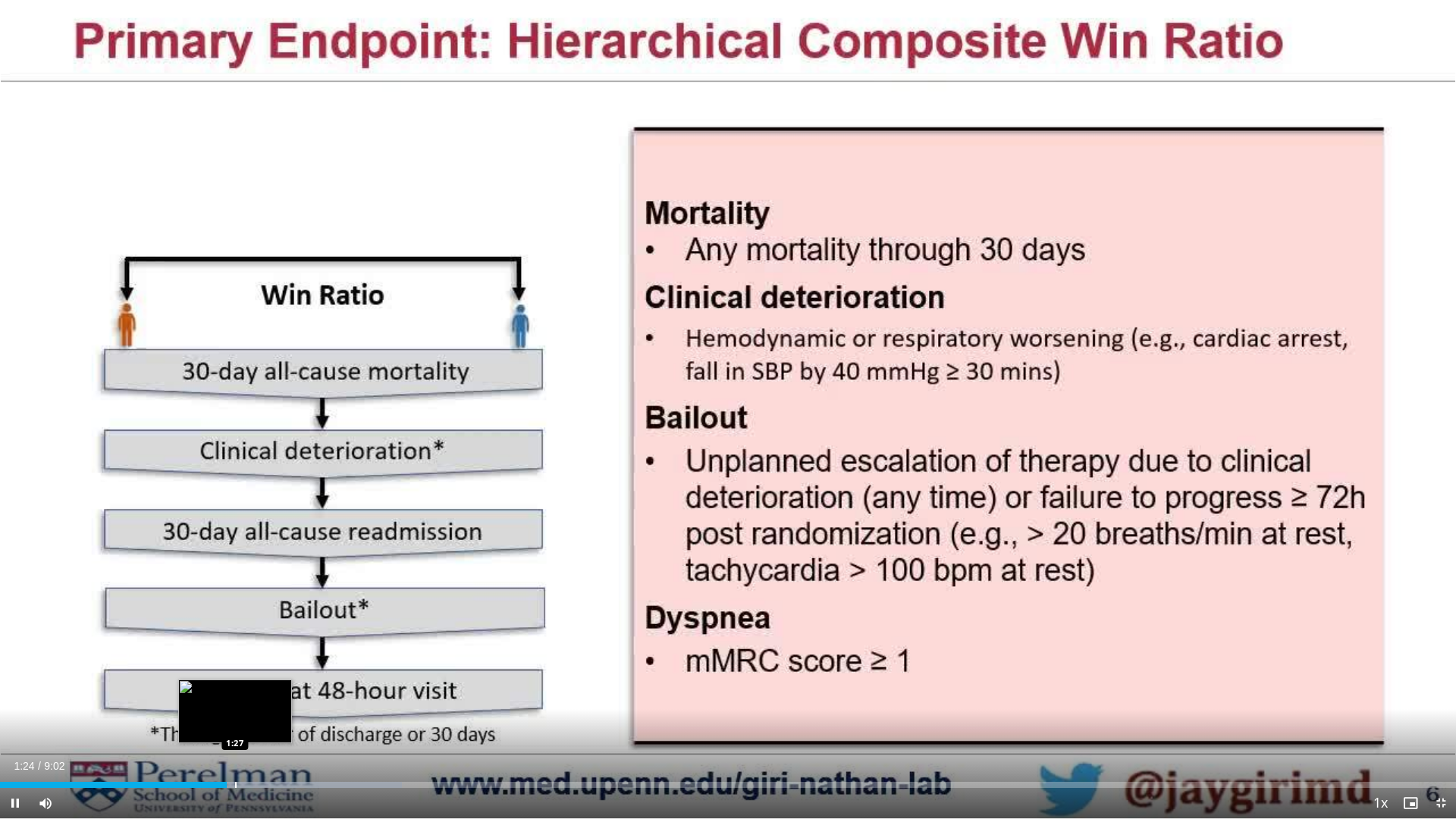
click at [235, 723] on div "Progress Bar" at bounding box center [236, 784] width 2 height 6
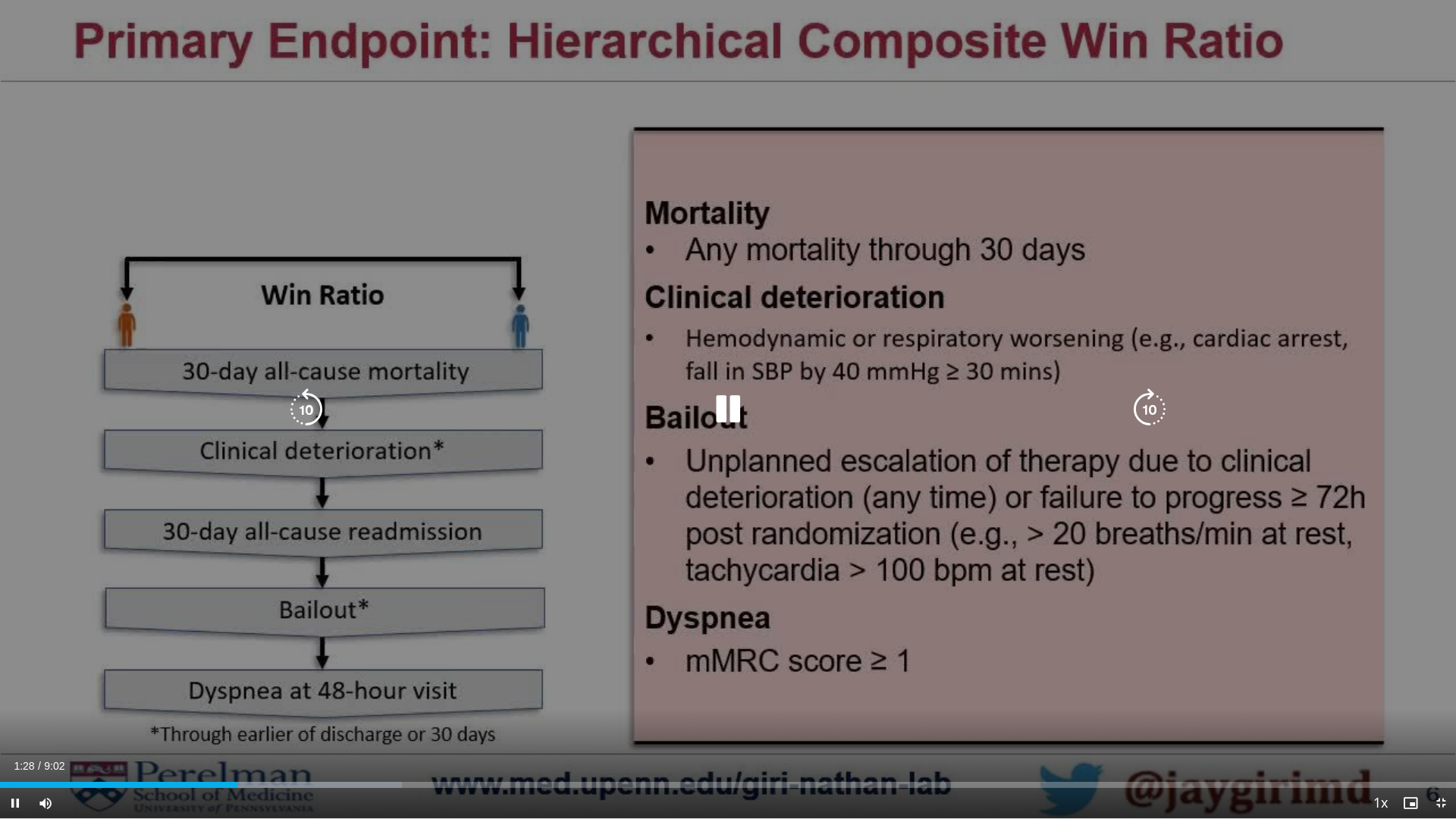
click at [252, 723] on video-js "**********" at bounding box center [728, 409] width 1456 height 819
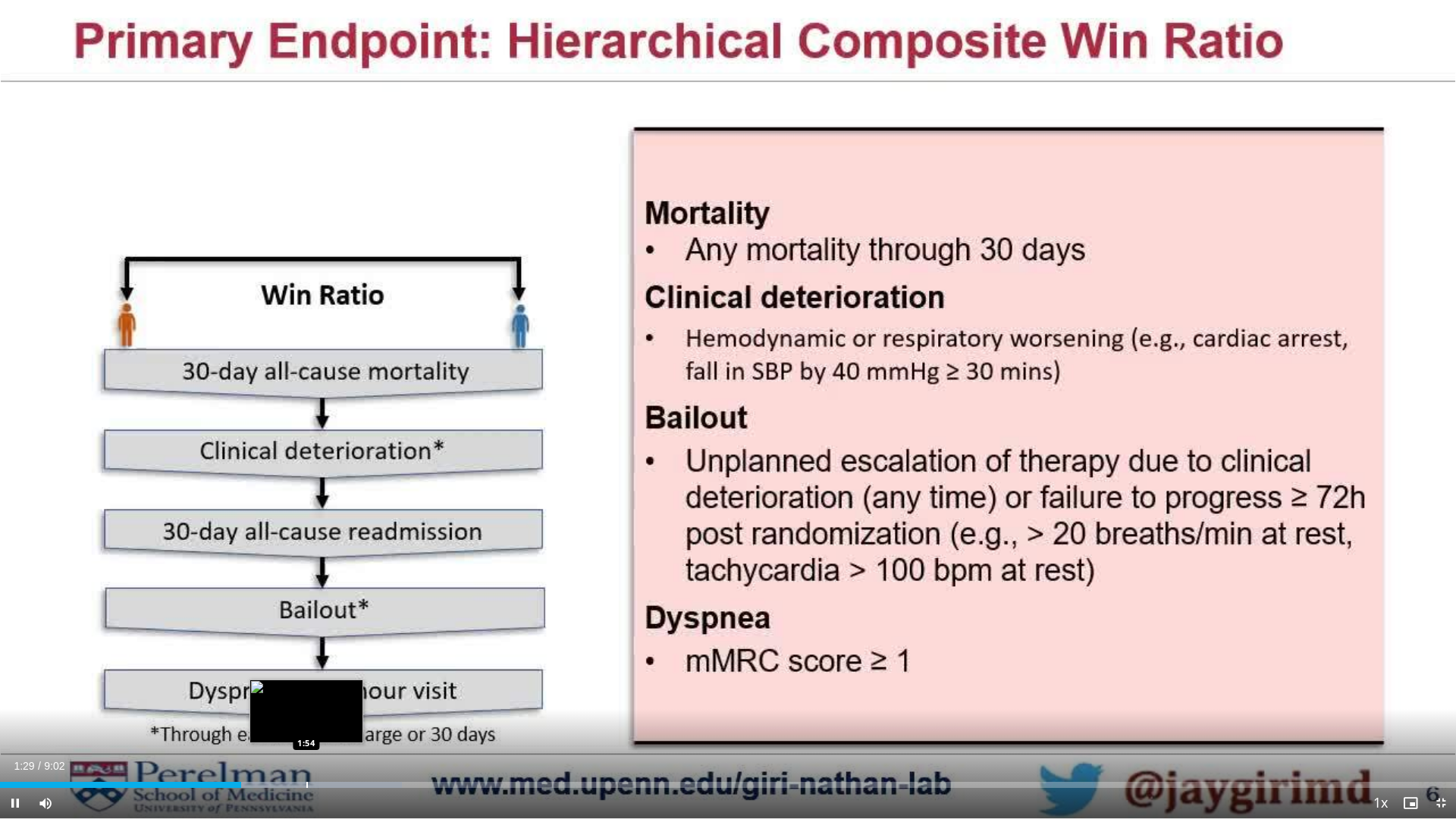
click at [306, 723] on div "Progress Bar" at bounding box center [307, 784] width 2 height 6
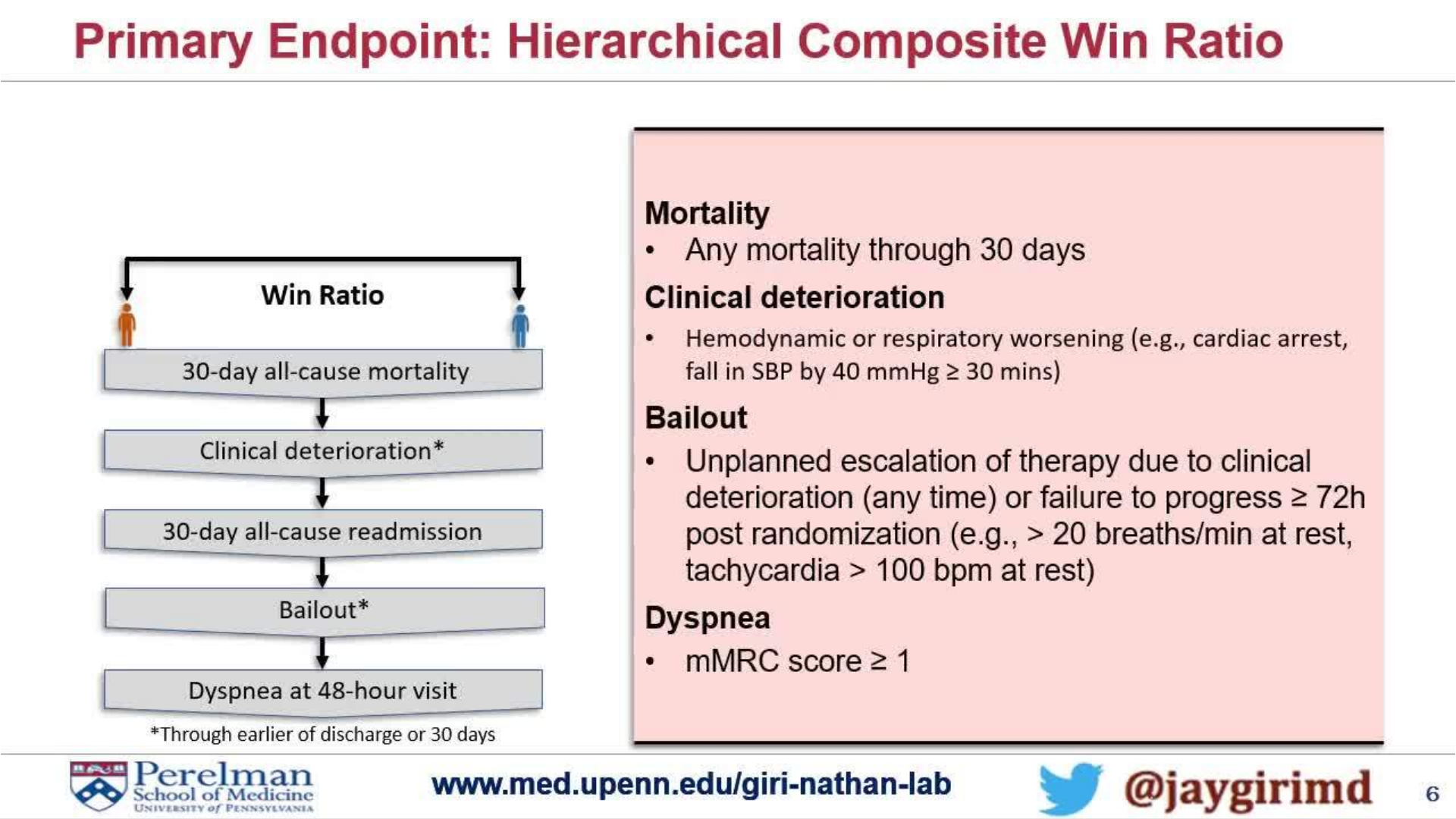
click at [358, 723] on video-js "**********" at bounding box center [728, 409] width 1456 height 819
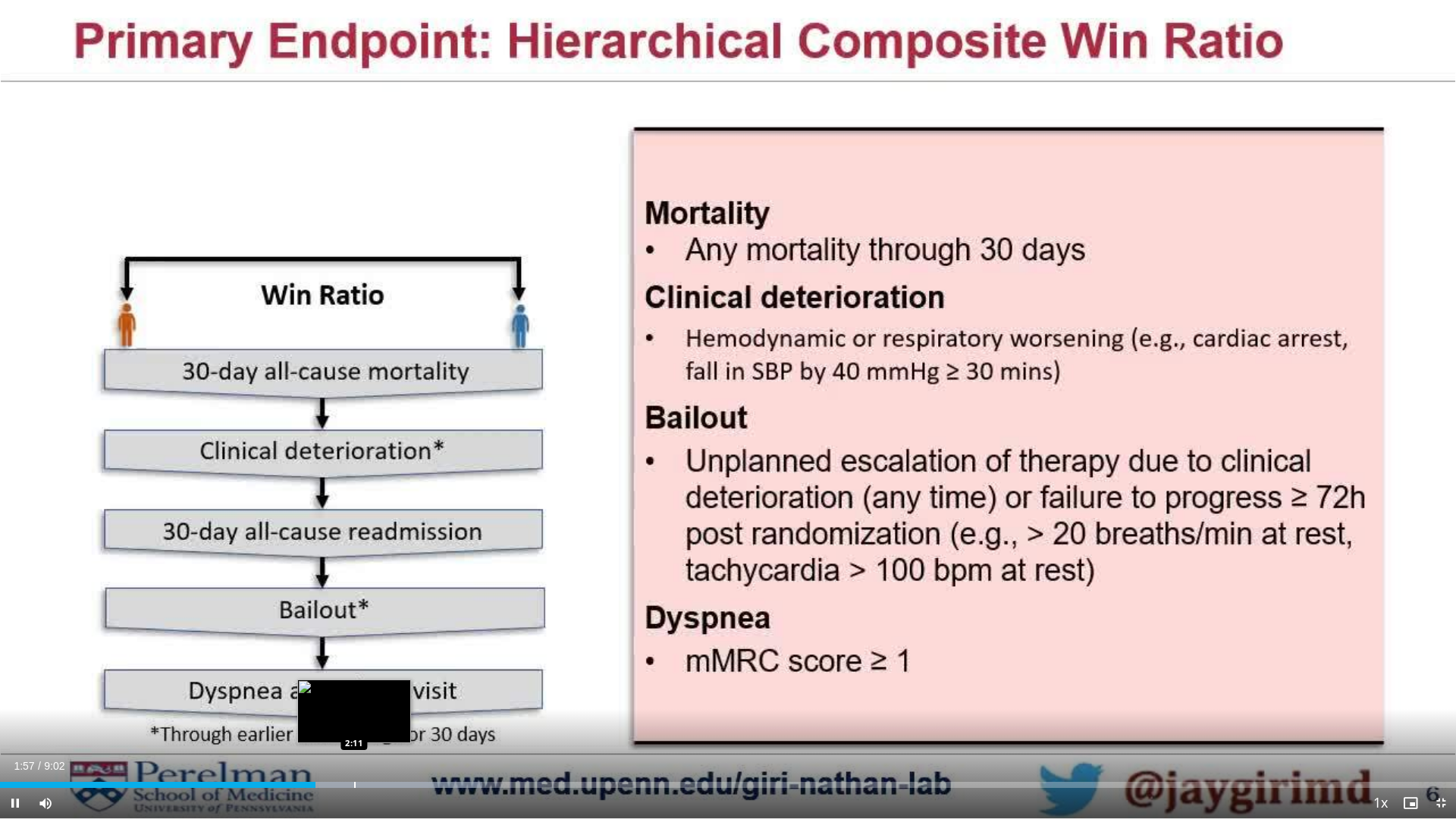
click at [354, 723] on div "Progress Bar" at bounding box center [355, 784] width 2 height 6
click at [406, 723] on div "Progress Bar" at bounding box center [407, 784] width 2 height 6
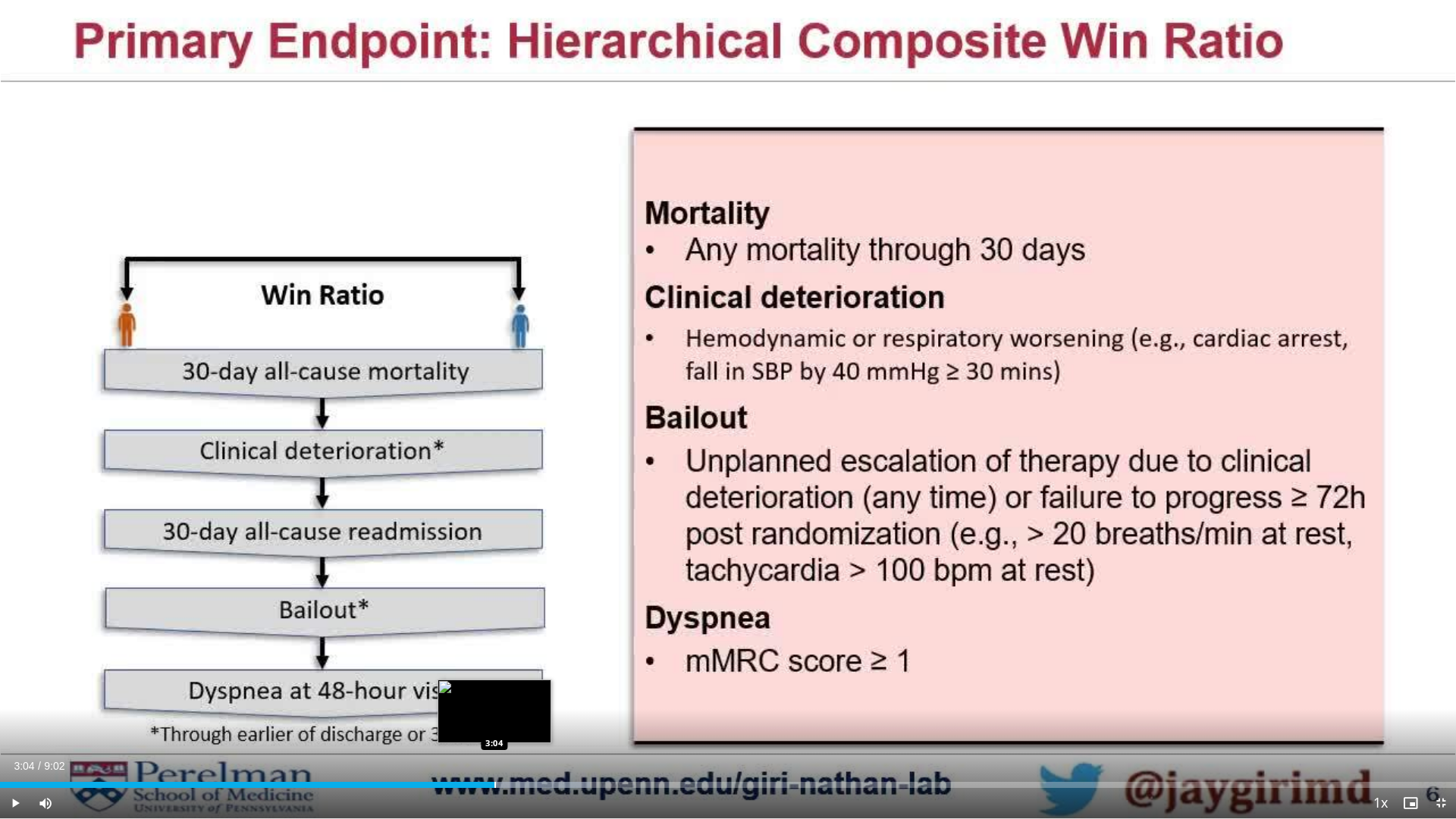
click at [495, 723] on div "Loaded : 40.50% 3:04 3:04" at bounding box center [728, 781] width 1456 height 14
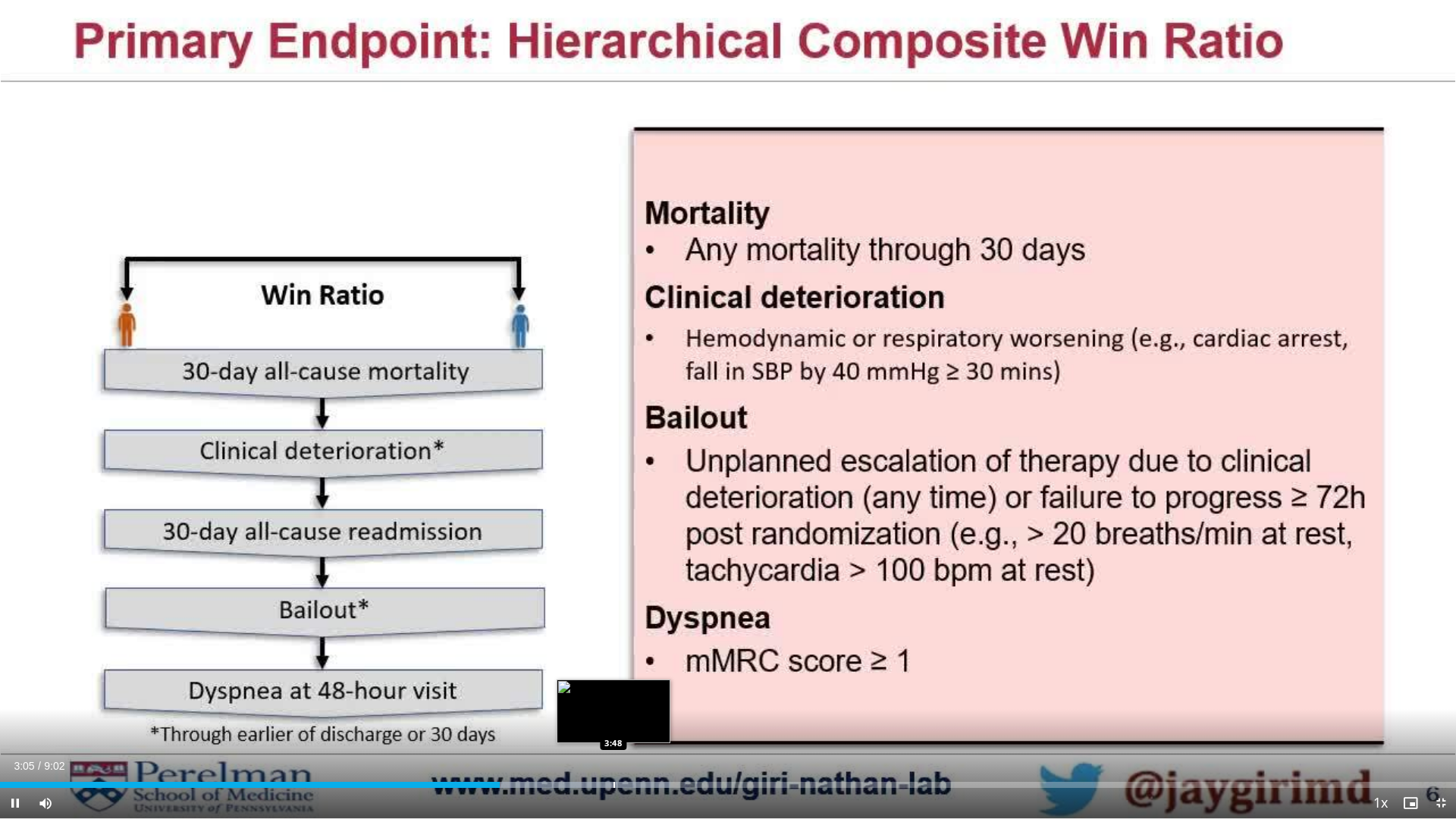
click at [614, 723] on div "Progress Bar" at bounding box center [615, 784] width 2 height 6
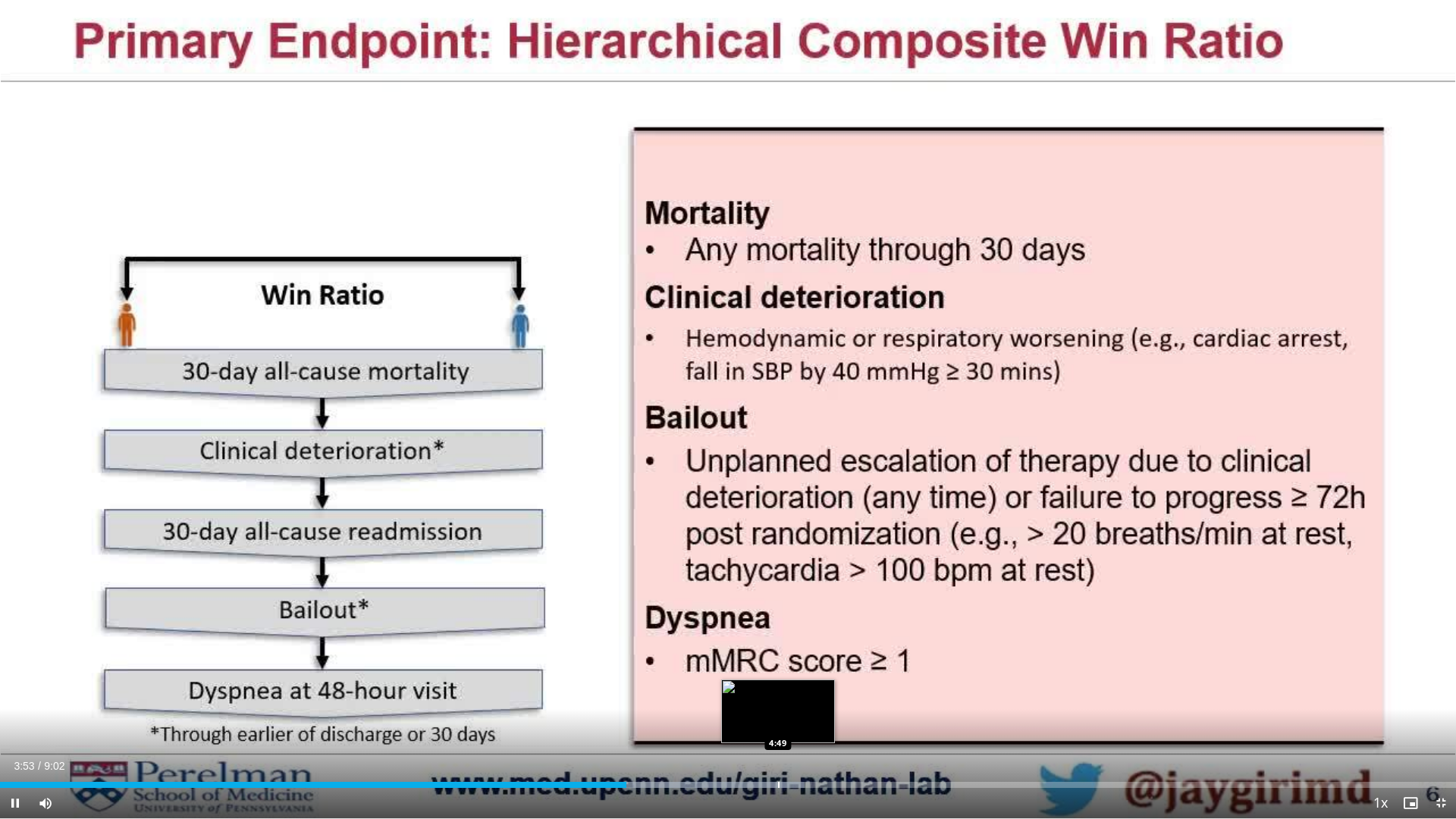
click at [778, 723] on div "Progress Bar" at bounding box center [779, 784] width 2 height 6
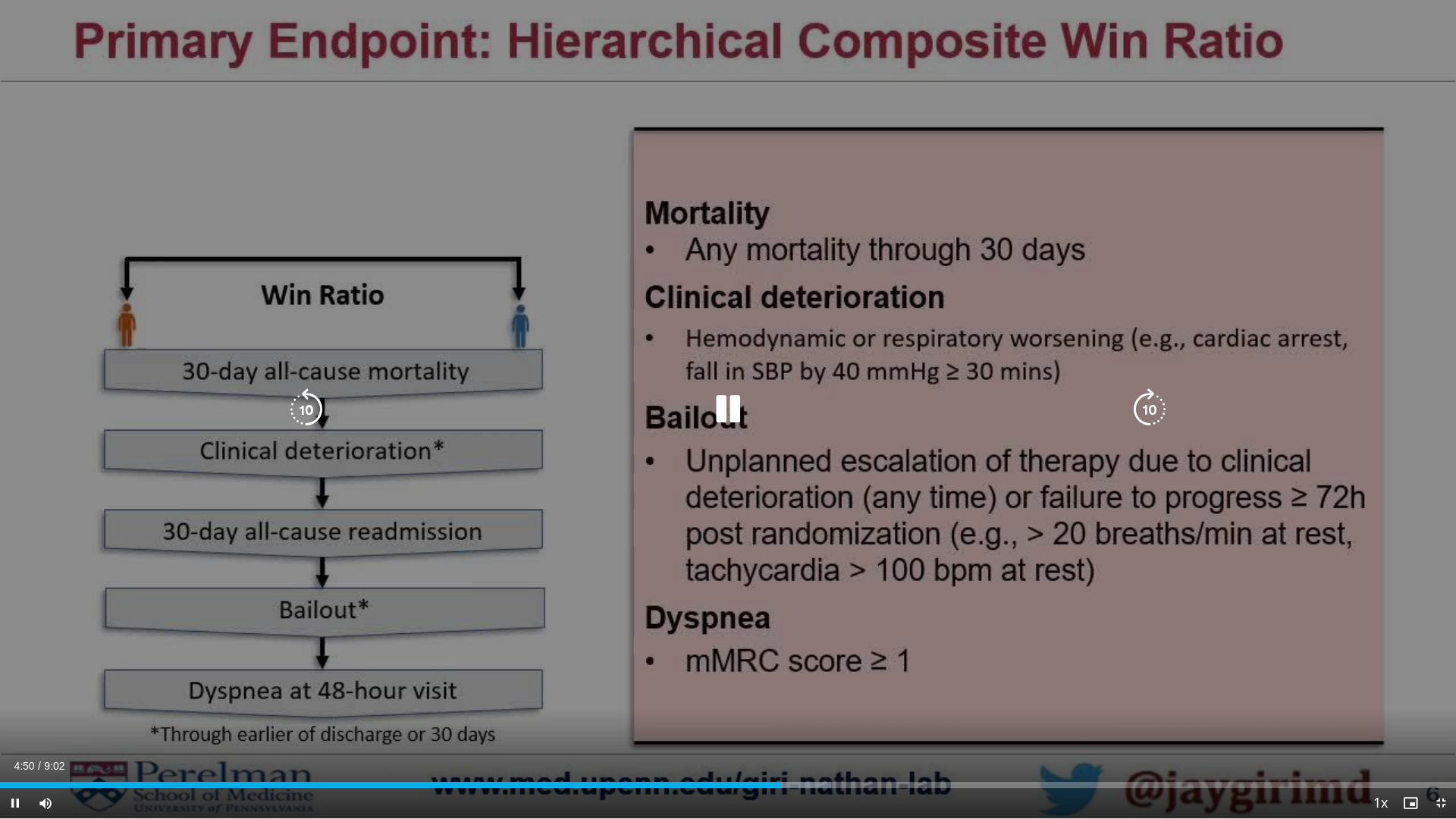
click at [918, 723] on div "Loaded : 57.08% 4:50 5:38" at bounding box center [728, 784] width 1456 height 6
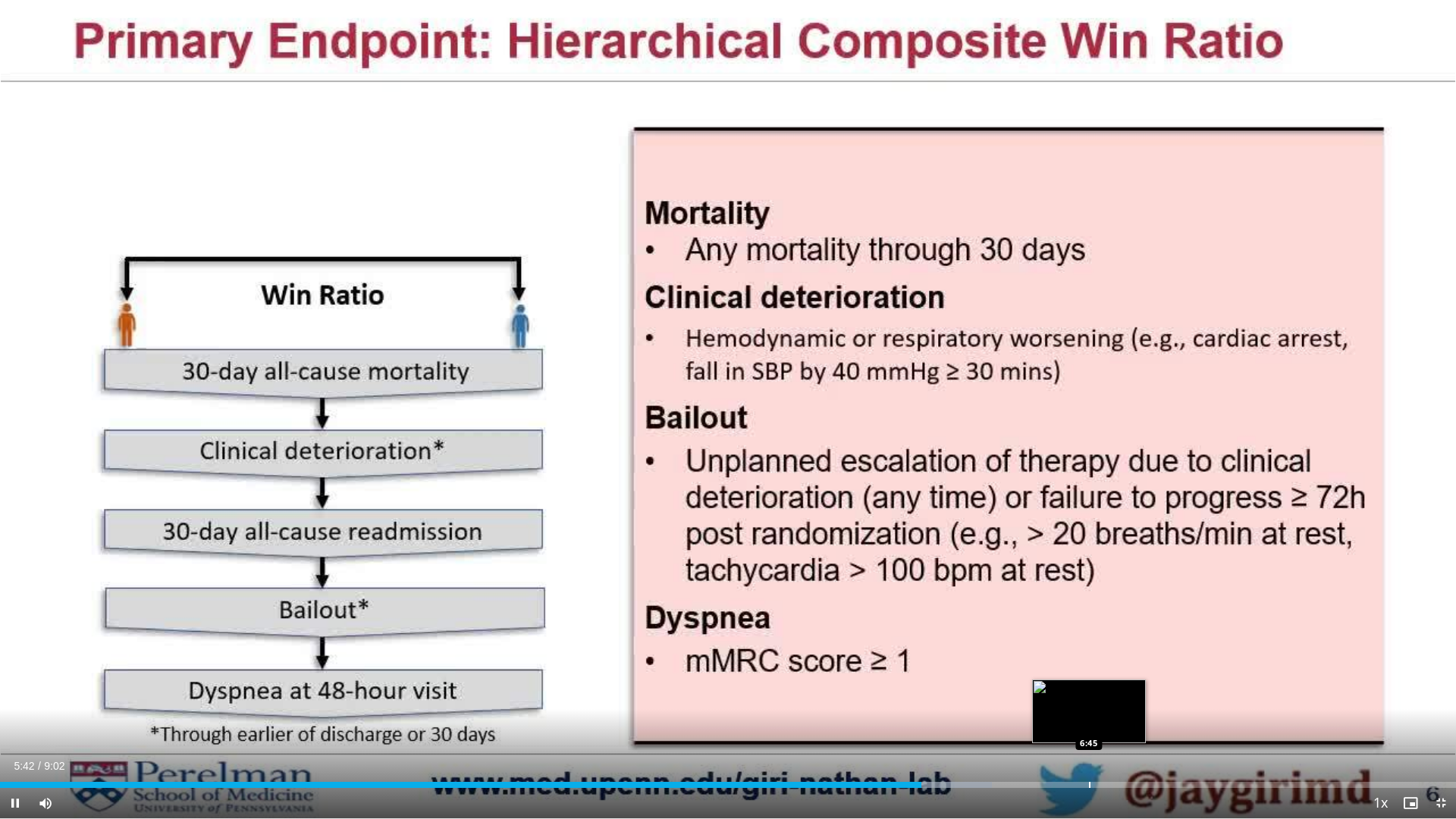
click at [1090, 723] on div "Progress Bar" at bounding box center [1090, 784] width 2 height 6
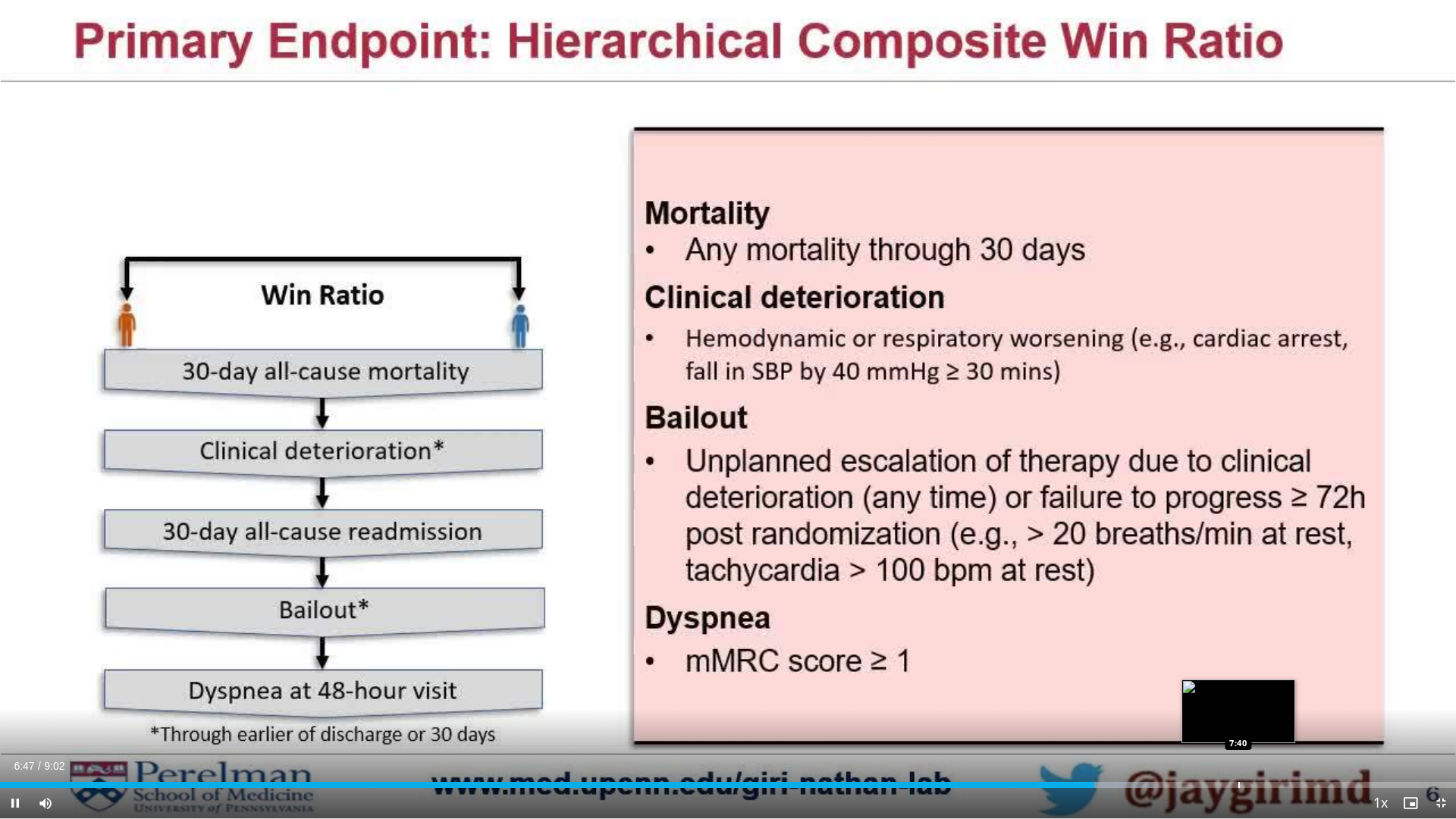
click at [1238, 723] on video-js "**********" at bounding box center [728, 409] width 1456 height 819
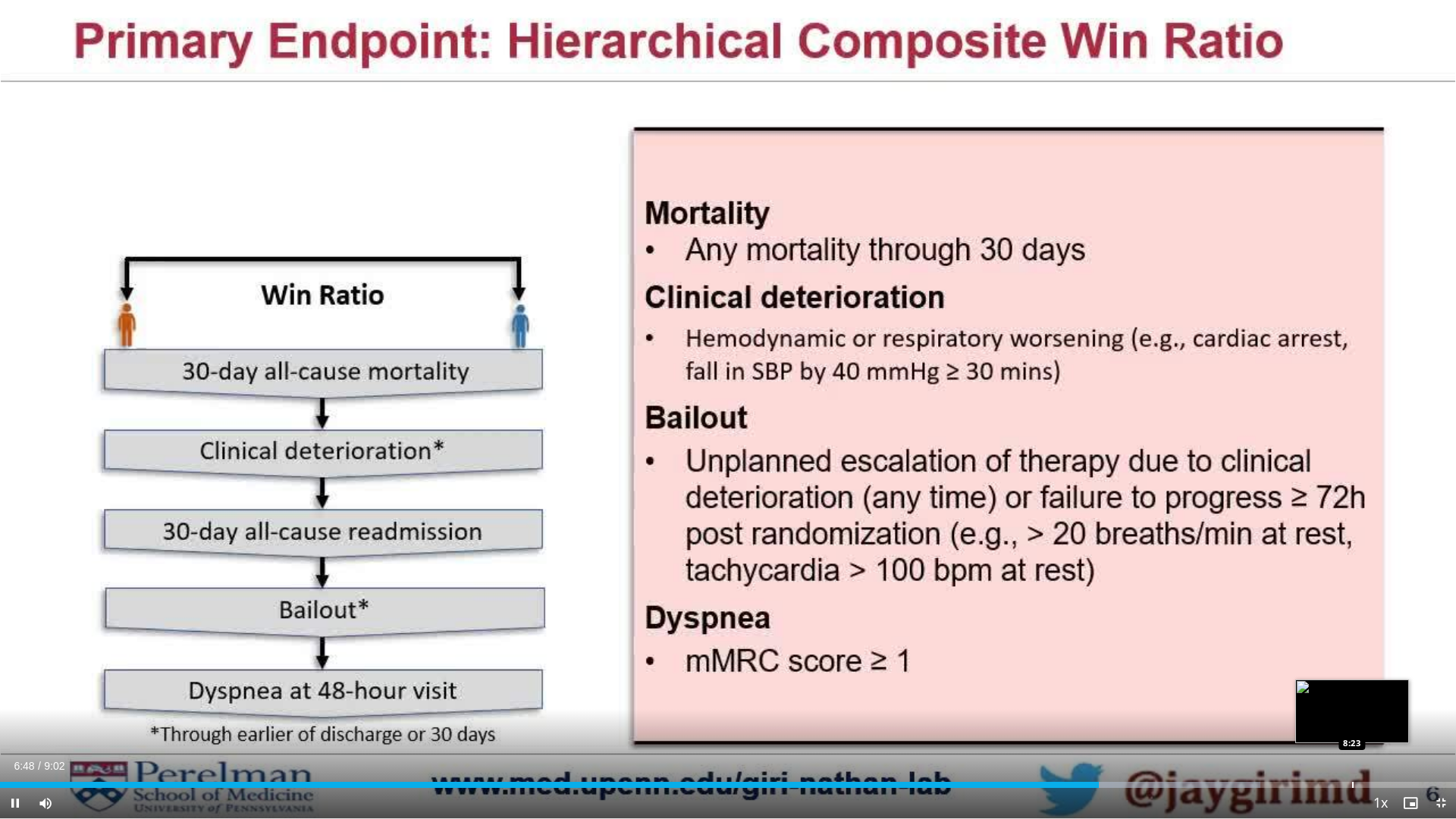
click at [1353, 723] on div "Progress Bar" at bounding box center [1354, 784] width 2 height 6
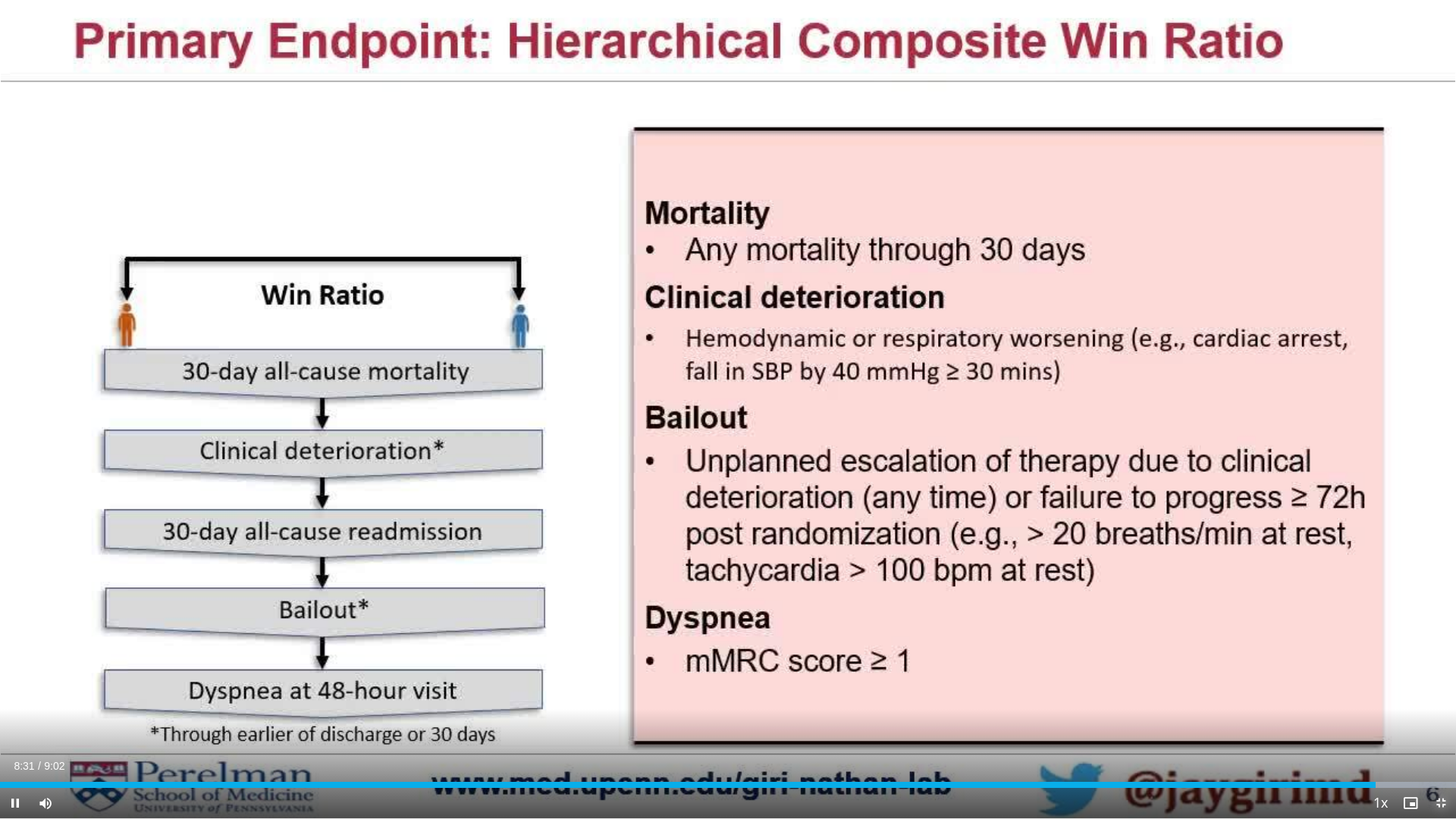
click at [1439, 723] on span "Video Player" at bounding box center [1441, 802] width 31 height 31
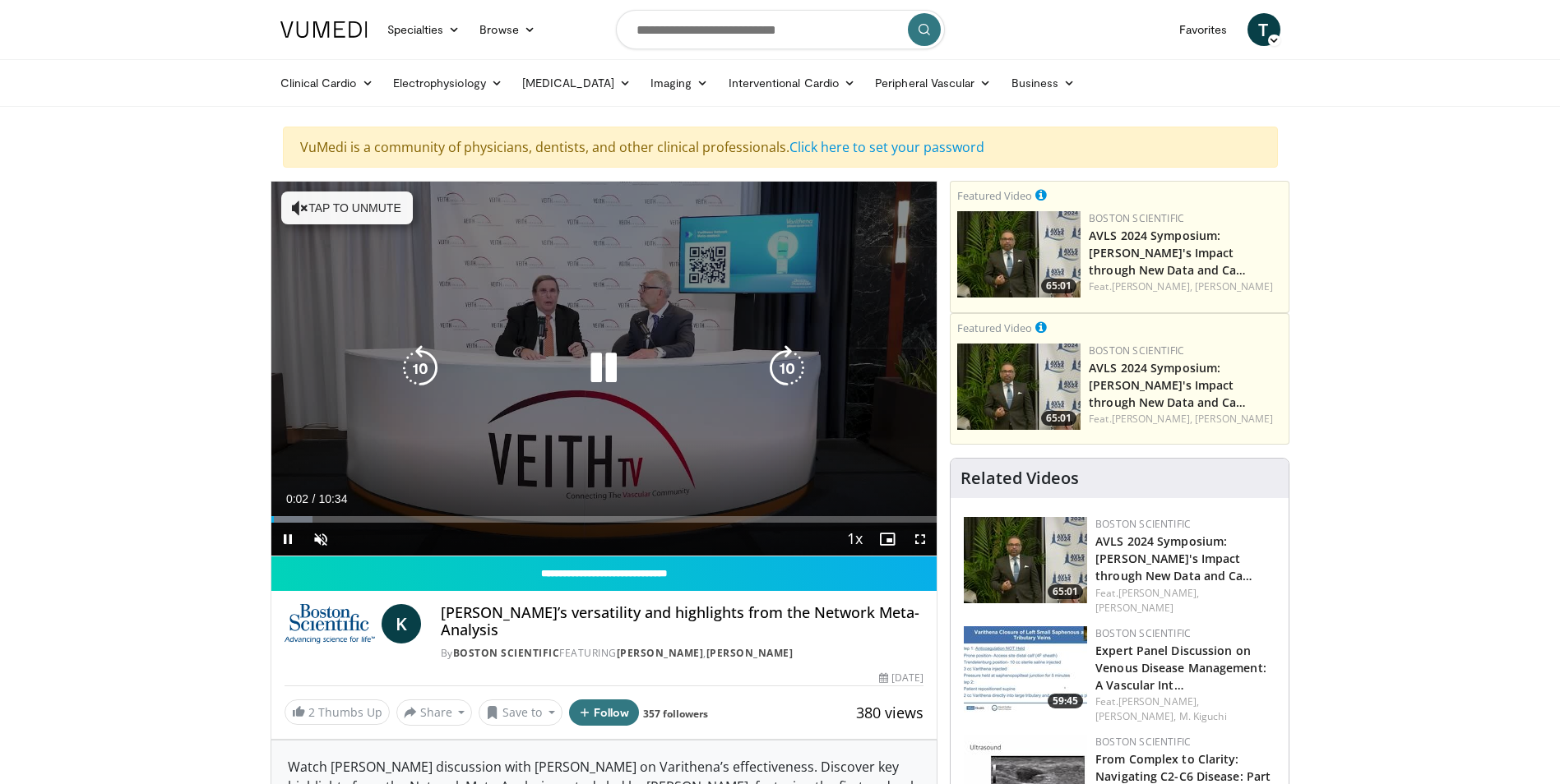
click at [319, 216] on button "Tap to unmute" at bounding box center [347, 208] width 132 height 33
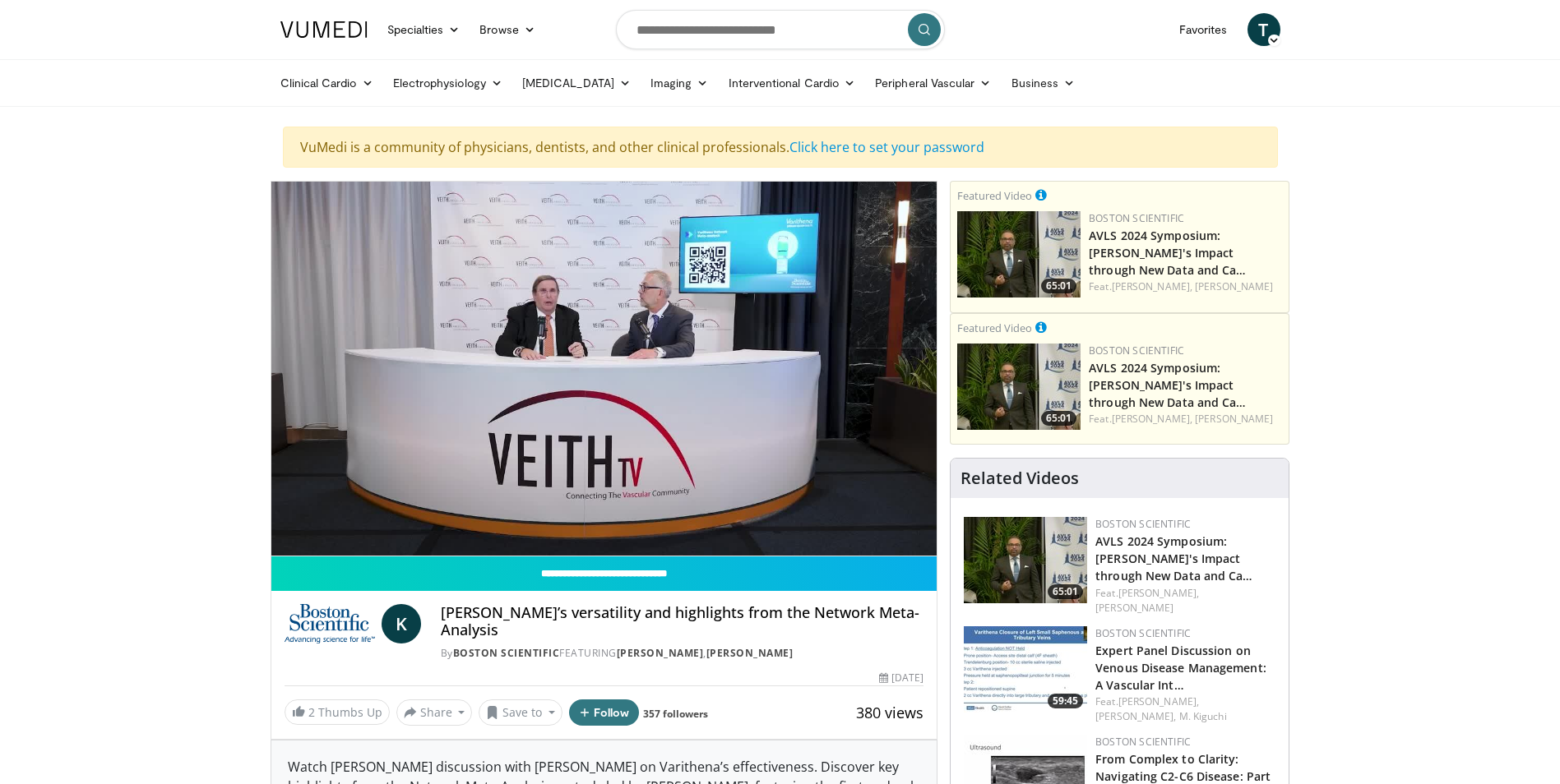
click at [396, 524] on video-js "**********" at bounding box center [604, 370] width 667 height 375
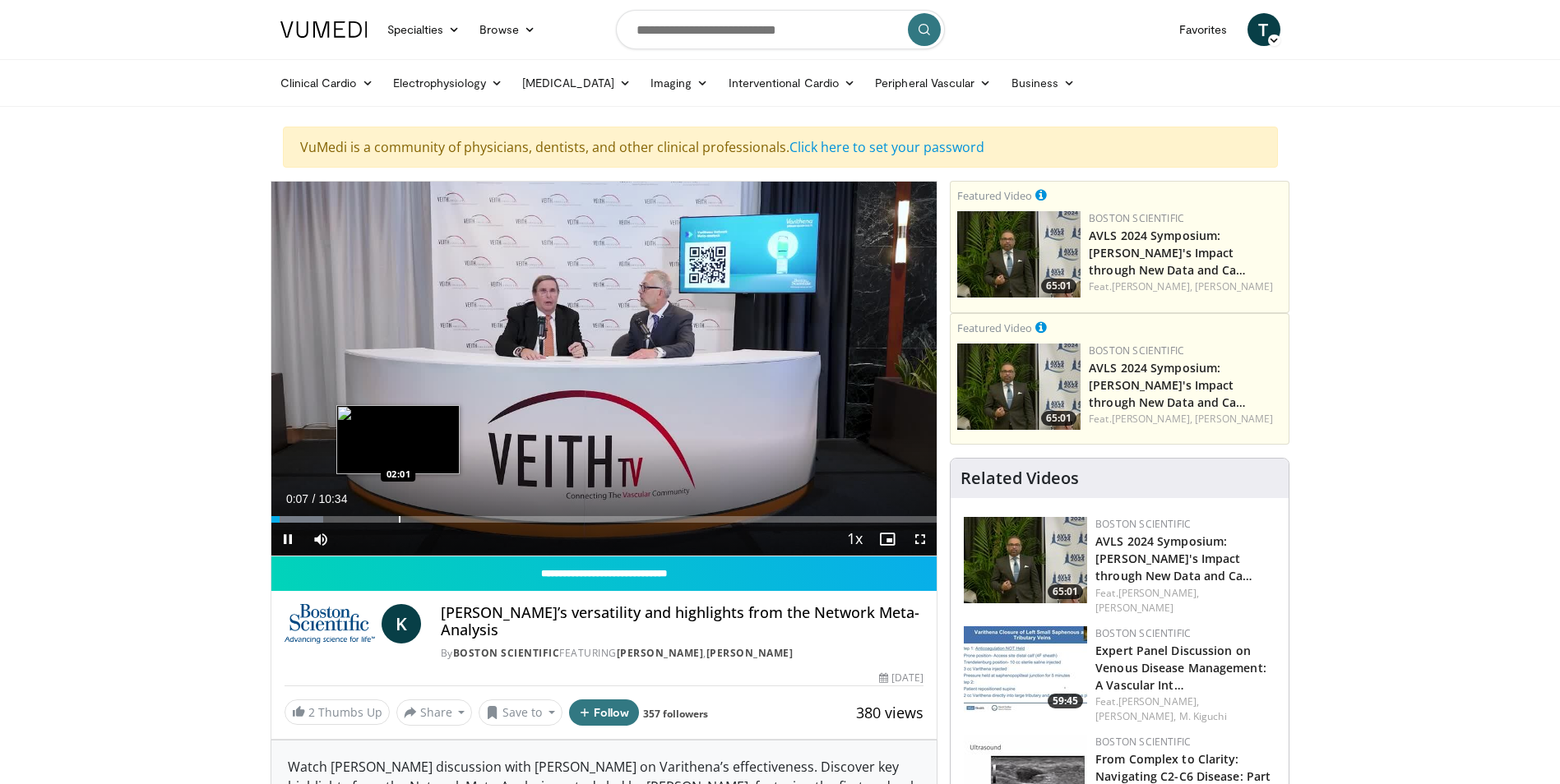
click at [399, 518] on div "Progress Bar" at bounding box center [400, 520] width 2 height 7
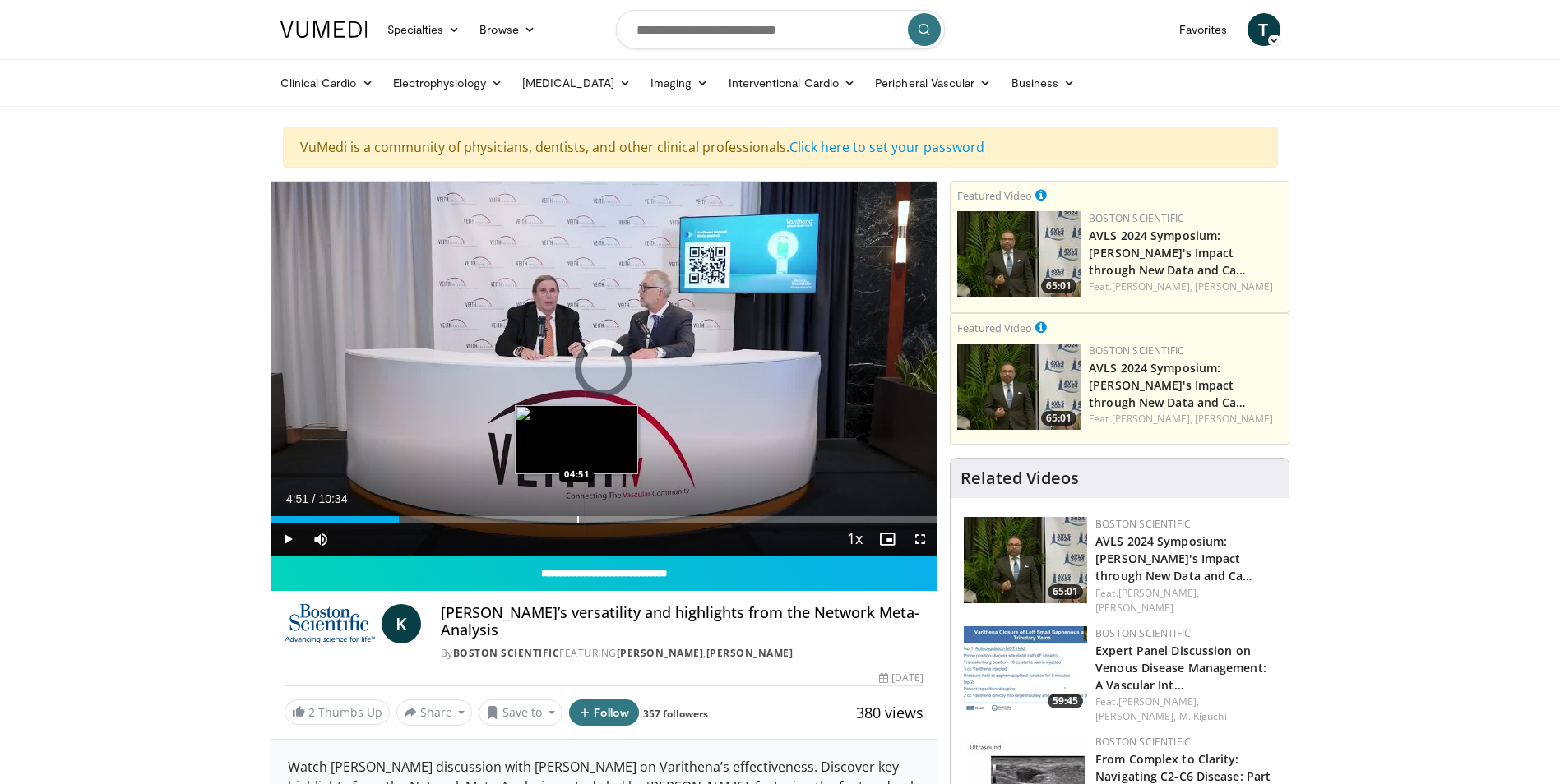
click at [577, 514] on div "Loaded : 0.00% 04:51 04:51" at bounding box center [604, 515] width 667 height 15
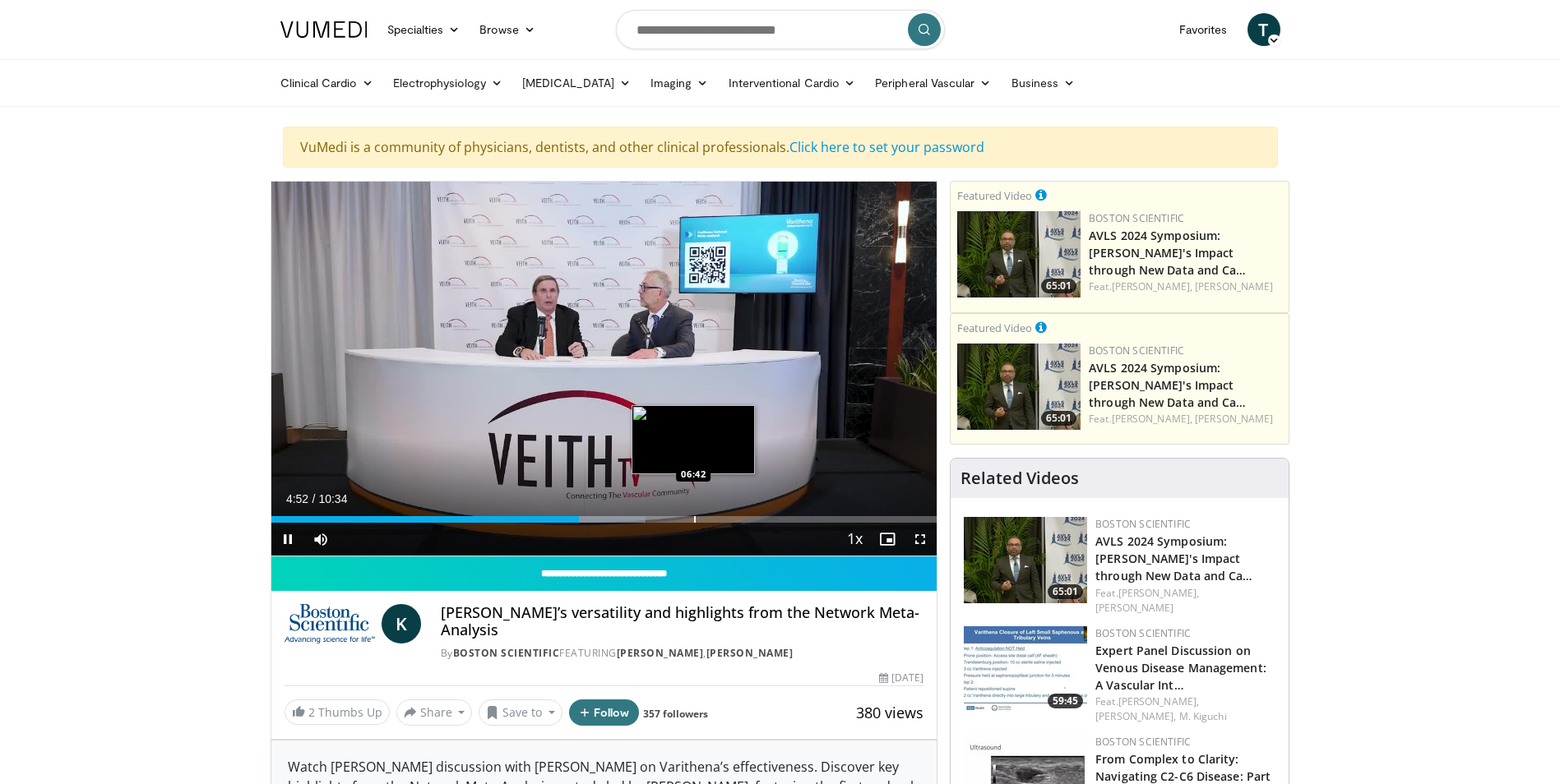
click at [694, 517] on div "Progress Bar" at bounding box center [695, 520] width 2 height 7
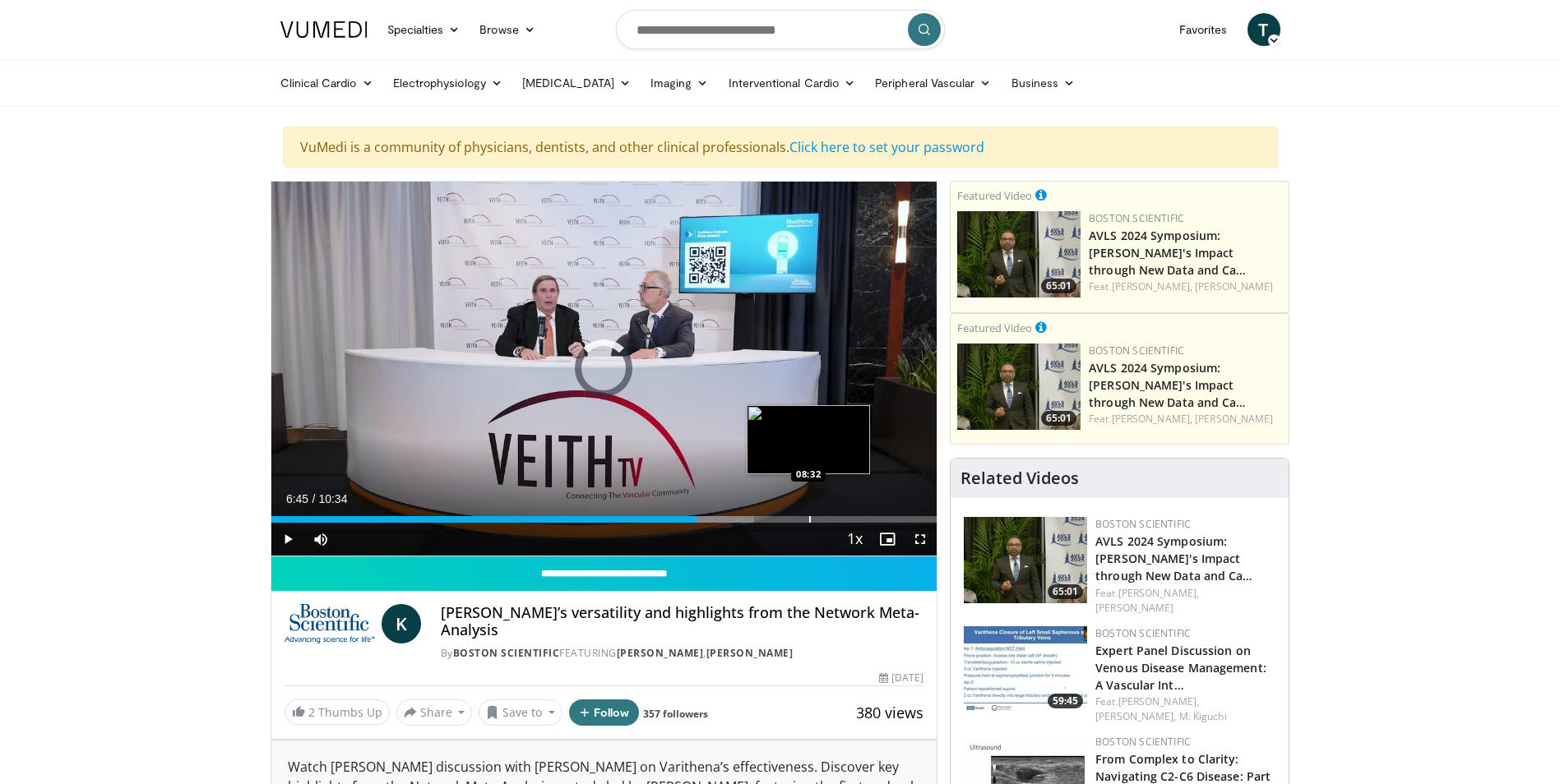
click at [809, 521] on div "Progress Bar" at bounding box center [810, 520] width 2 height 7
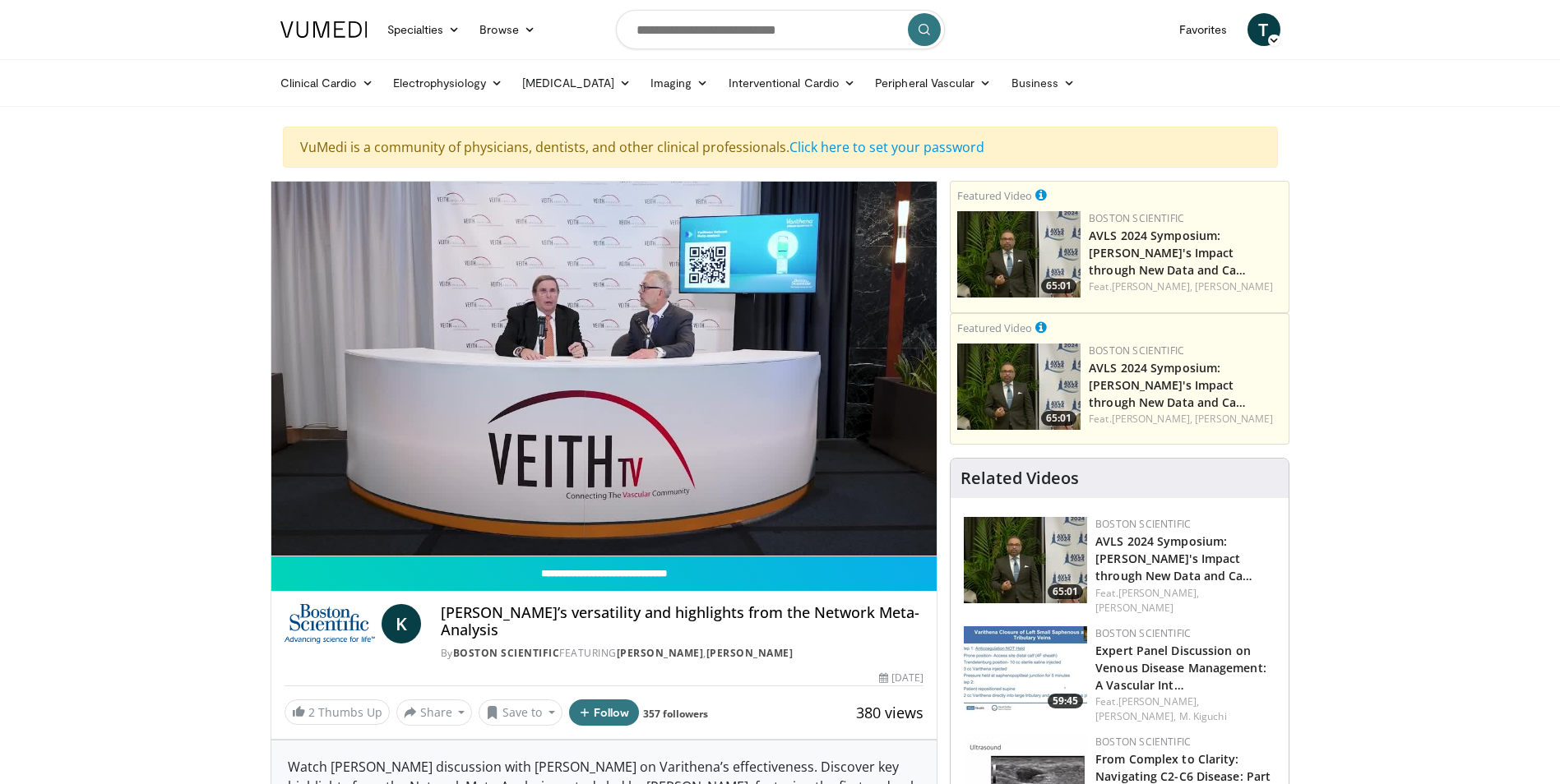
click at [850, 519] on div "10 seconds Tap to unmute" at bounding box center [604, 369] width 667 height 374
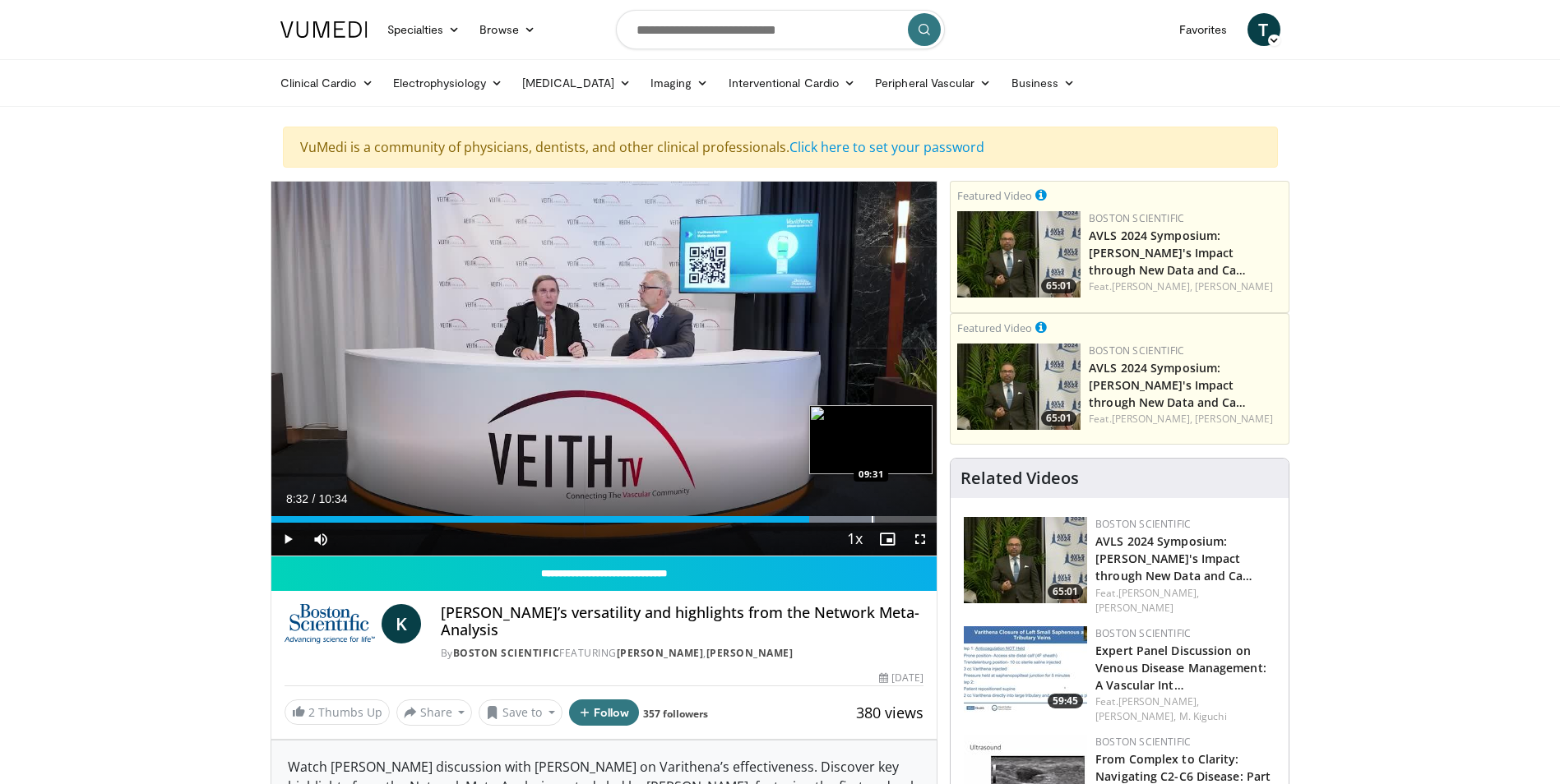
click at [872, 521] on div "Progress Bar" at bounding box center [872, 520] width 2 height 7
click at [283, 538] on span "Video Player" at bounding box center [287, 539] width 33 height 33
